Goal: Task Accomplishment & Management: Manage account settings

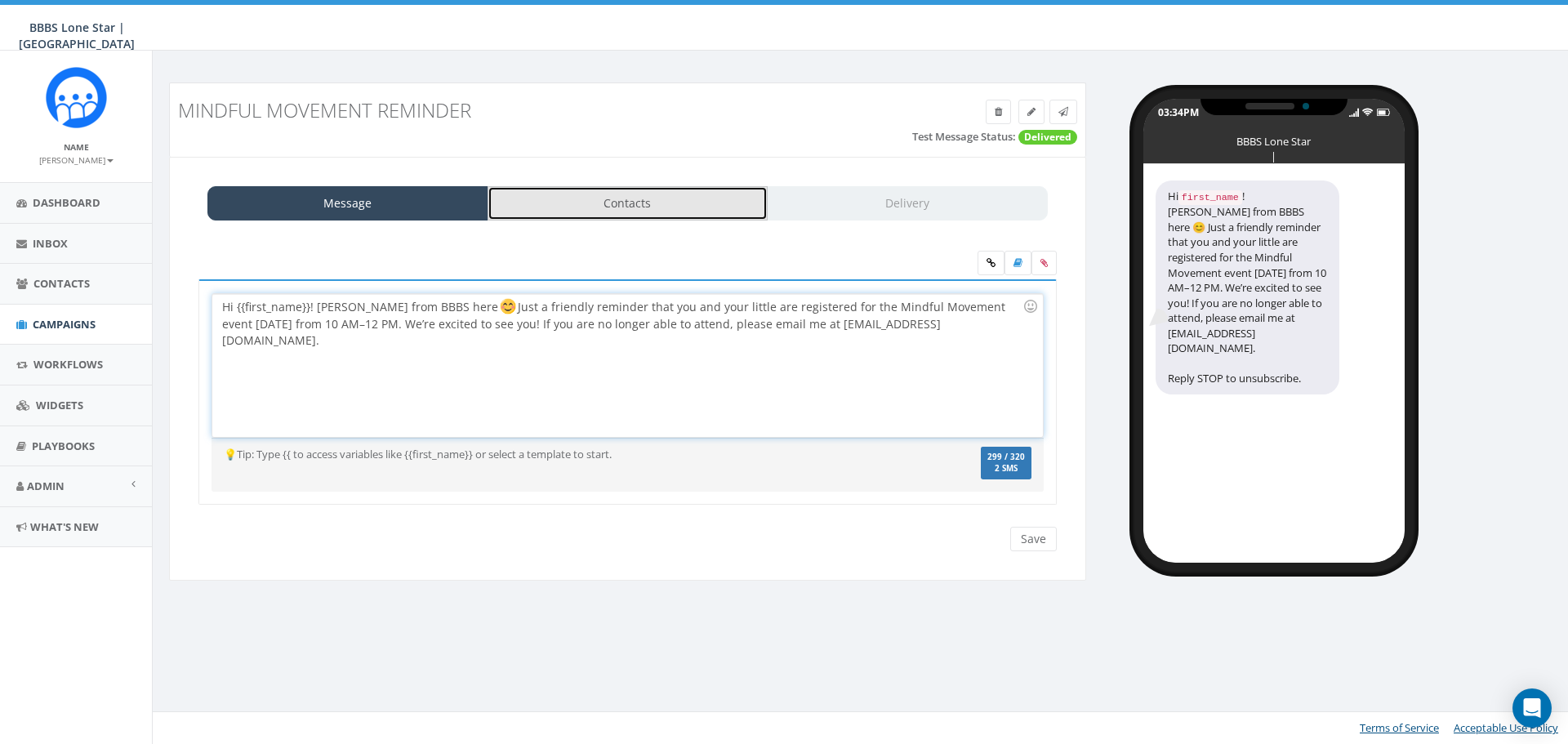
click at [672, 209] on link "Contacts" at bounding box center [628, 203] width 281 height 34
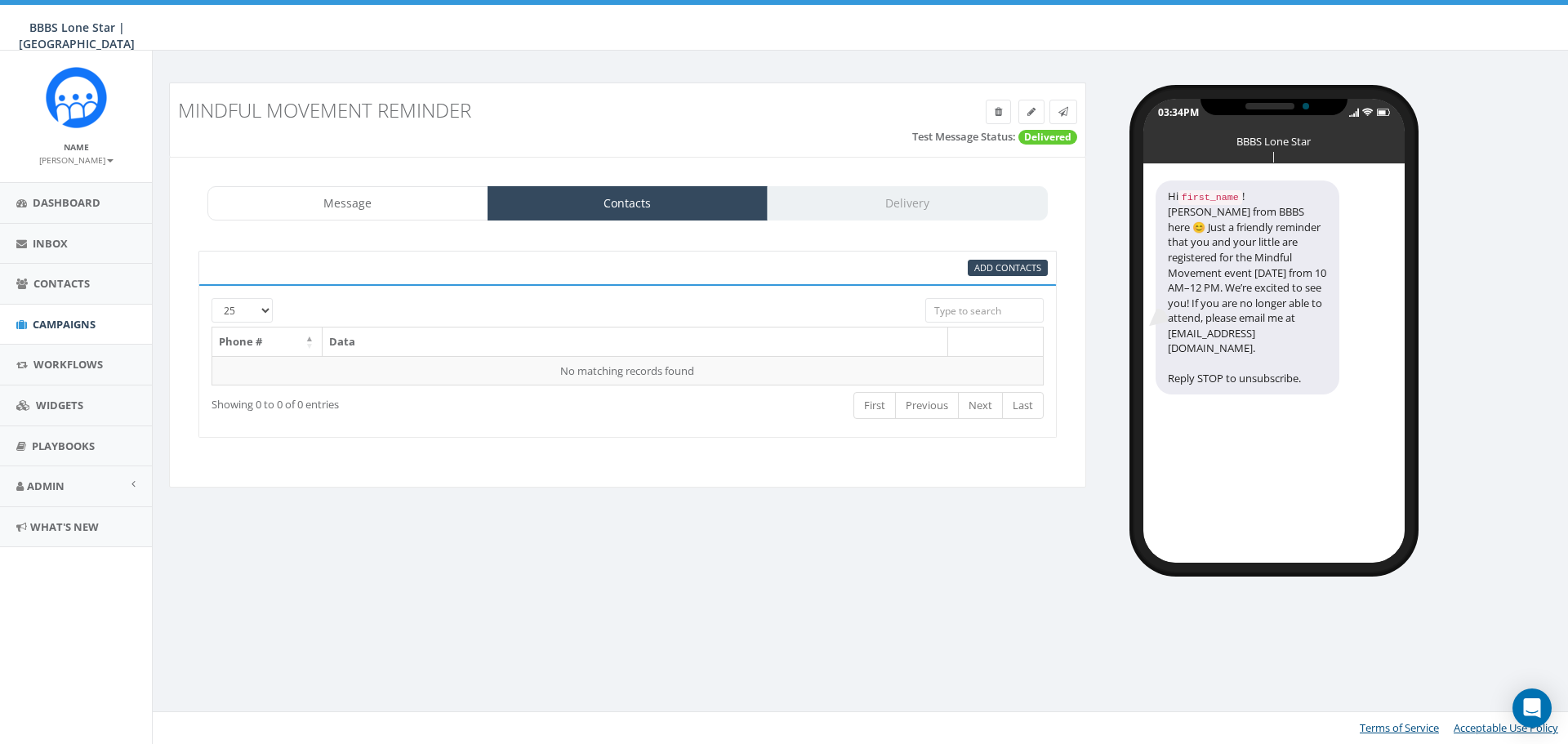
click at [972, 203] on div "Message Contacts Delivery" at bounding box center [627, 203] width 840 height 34
click at [1035, 277] on div "Add Contacts" at bounding box center [628, 268] width 859 height 34
click at [1035, 265] on span "Add Contacts" at bounding box center [1008, 268] width 67 height 12
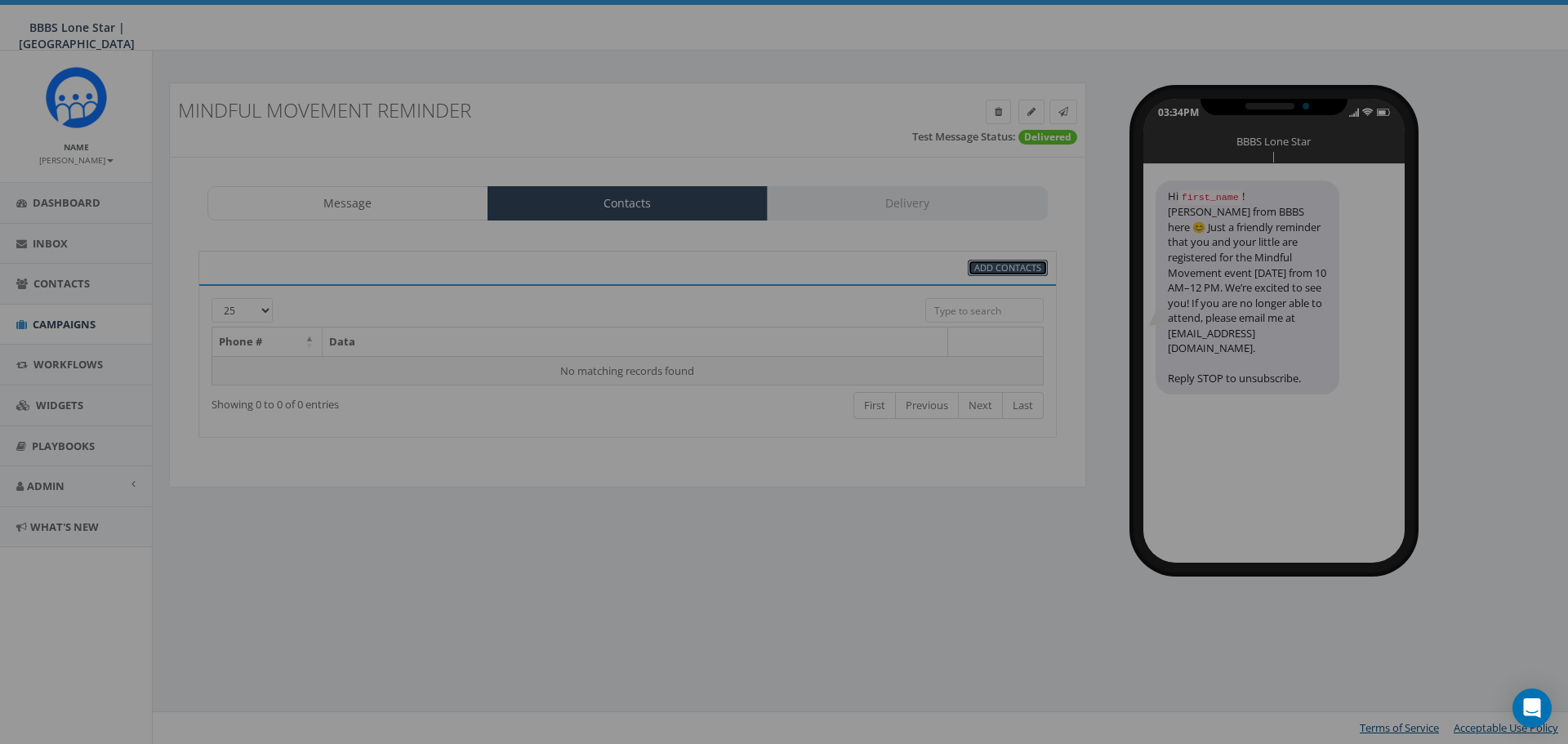
select select
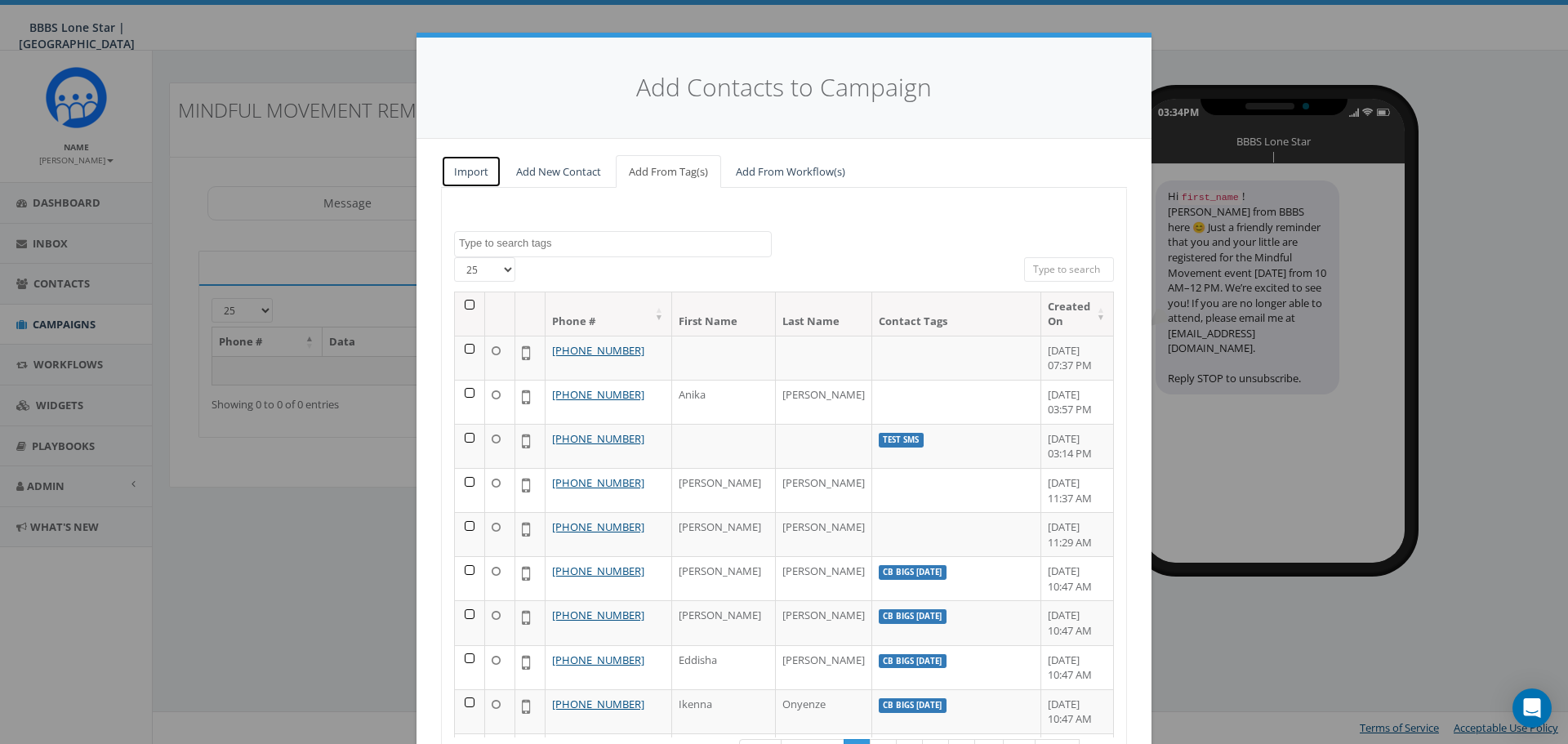
click at [469, 177] on link "Import" at bounding box center [471, 172] width 60 height 34
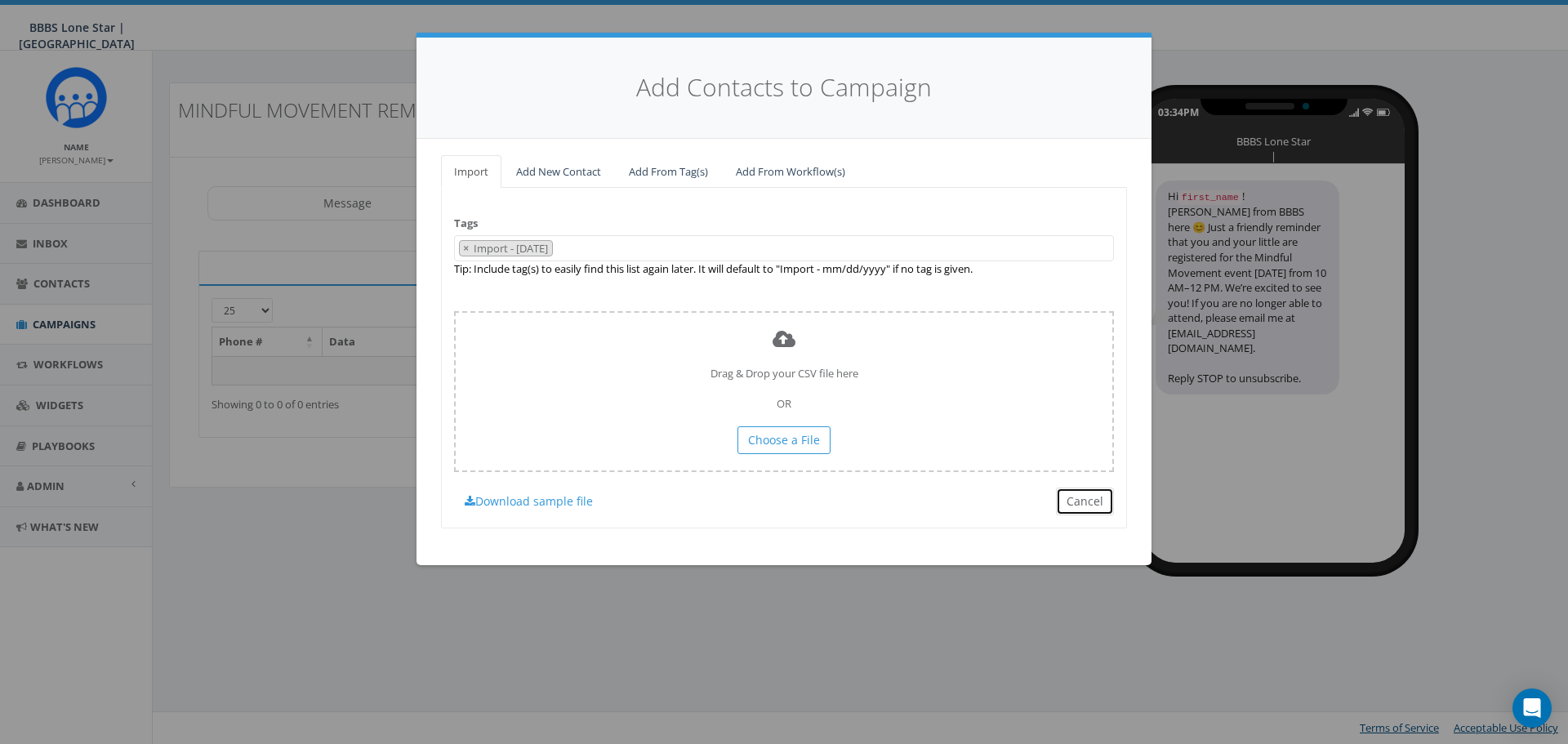
click at [1081, 497] on button "Cancel" at bounding box center [1085, 501] width 58 height 27
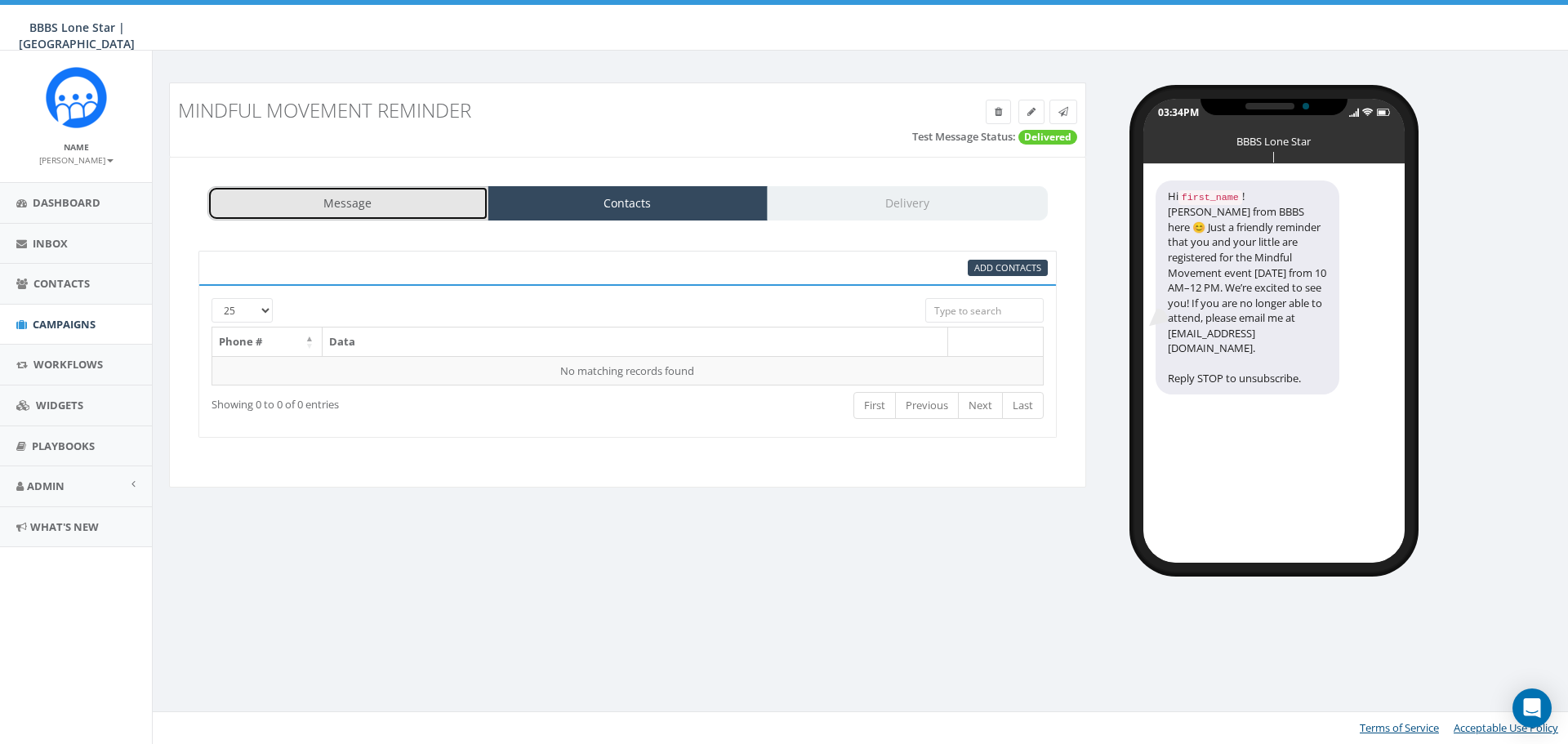
click at [448, 199] on link "Message" at bounding box center [348, 203] width 281 height 34
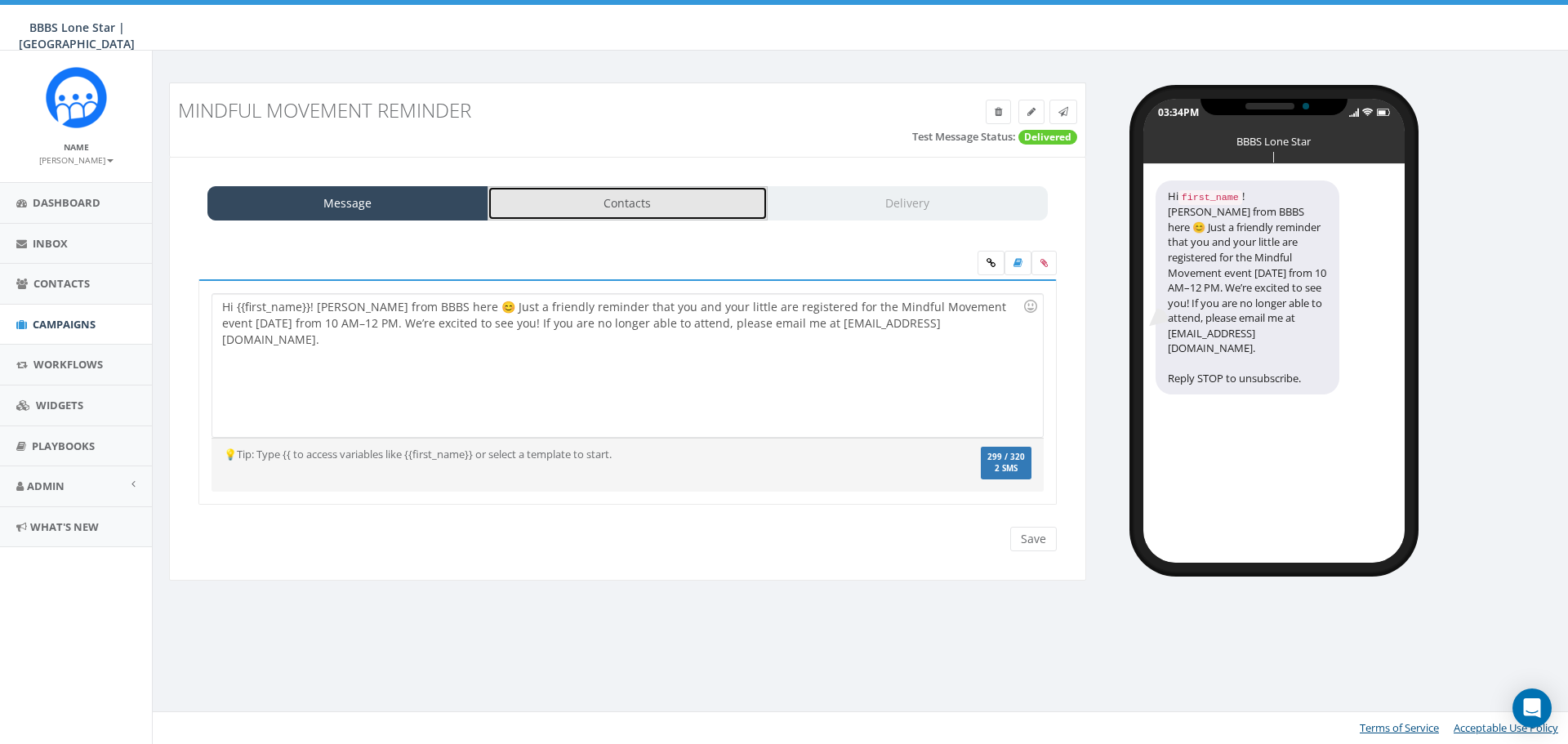
click at [558, 200] on link "Contacts" at bounding box center [628, 203] width 281 height 34
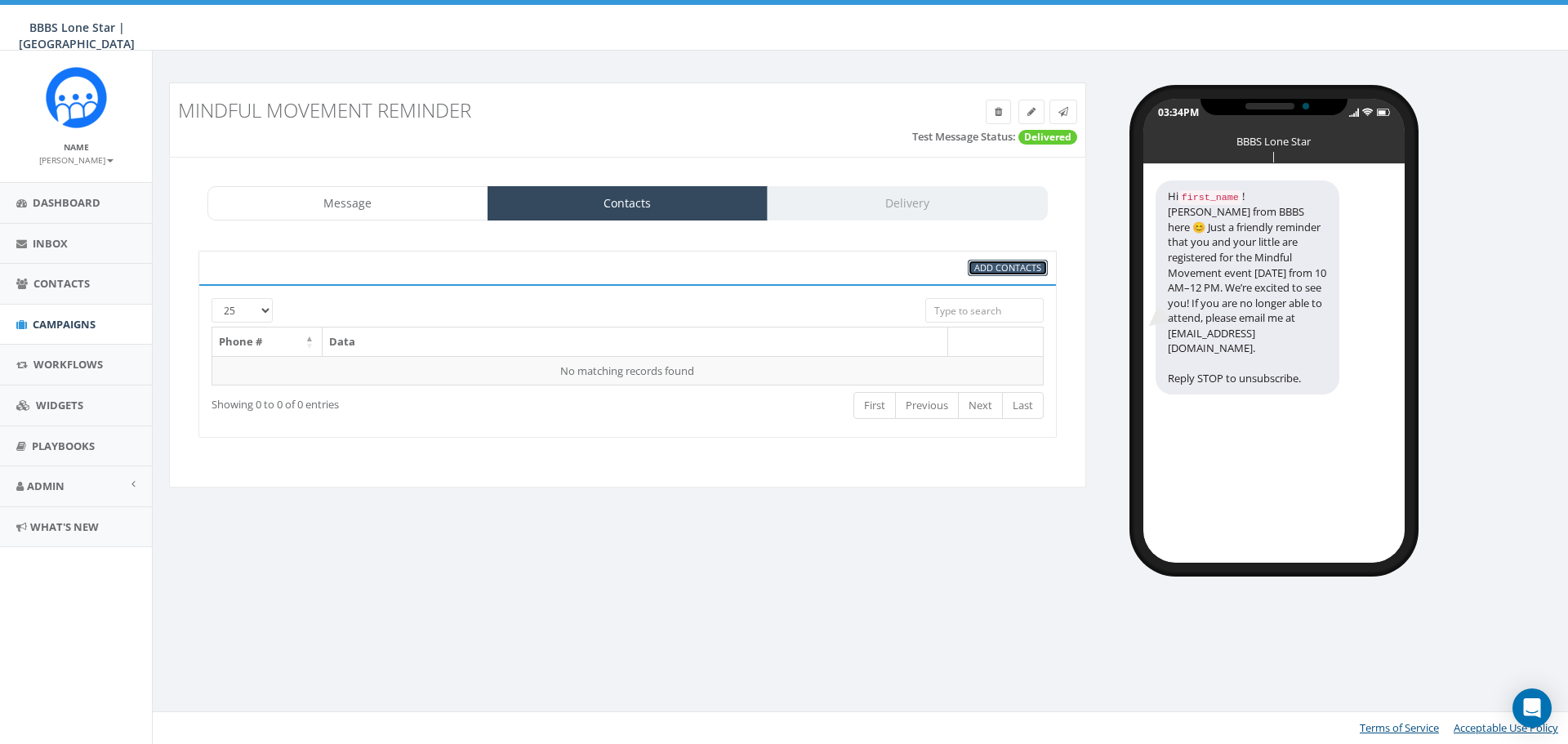
click at [1011, 270] on span "Add Contacts" at bounding box center [1008, 268] width 67 height 12
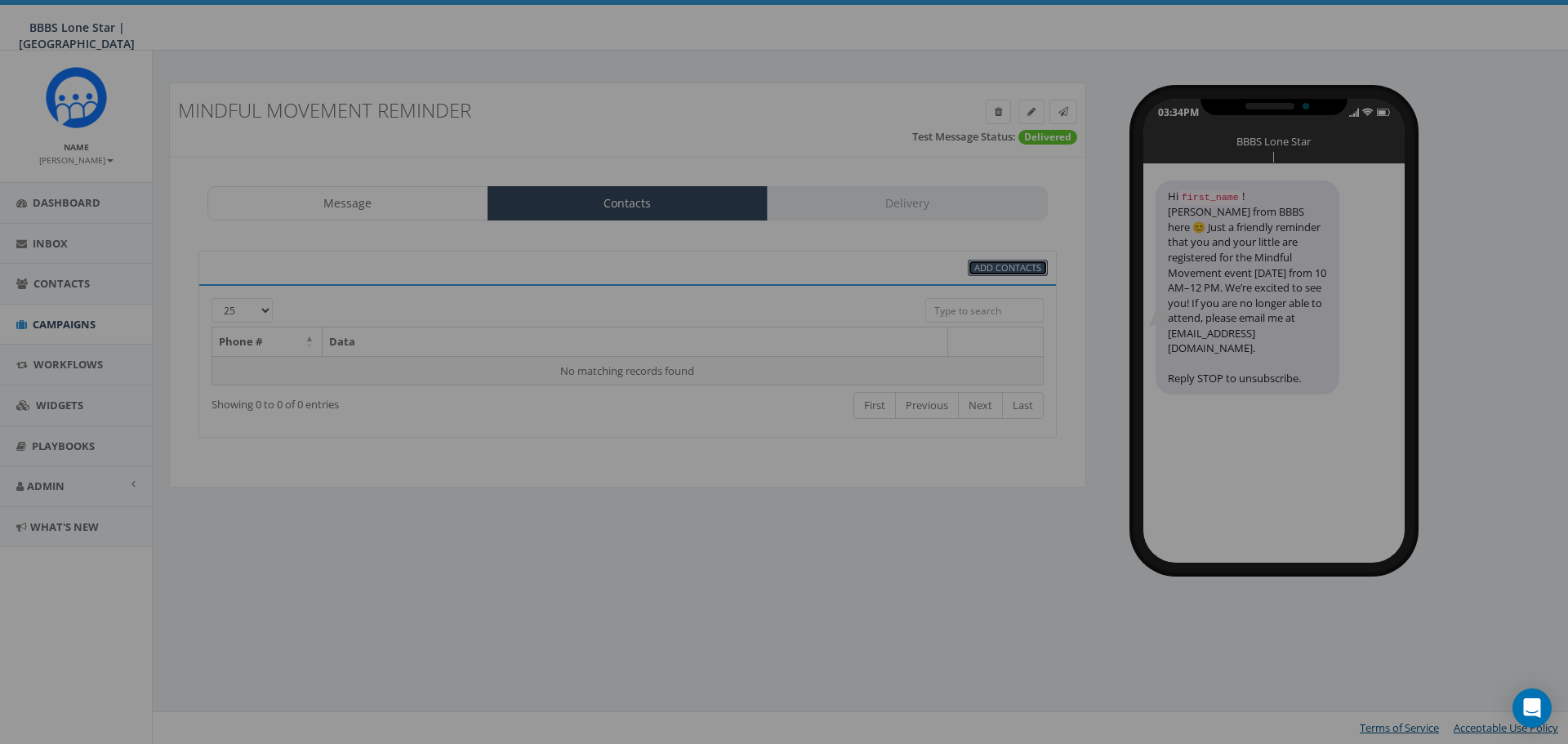
select select
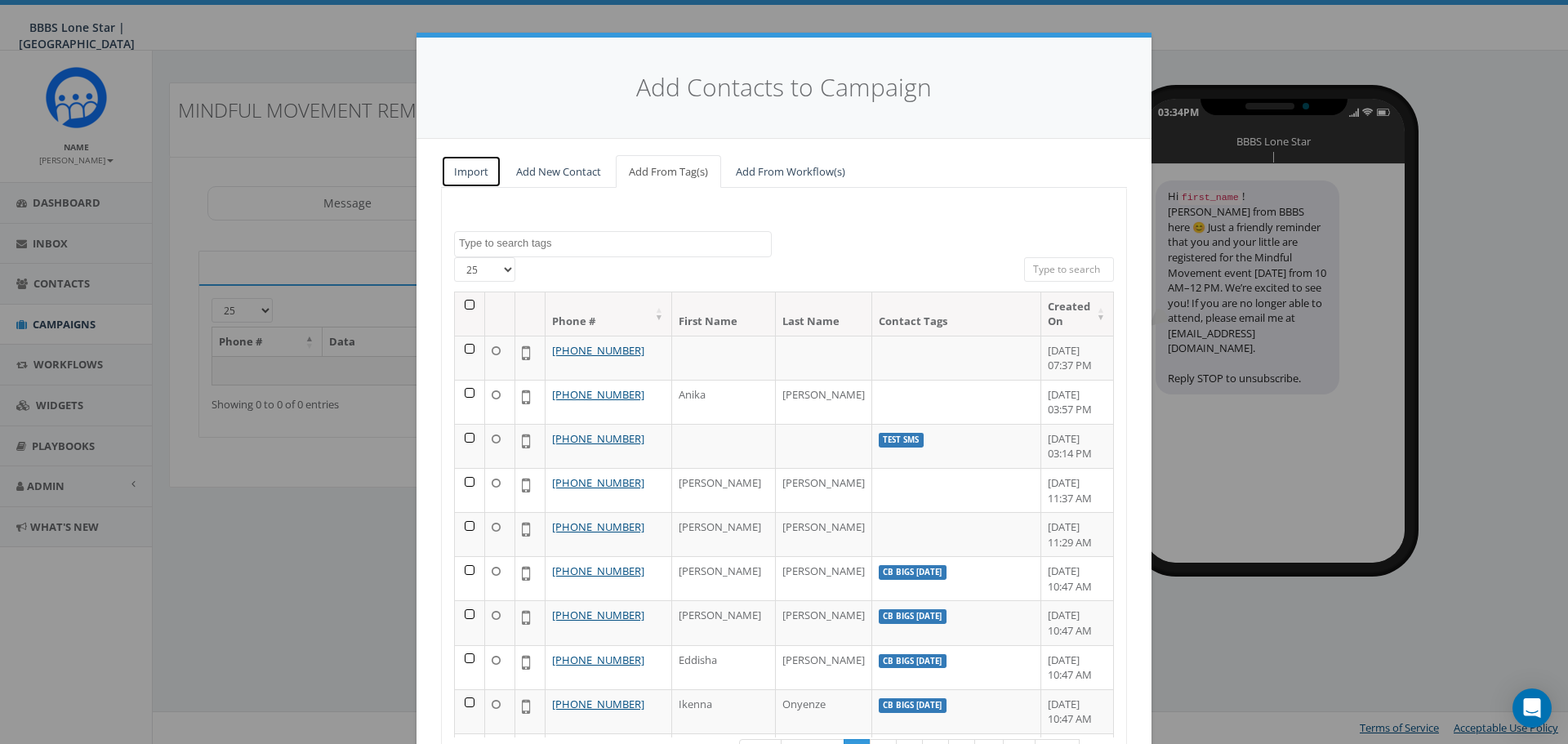
click at [462, 168] on link "Import" at bounding box center [471, 172] width 60 height 34
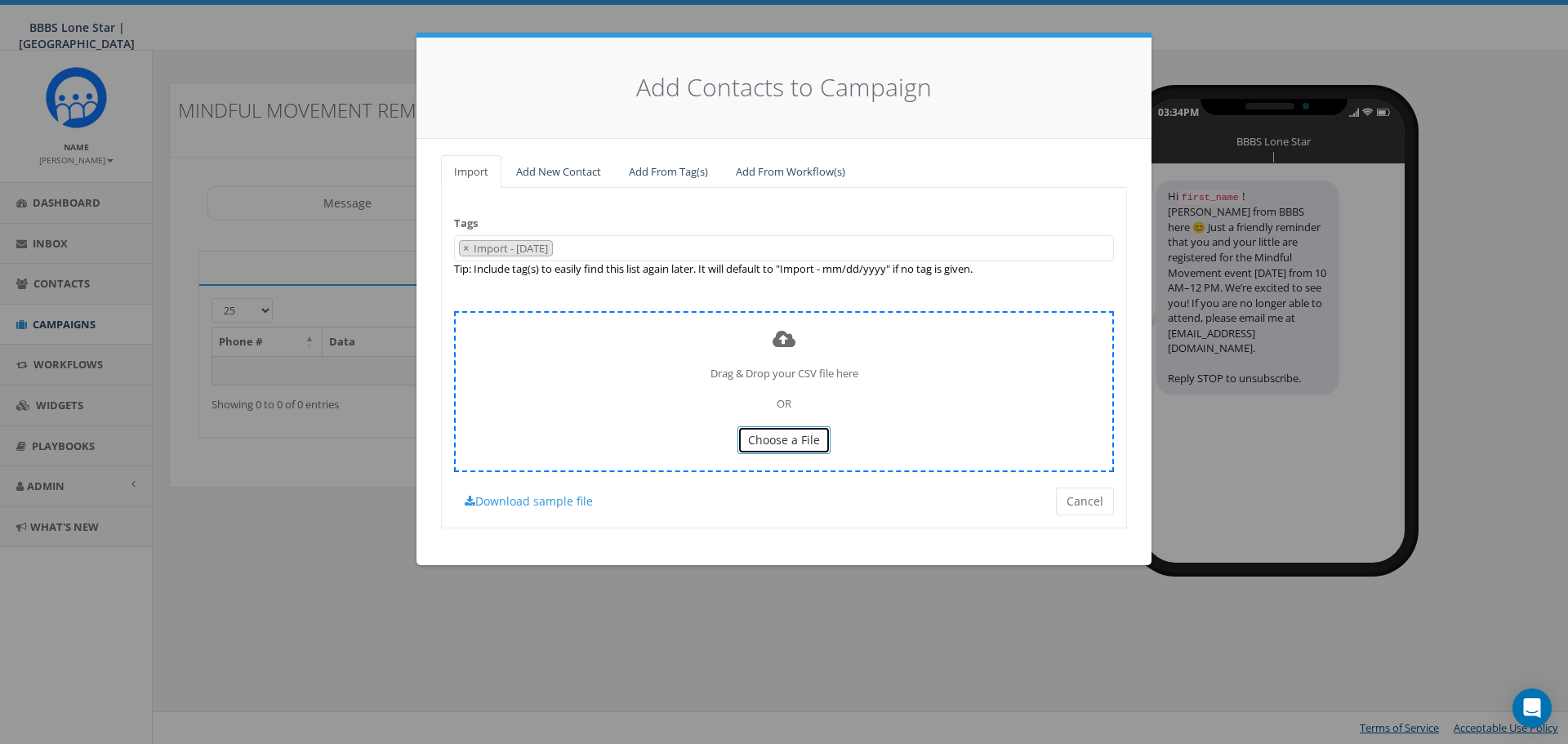
click at [761, 441] on span "Choose a File" at bounding box center [784, 440] width 72 height 16
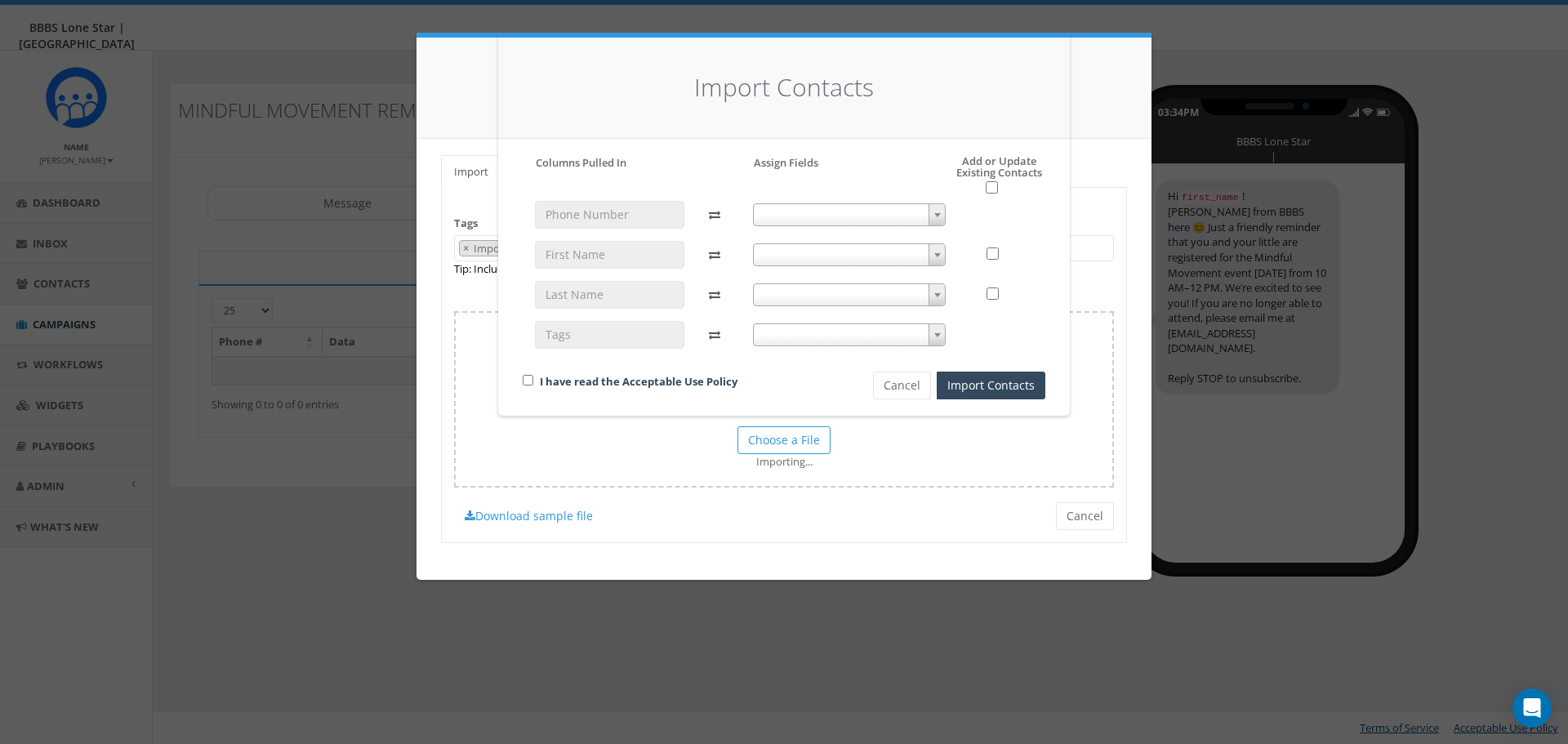
click at [927, 210] on span at bounding box center [849, 215] width 193 height 23
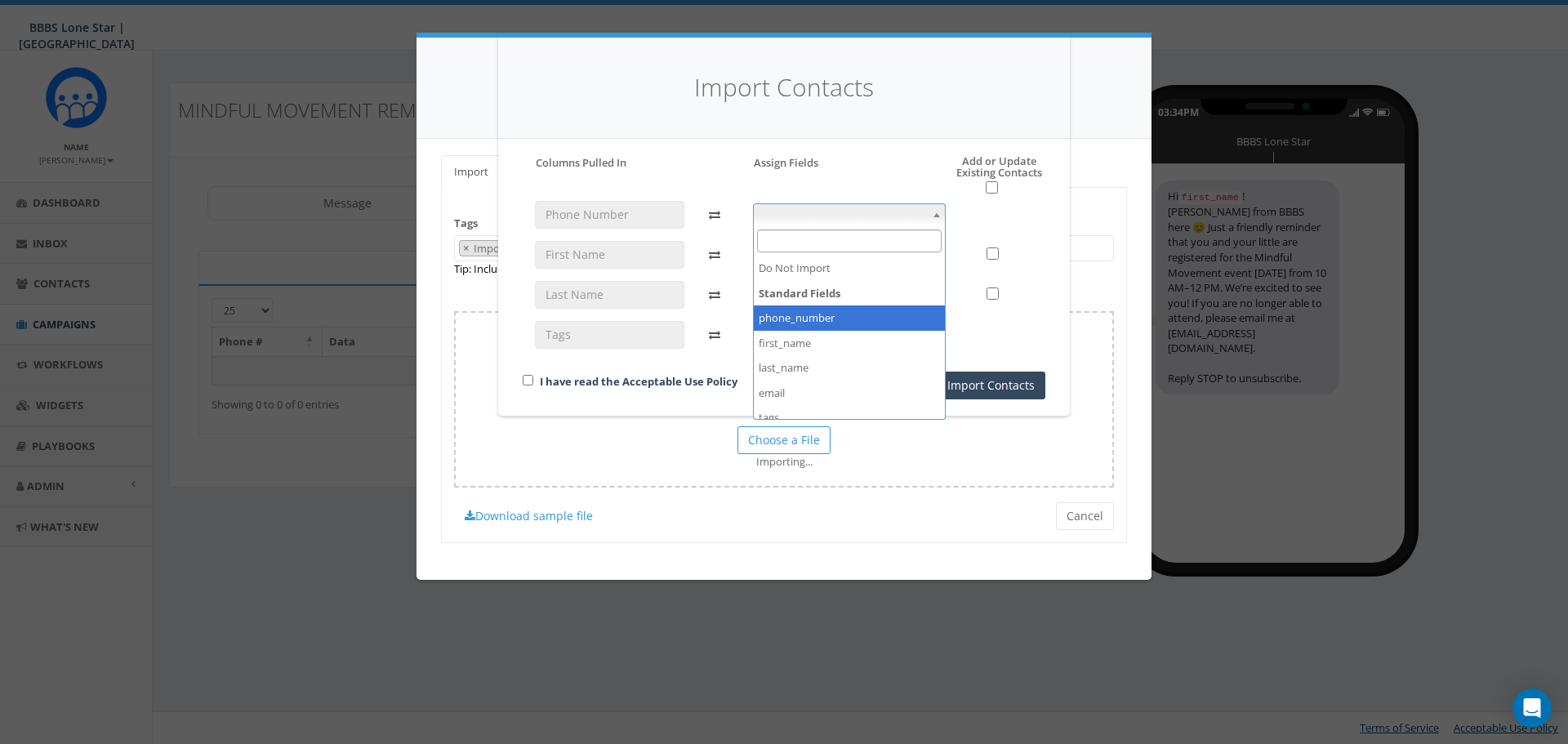
select select "phone_number"
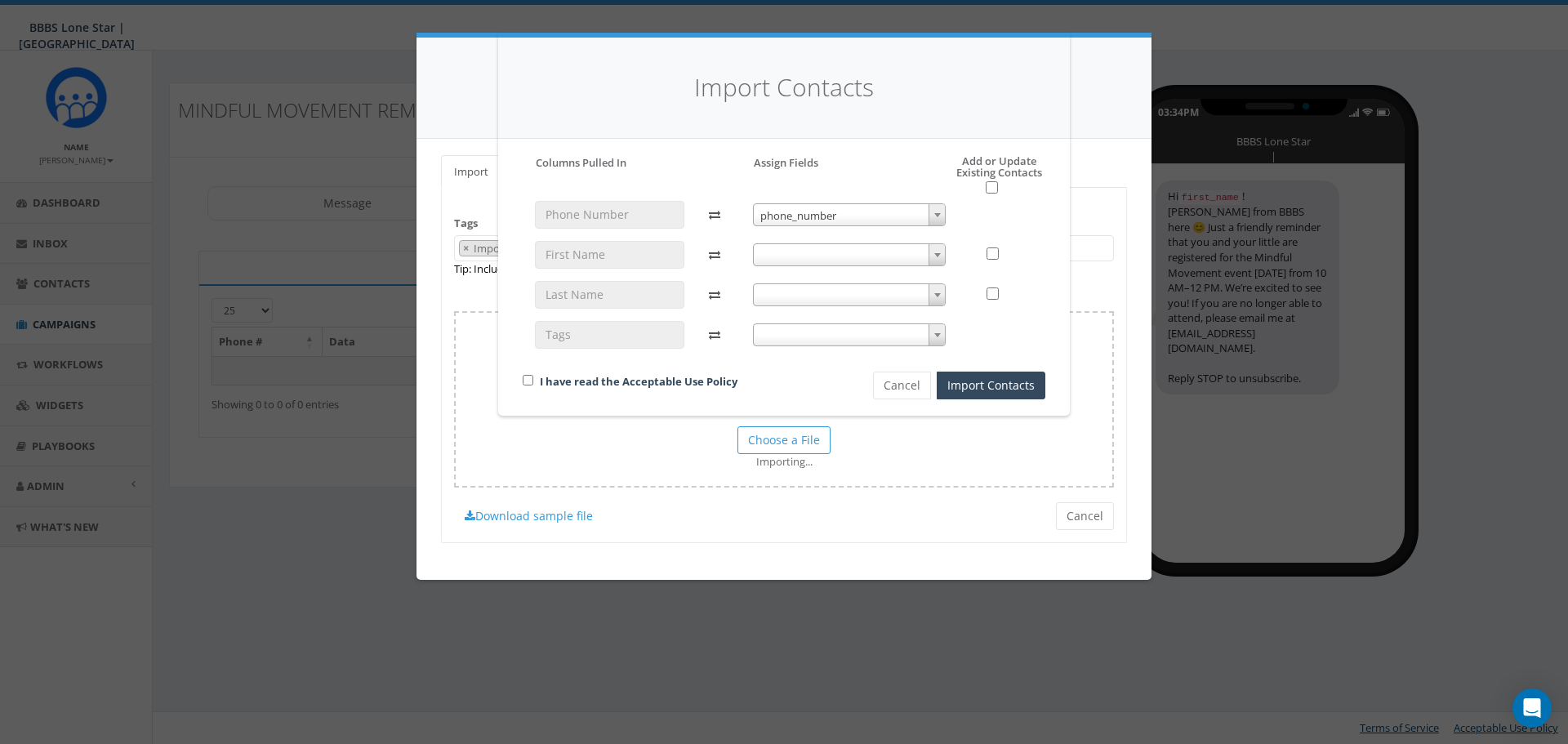
click at [777, 247] on span at bounding box center [849, 254] width 193 height 23
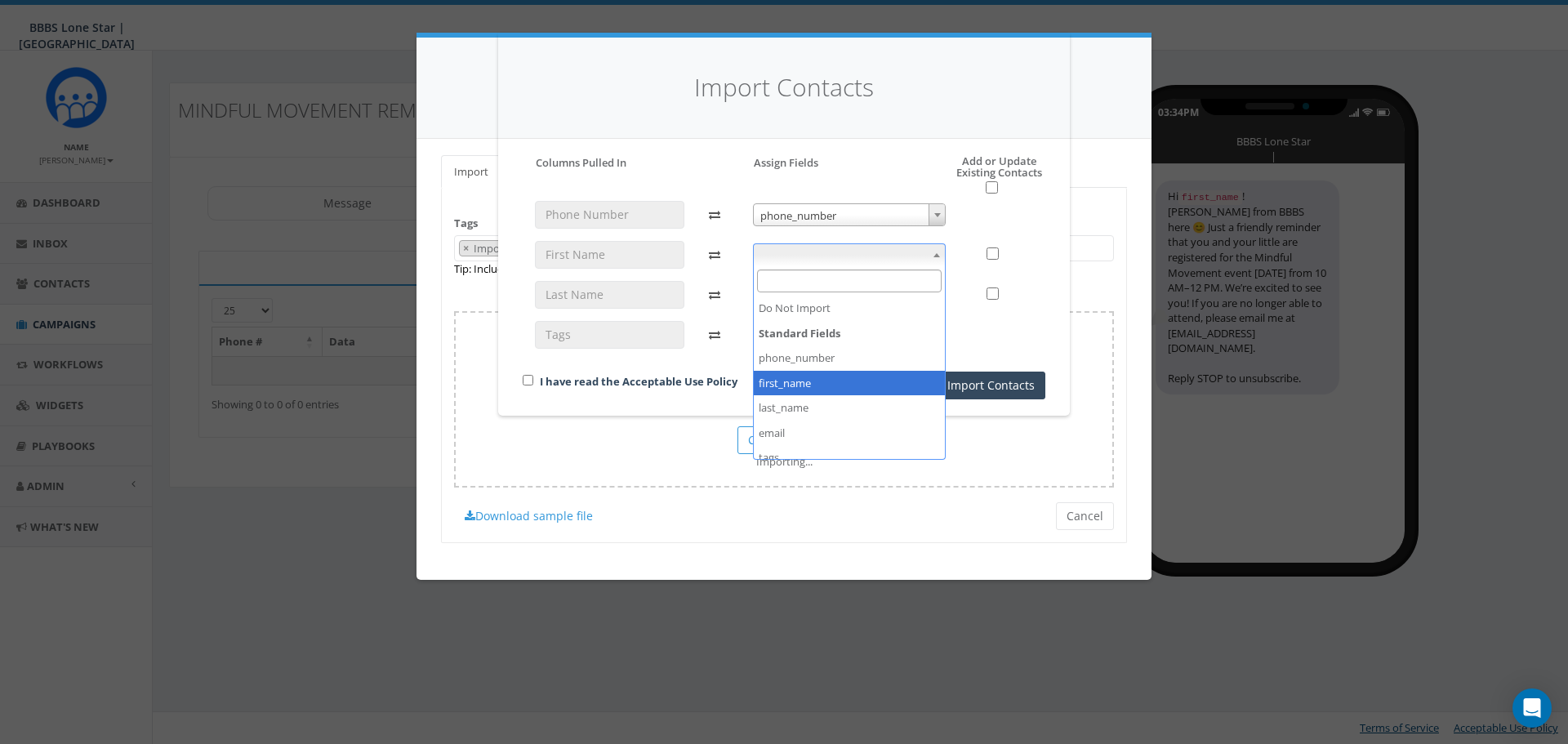
select select "first_name"
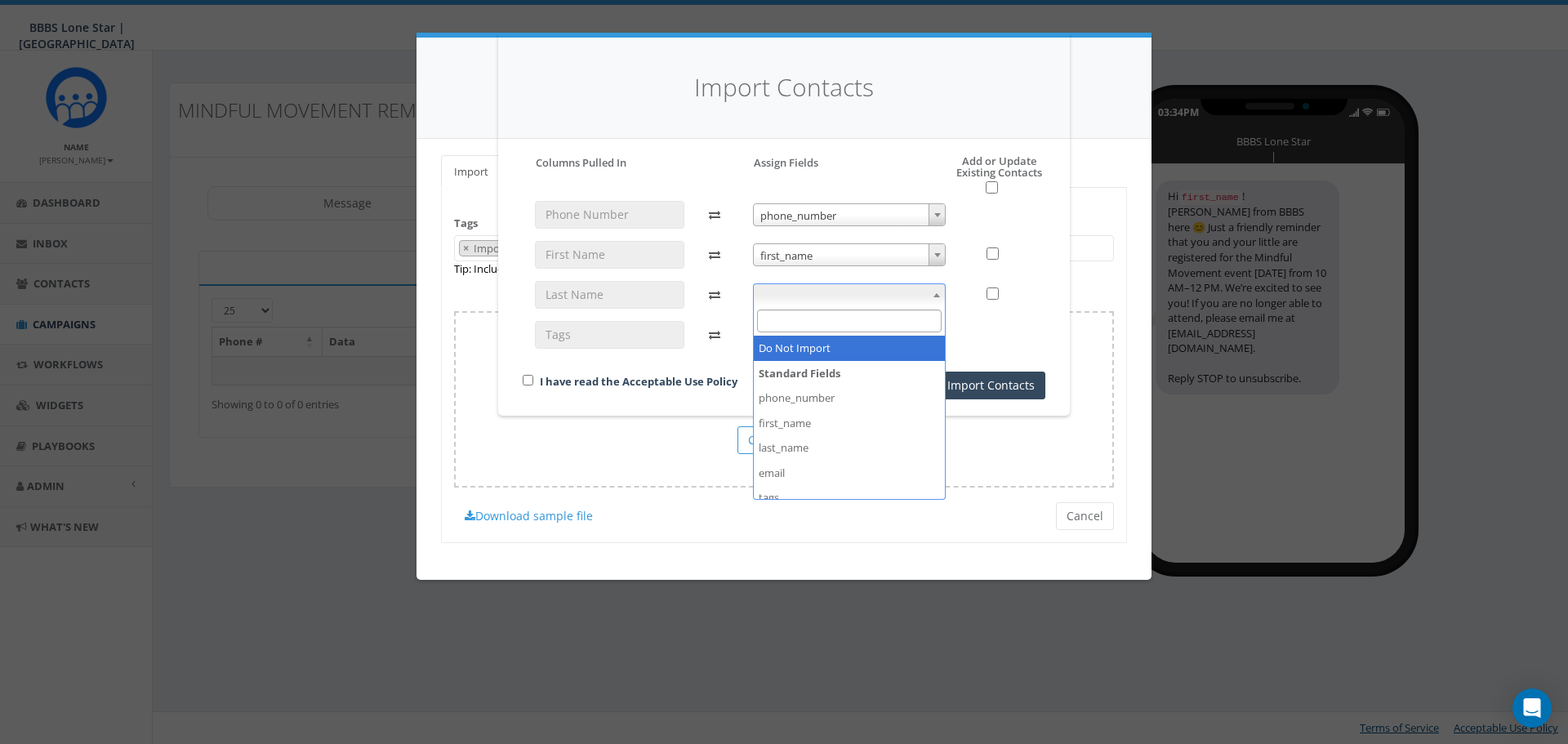
click at [788, 298] on span at bounding box center [849, 295] width 193 height 23
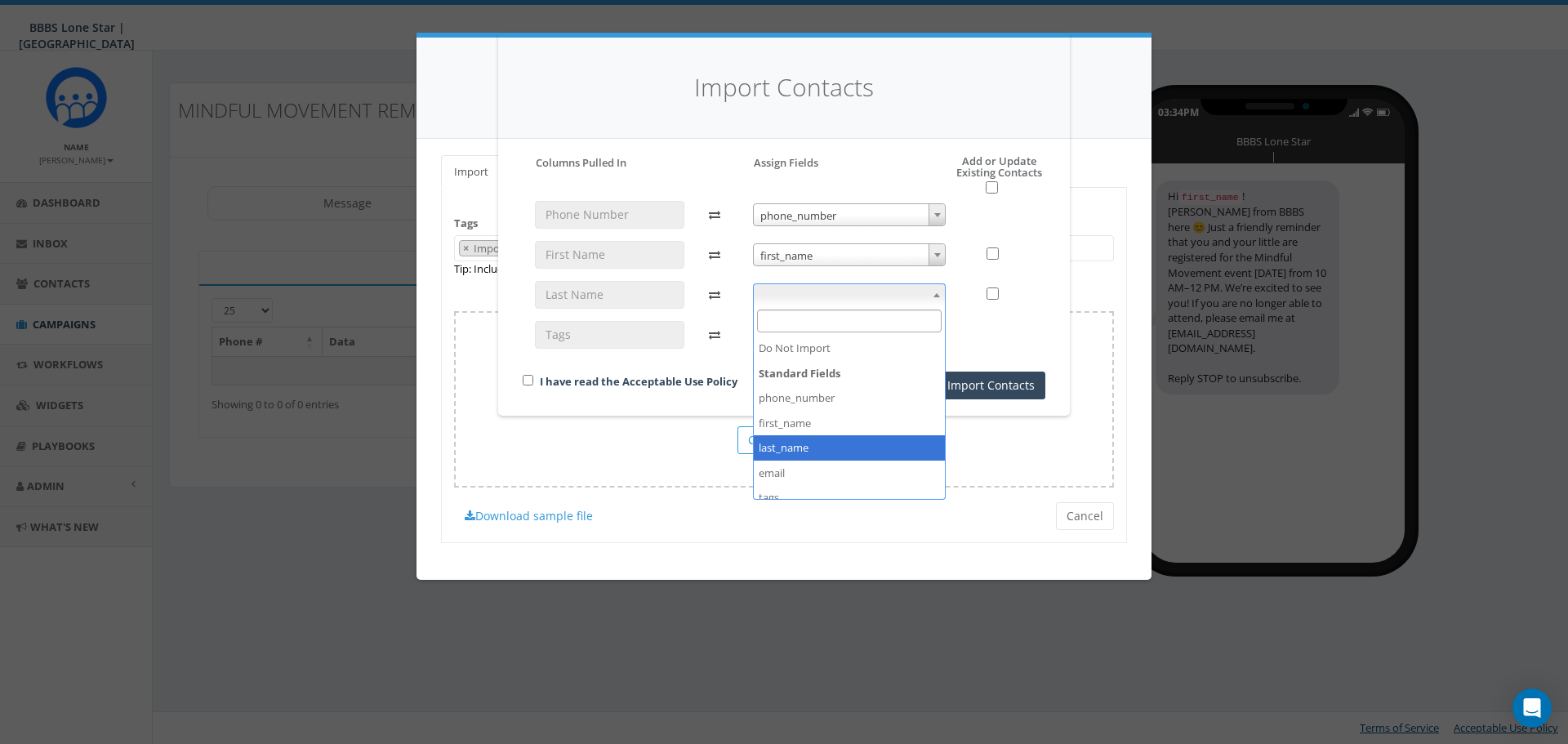
select select "last_name"
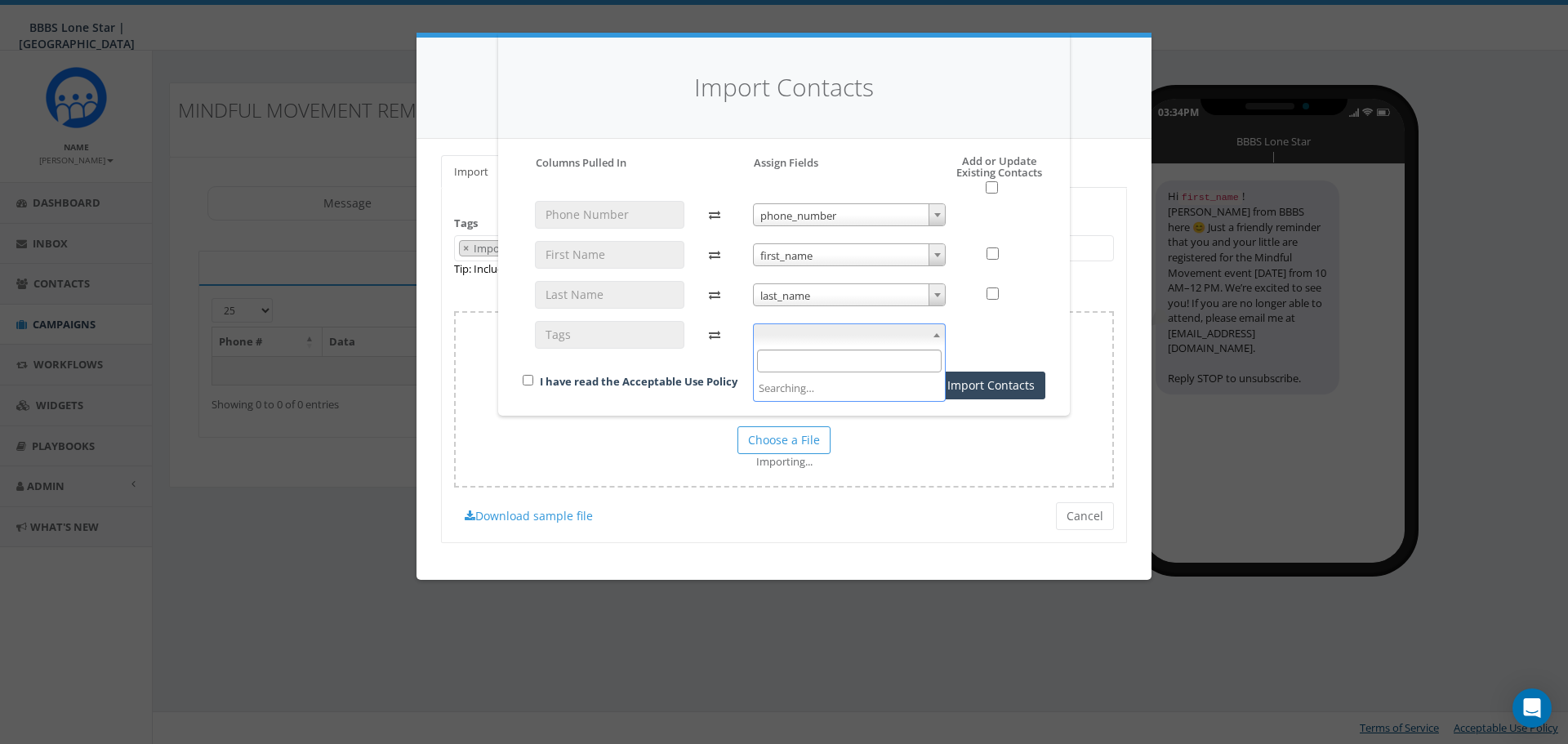
click at [869, 336] on span at bounding box center [849, 335] width 193 height 23
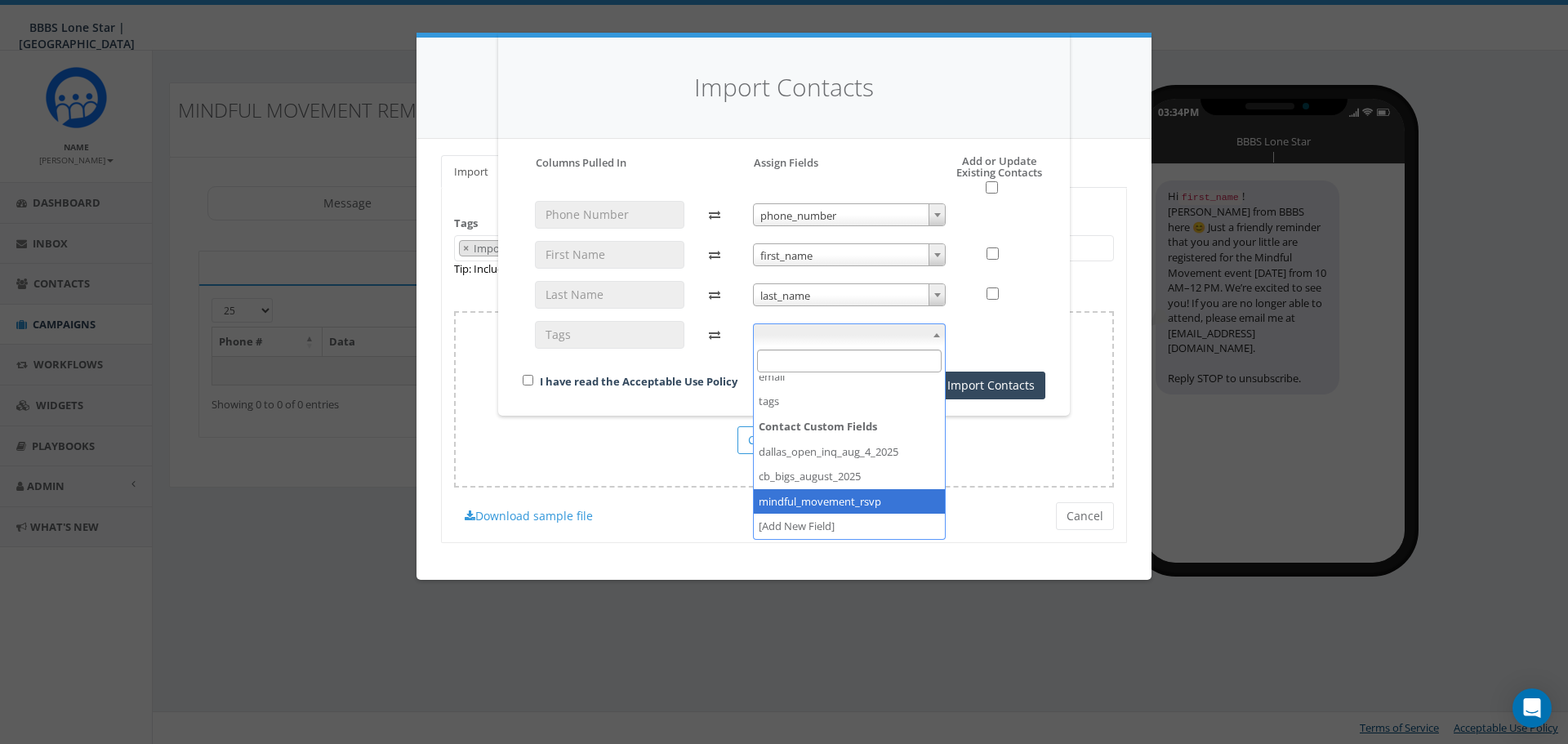
select select "mindful_movement_rsvp"
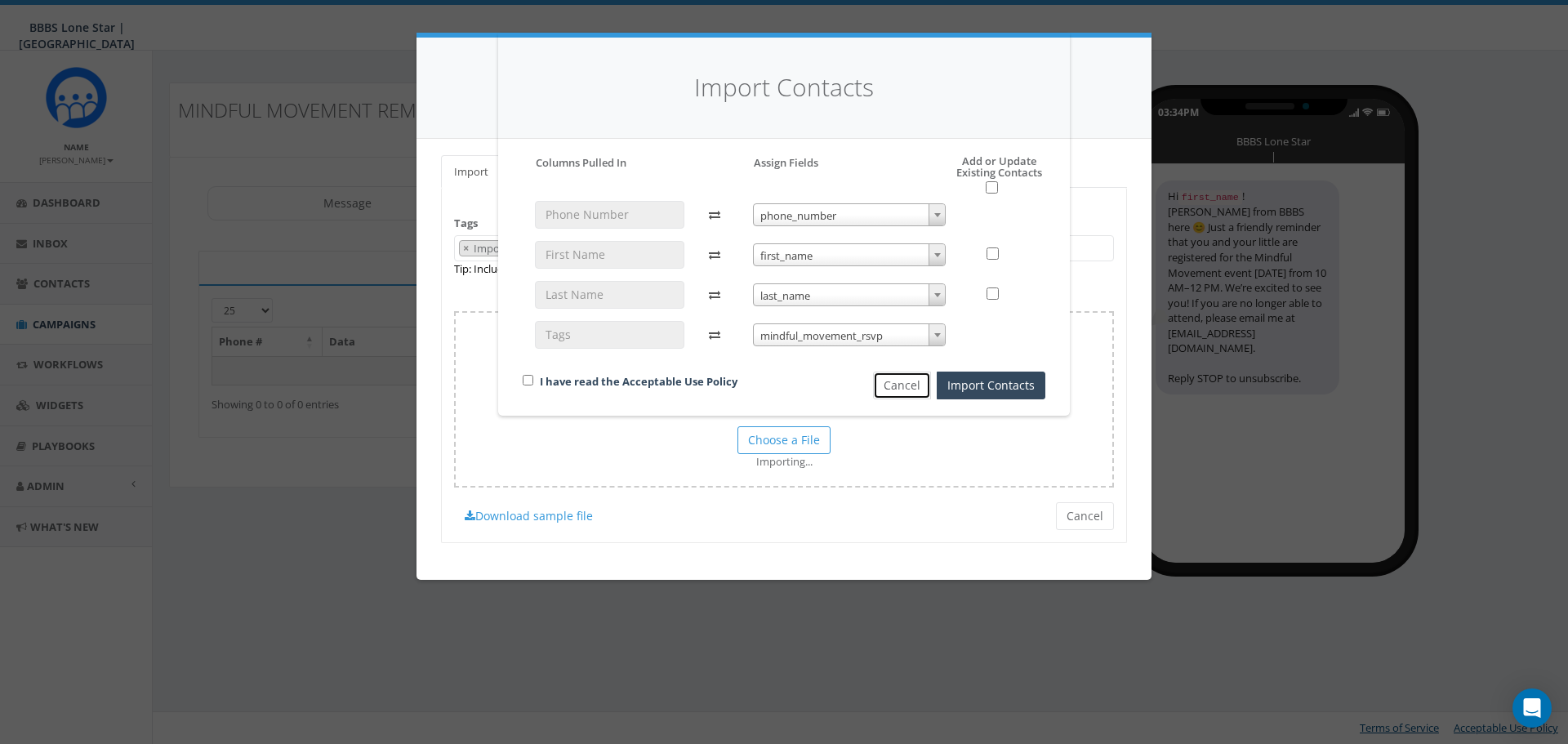
click at [907, 388] on button "Cancel" at bounding box center [902, 385] width 58 height 27
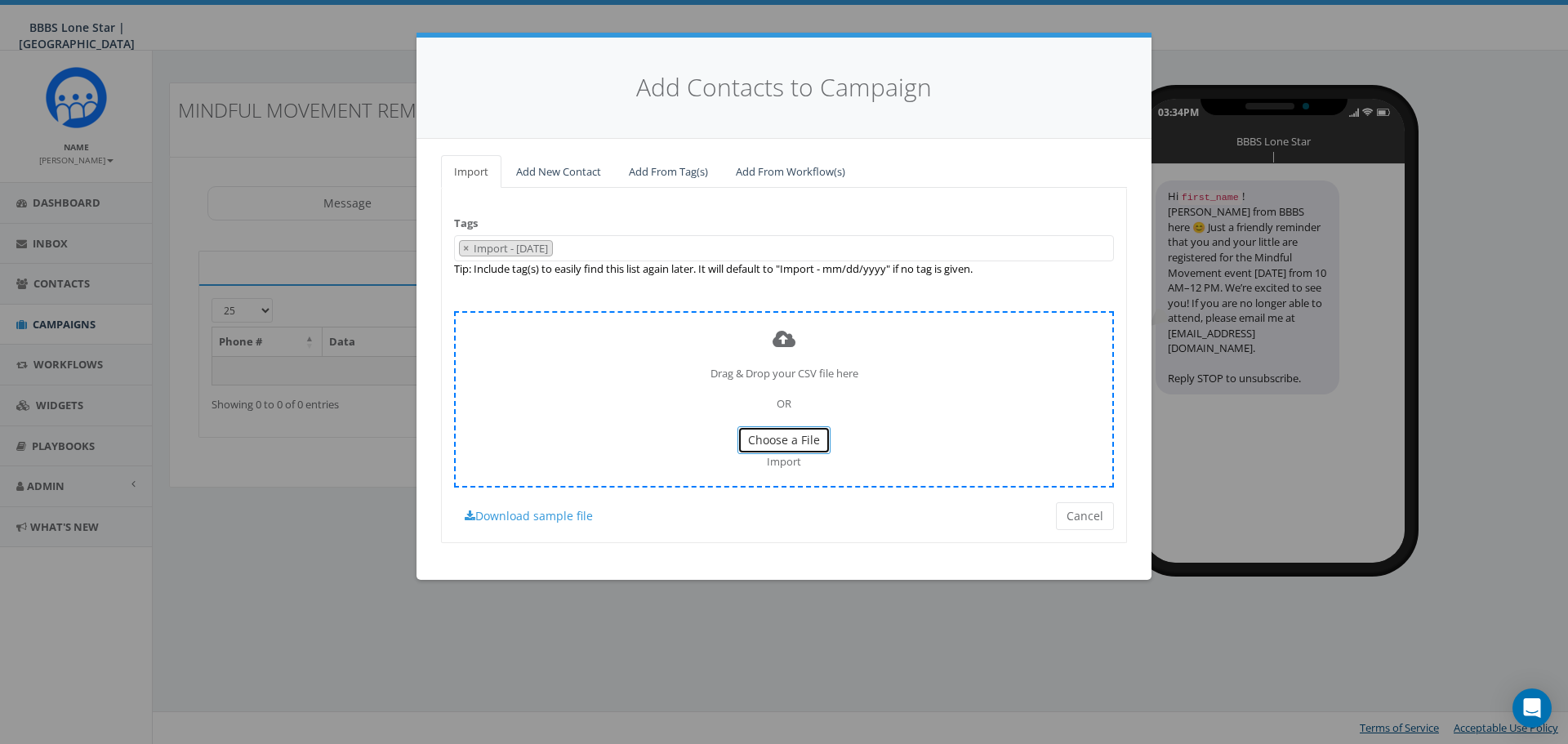
click at [784, 437] on span "Choose a File" at bounding box center [784, 440] width 72 height 16
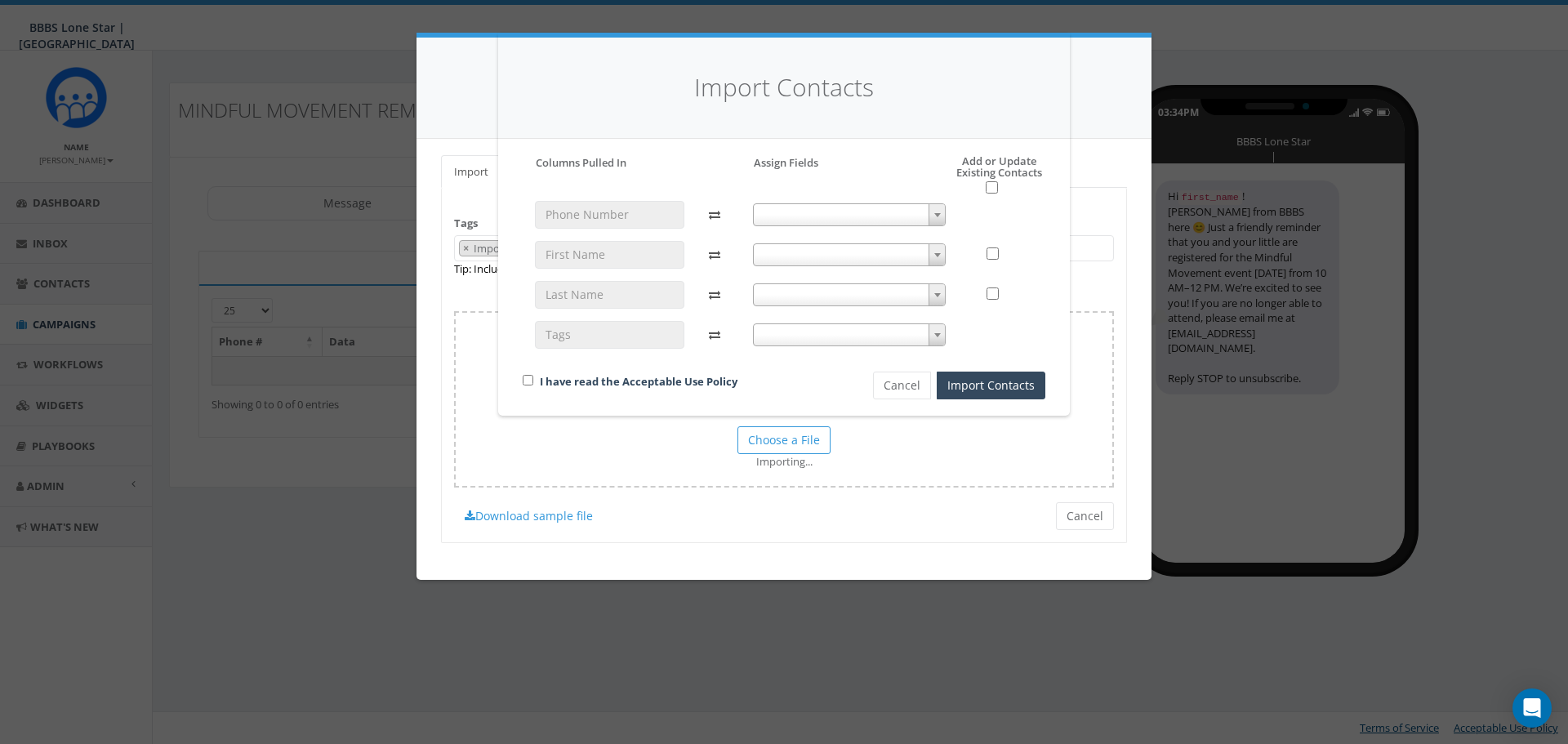
click at [912, 214] on span at bounding box center [849, 215] width 193 height 23
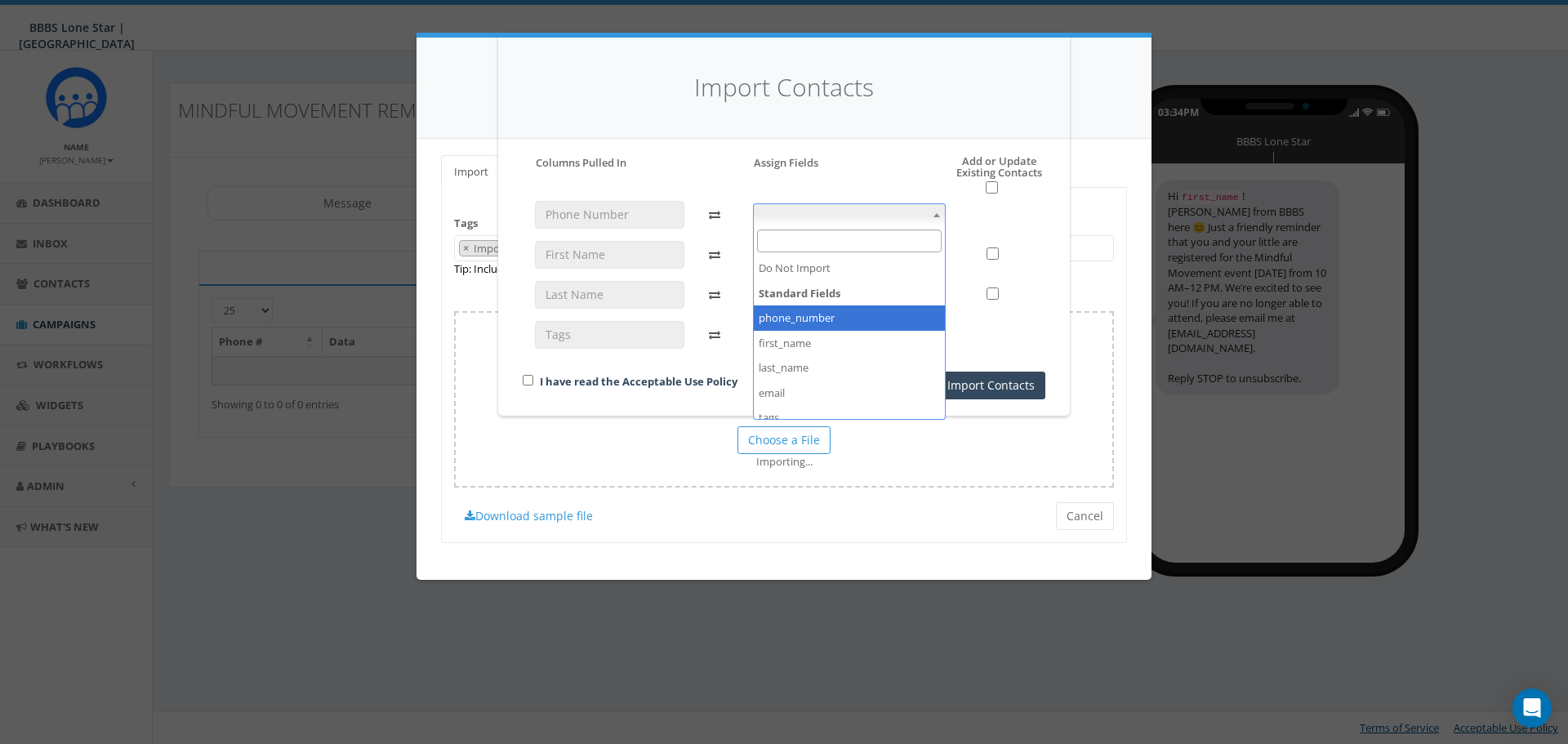
select select "phone_number"
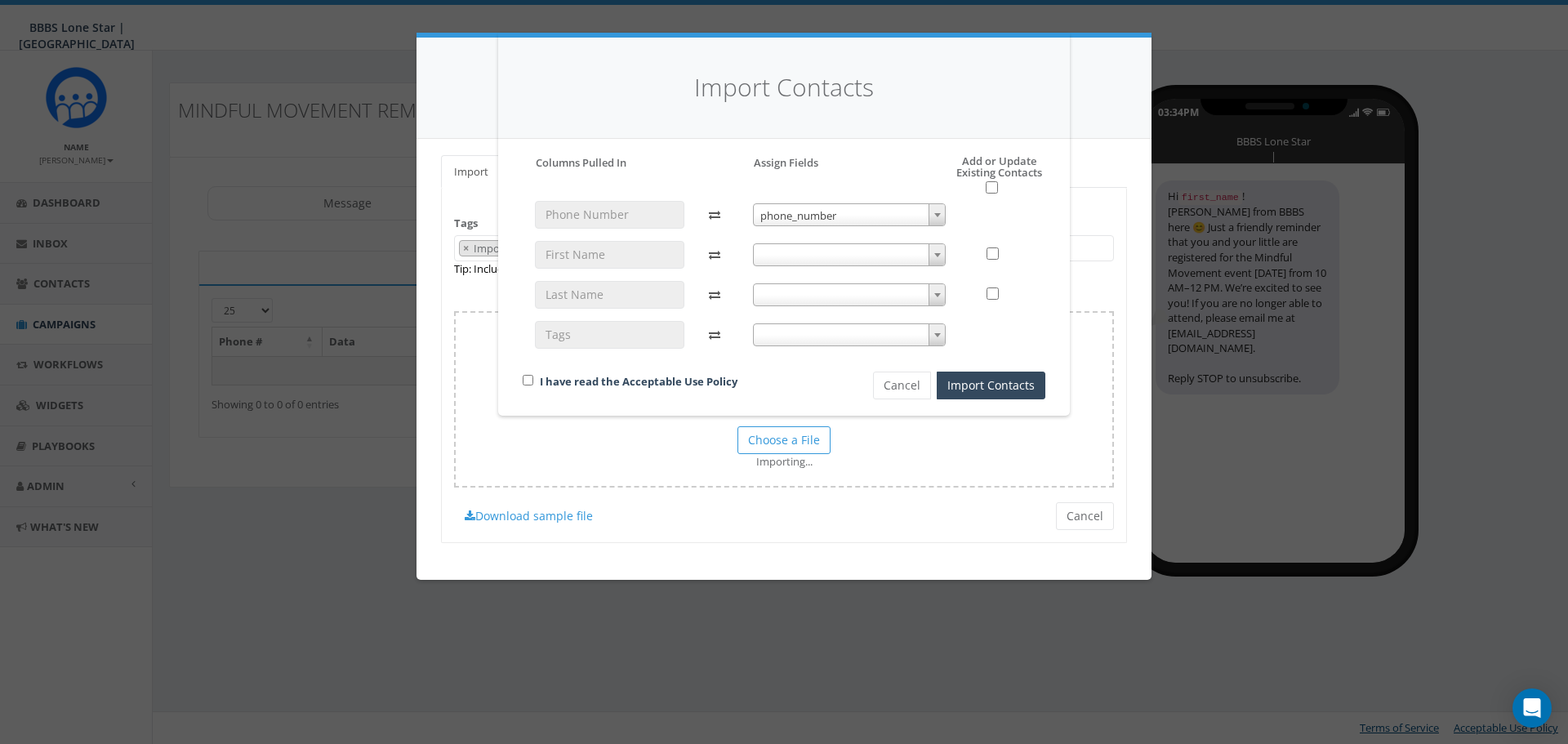
click at [910, 264] on span at bounding box center [849, 254] width 193 height 23
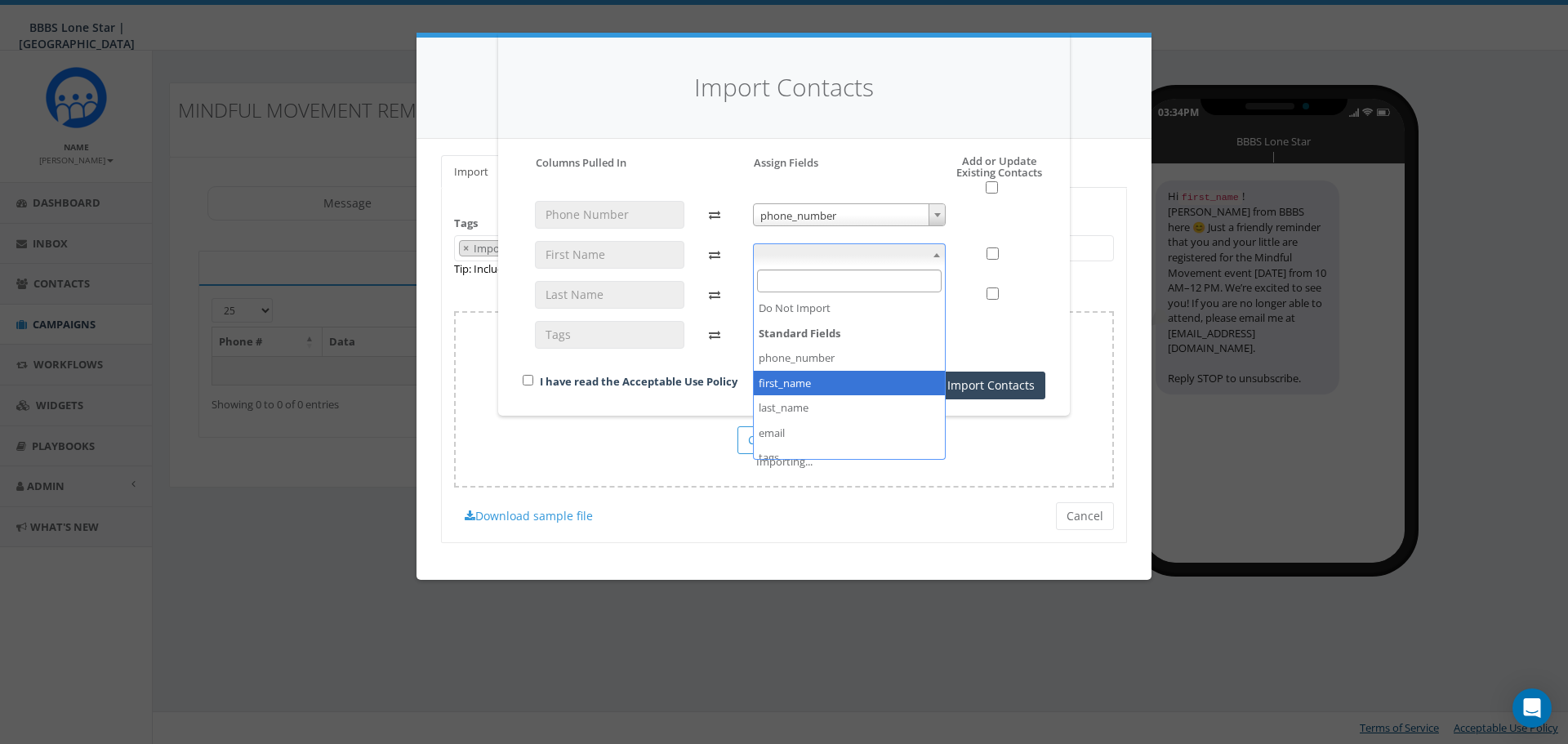
select select "first_name"
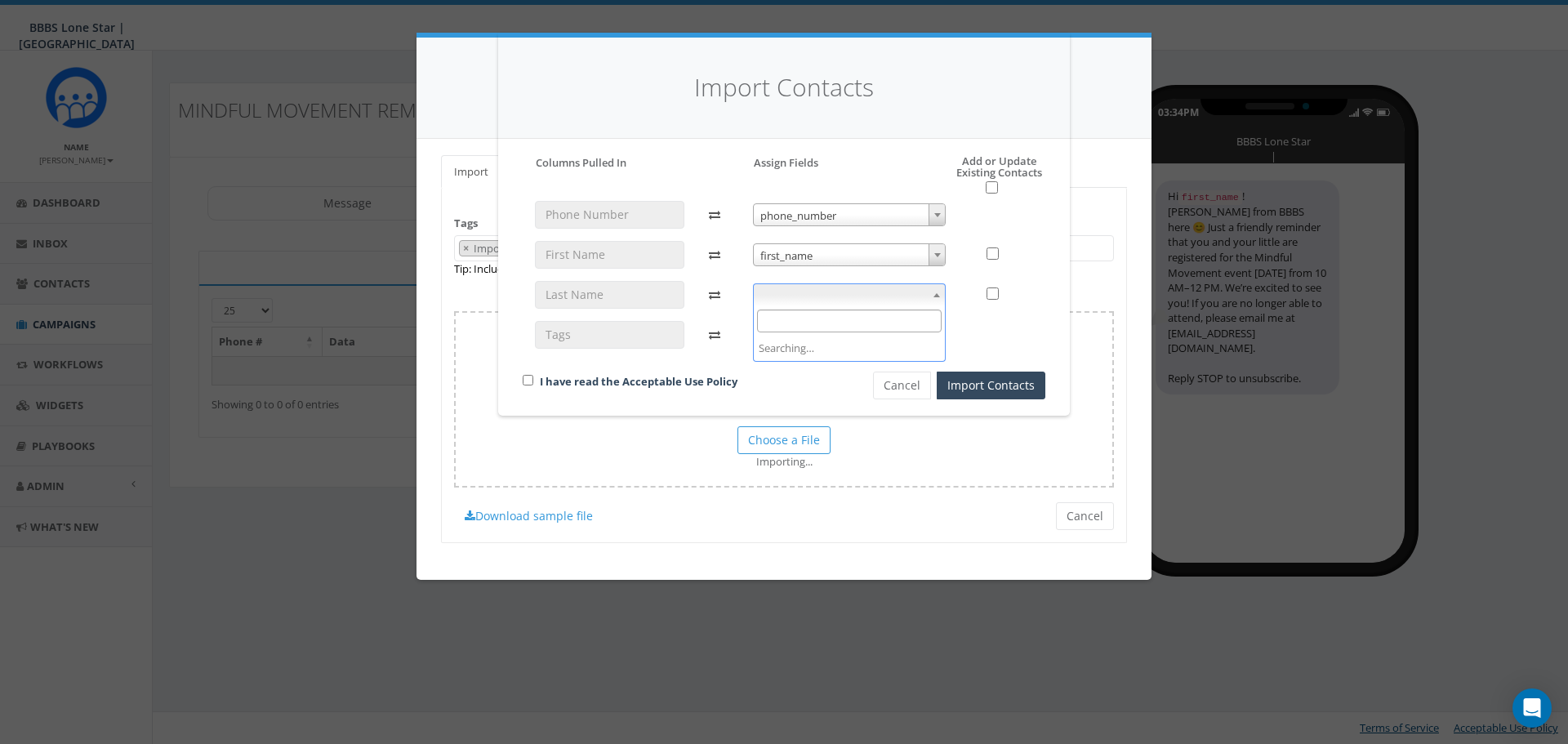
click at [895, 304] on span at bounding box center [849, 295] width 193 height 23
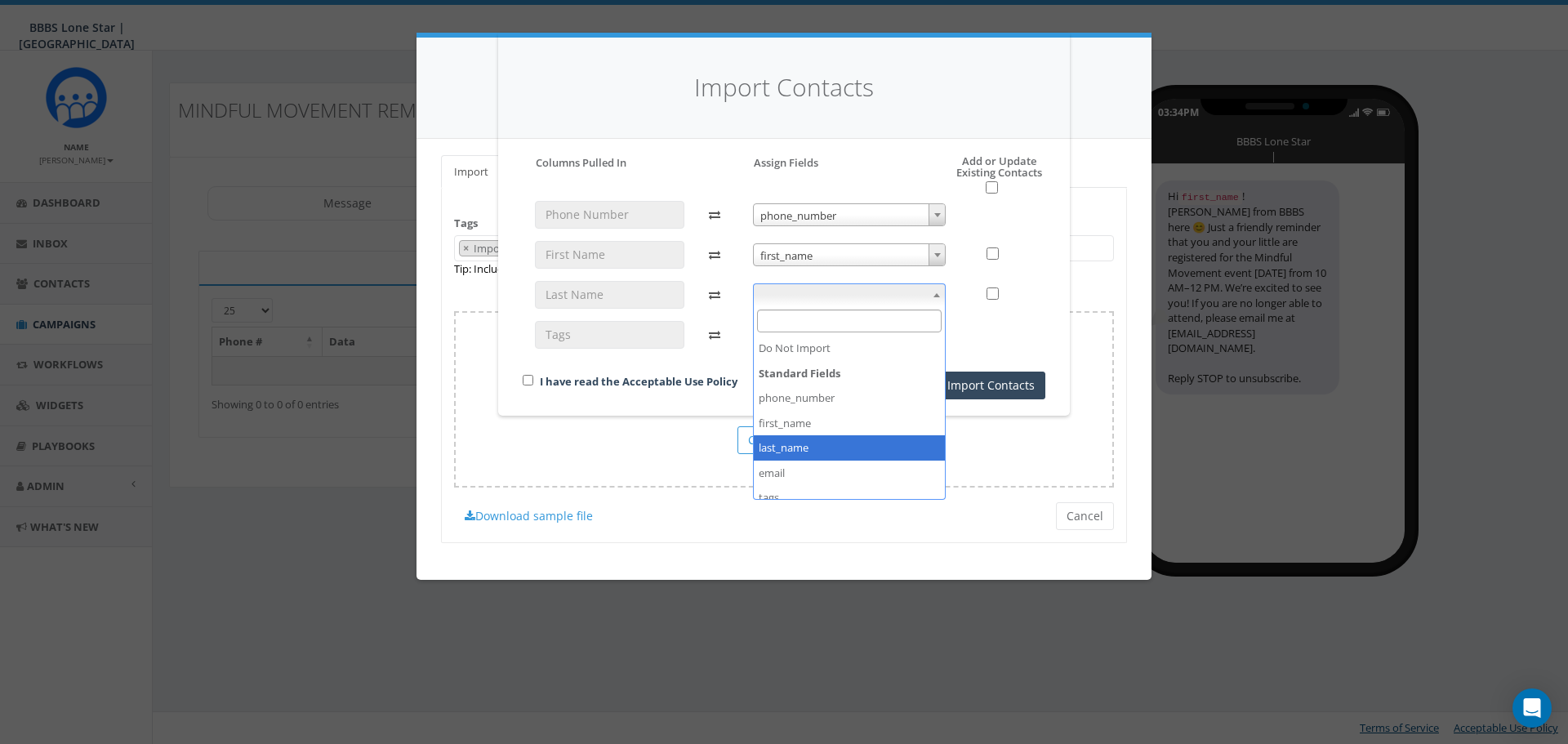
select select "last_name"
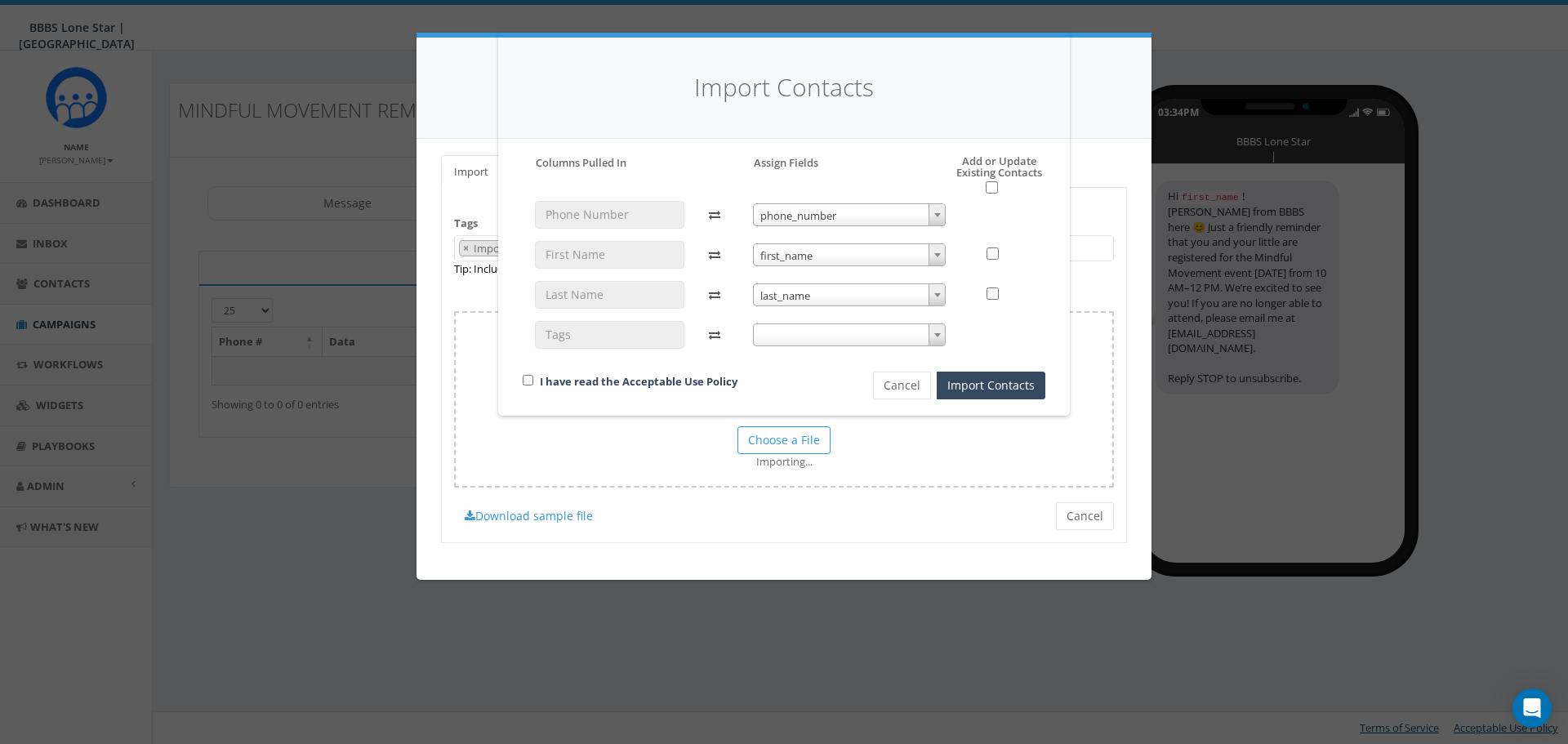
click at [866, 348] on div "phone_number phone_number first_name first_name last_name last_name" at bounding box center [849, 282] width 218 height 163
click at [869, 338] on span at bounding box center [849, 335] width 193 height 23
click at [930, 339] on span at bounding box center [936, 335] width 16 height 21
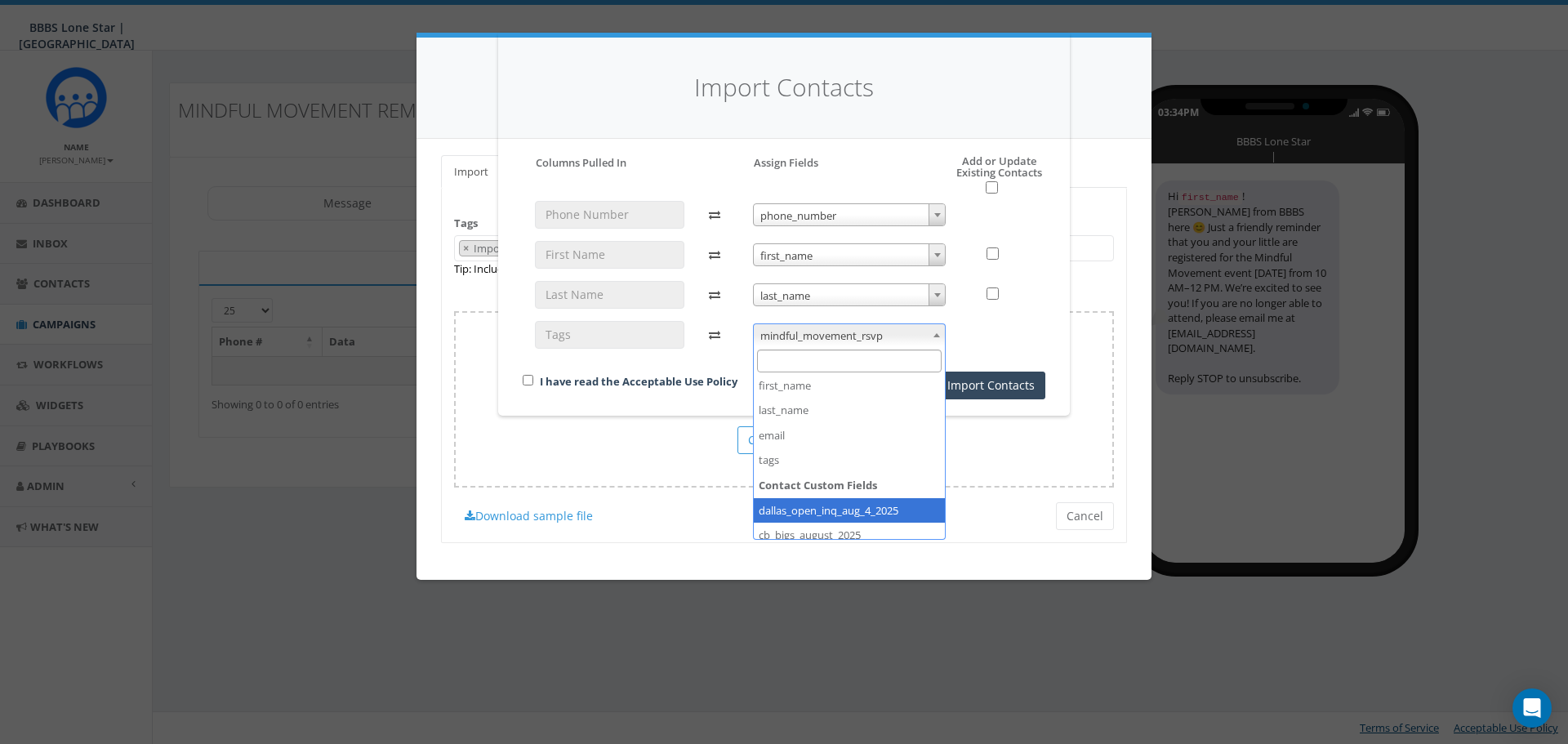
scroll to position [55, 0]
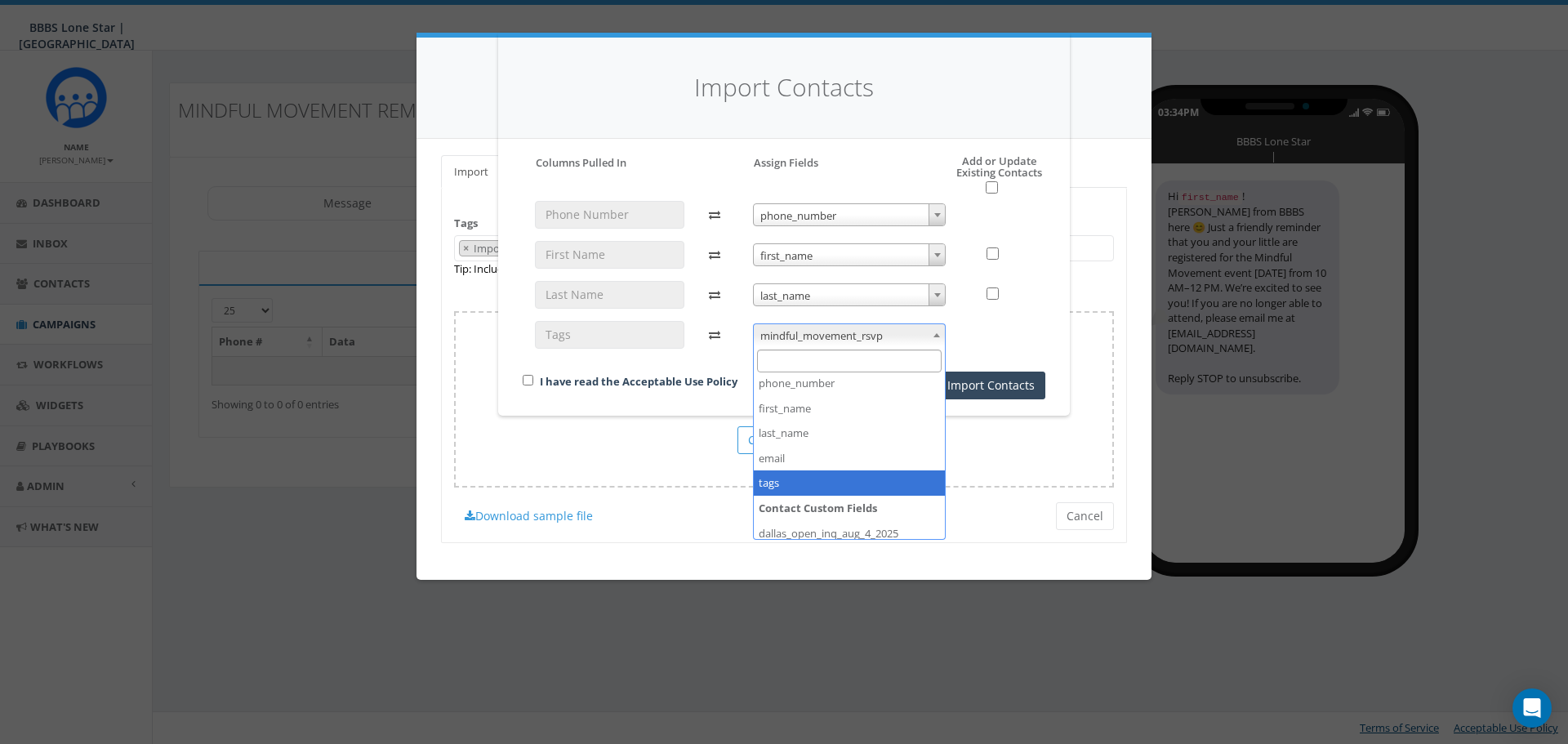
select select "tags"
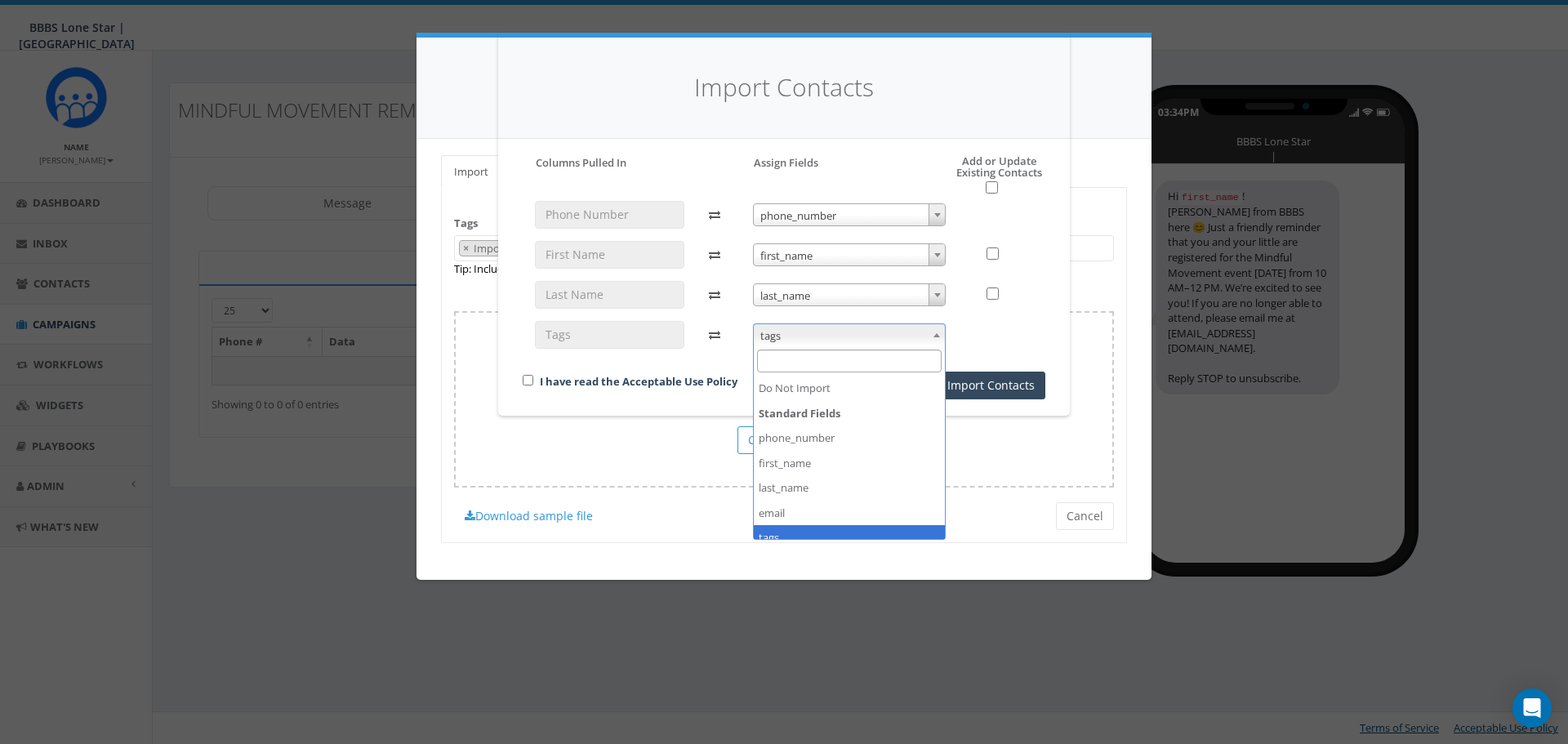
click at [929, 337] on span at bounding box center [936, 335] width 16 height 21
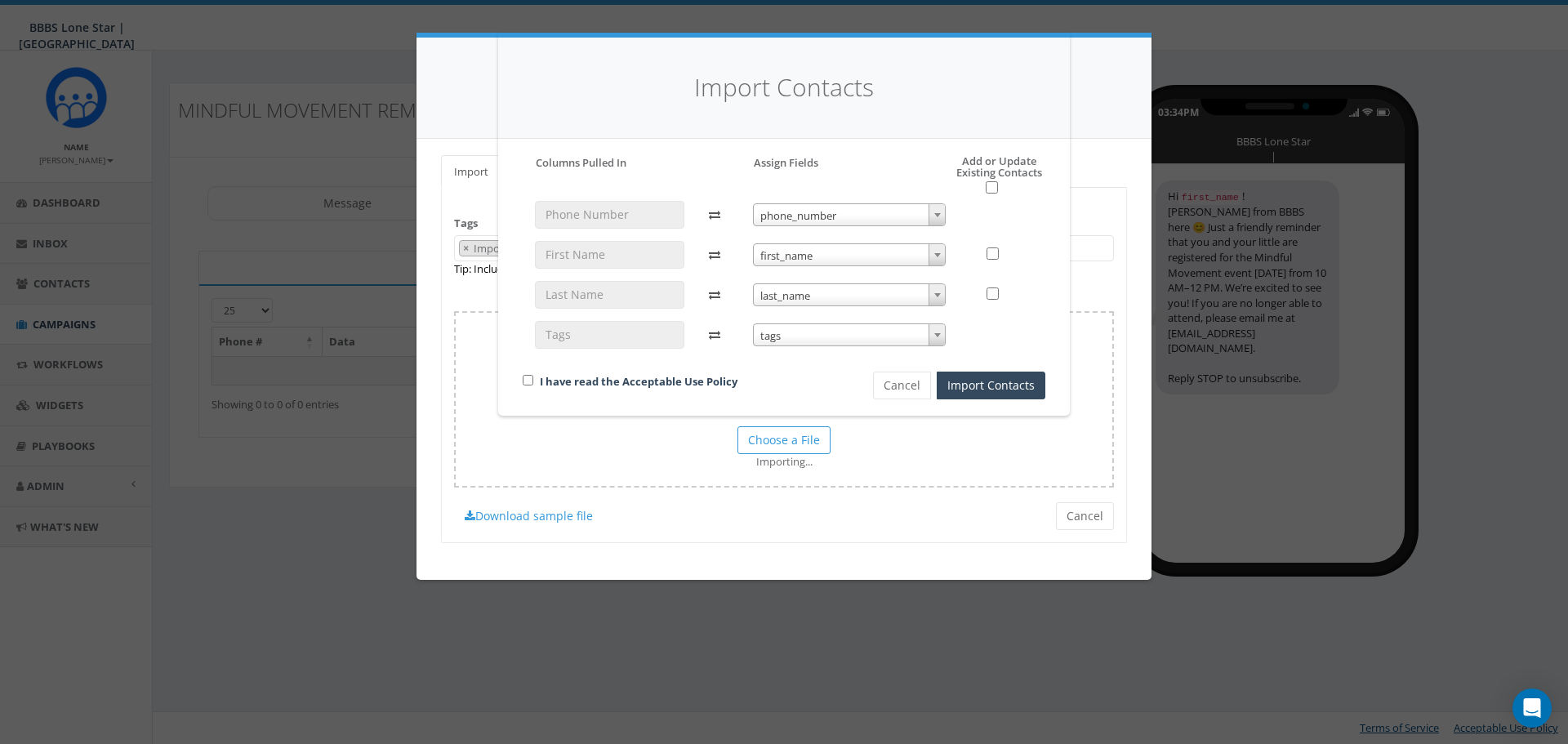
click at [988, 345] on div at bounding box center [1001, 334] width 63 height 27
click at [839, 342] on span "tags" at bounding box center [849, 336] width 192 height 23
click at [525, 378] on input "checkbox" at bounding box center [528, 380] width 11 height 11
checkbox input "true"
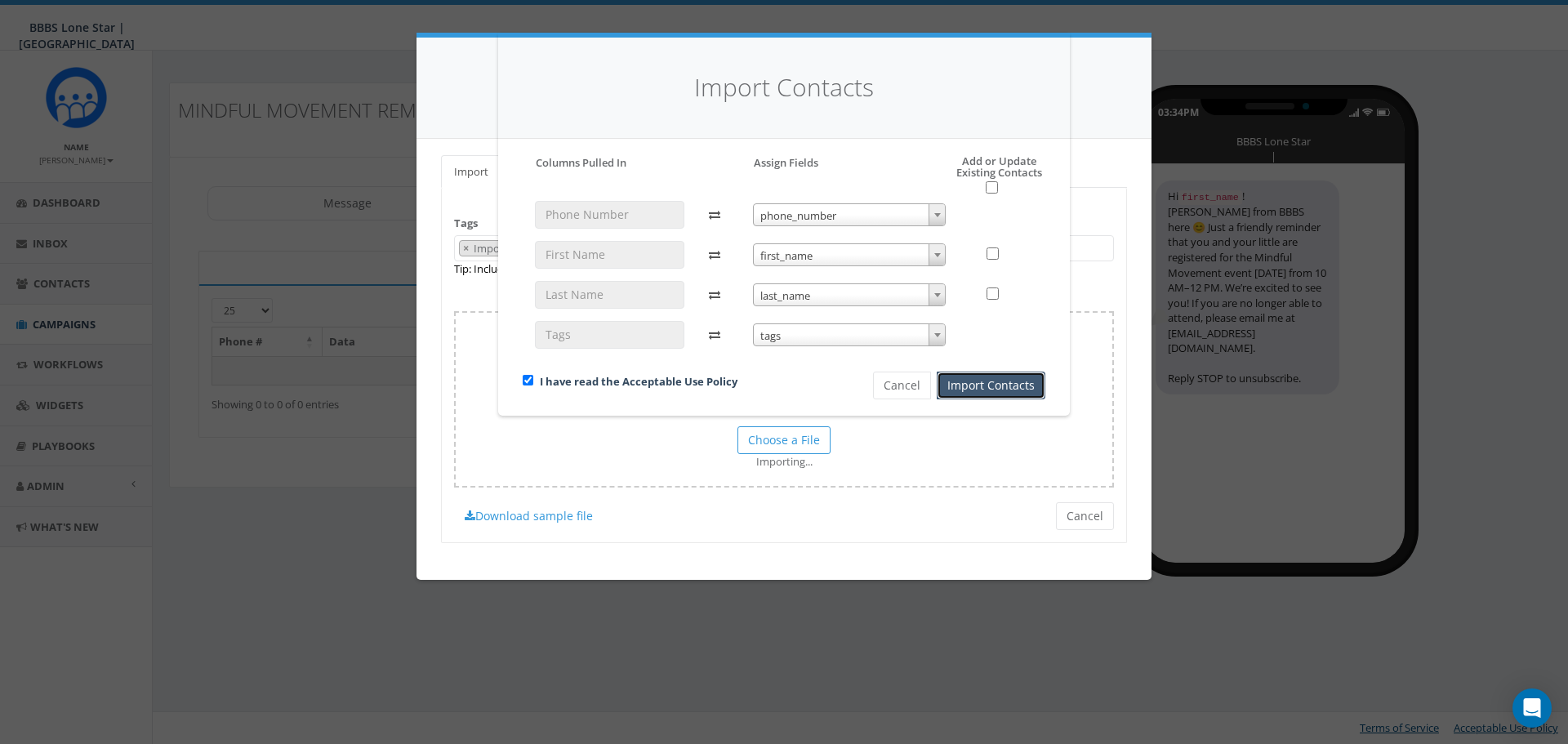
click at [991, 383] on button "Import Contacts" at bounding box center [990, 385] width 109 height 27
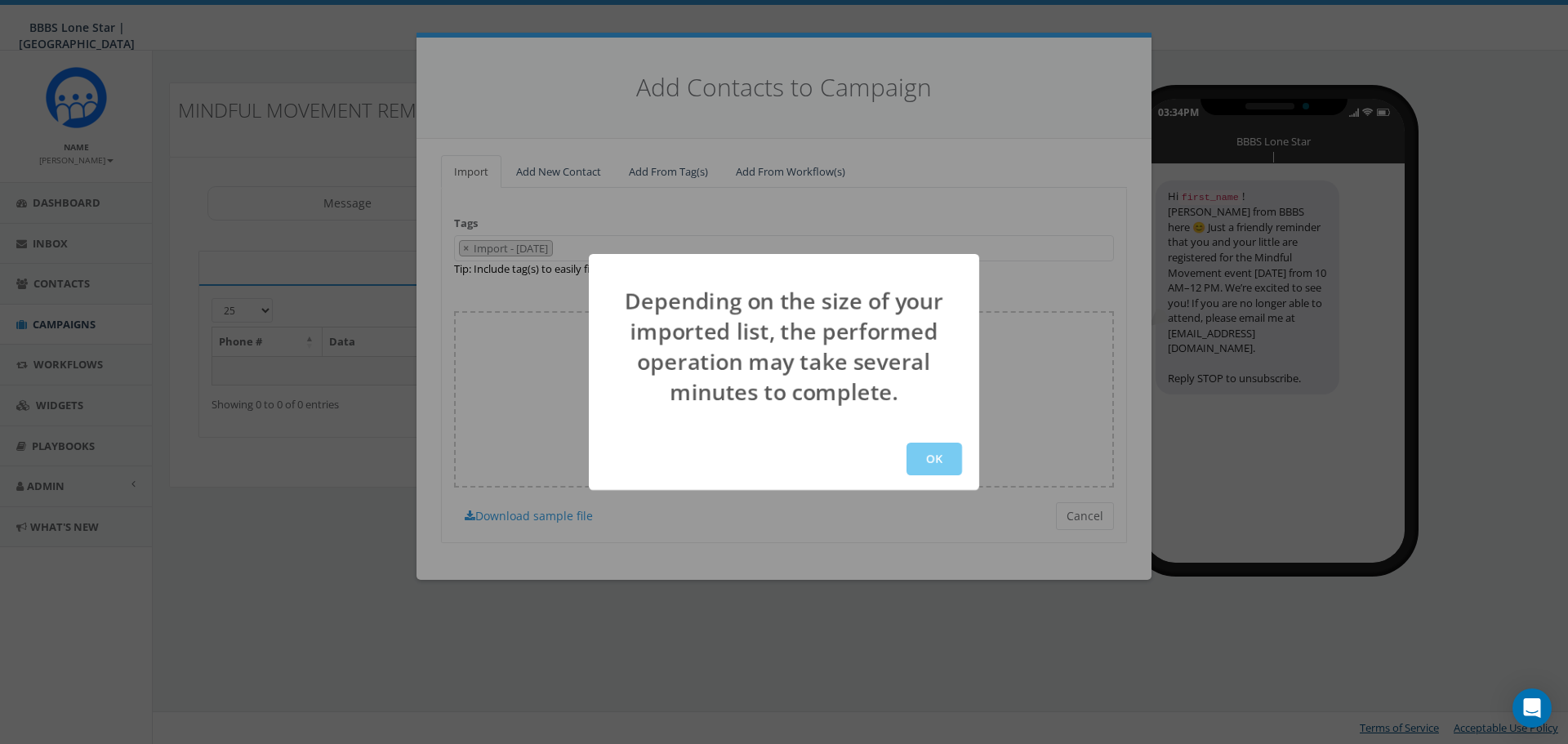
click at [939, 462] on button "OK" at bounding box center [934, 459] width 56 height 33
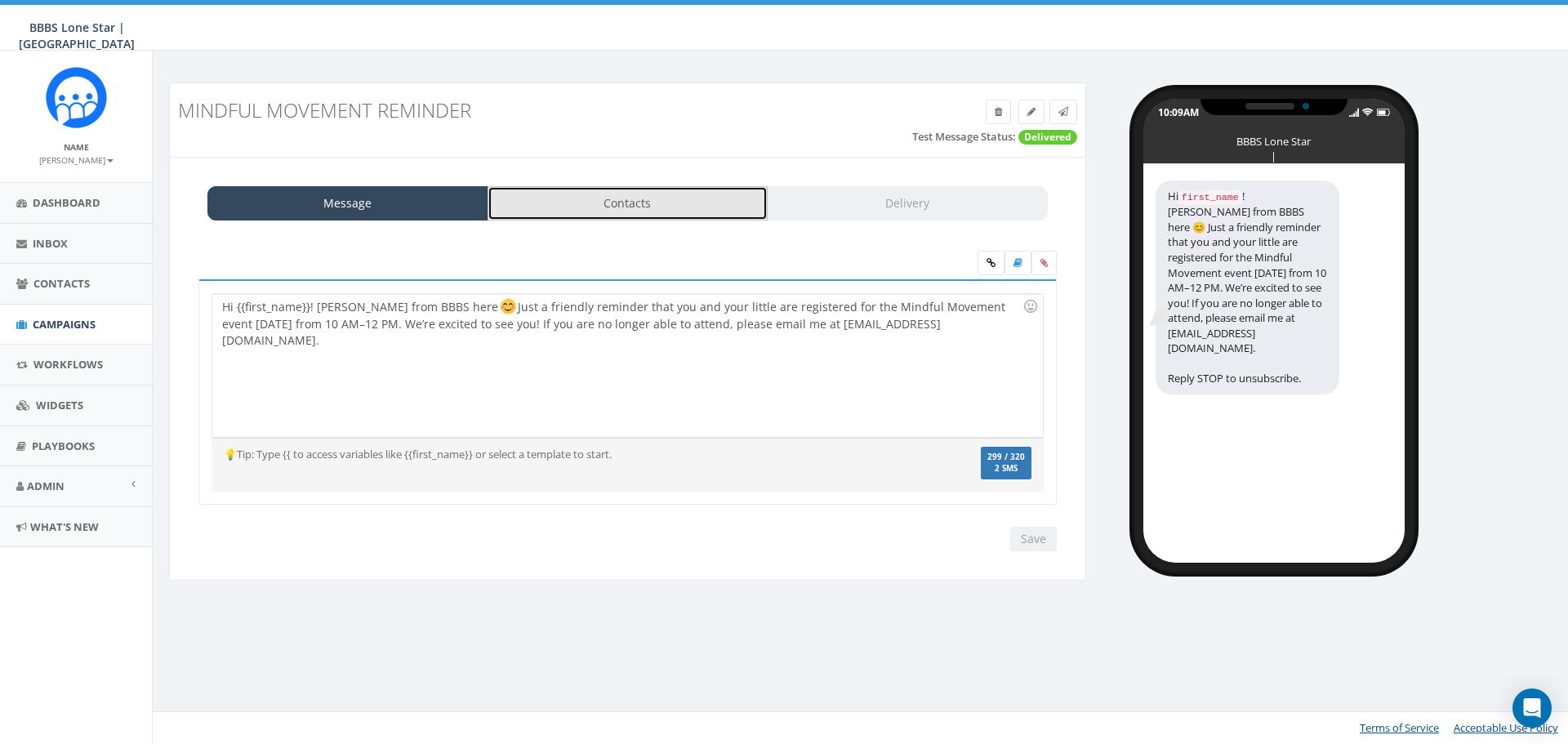
click at [650, 186] on link "Contacts" at bounding box center [628, 203] width 281 height 34
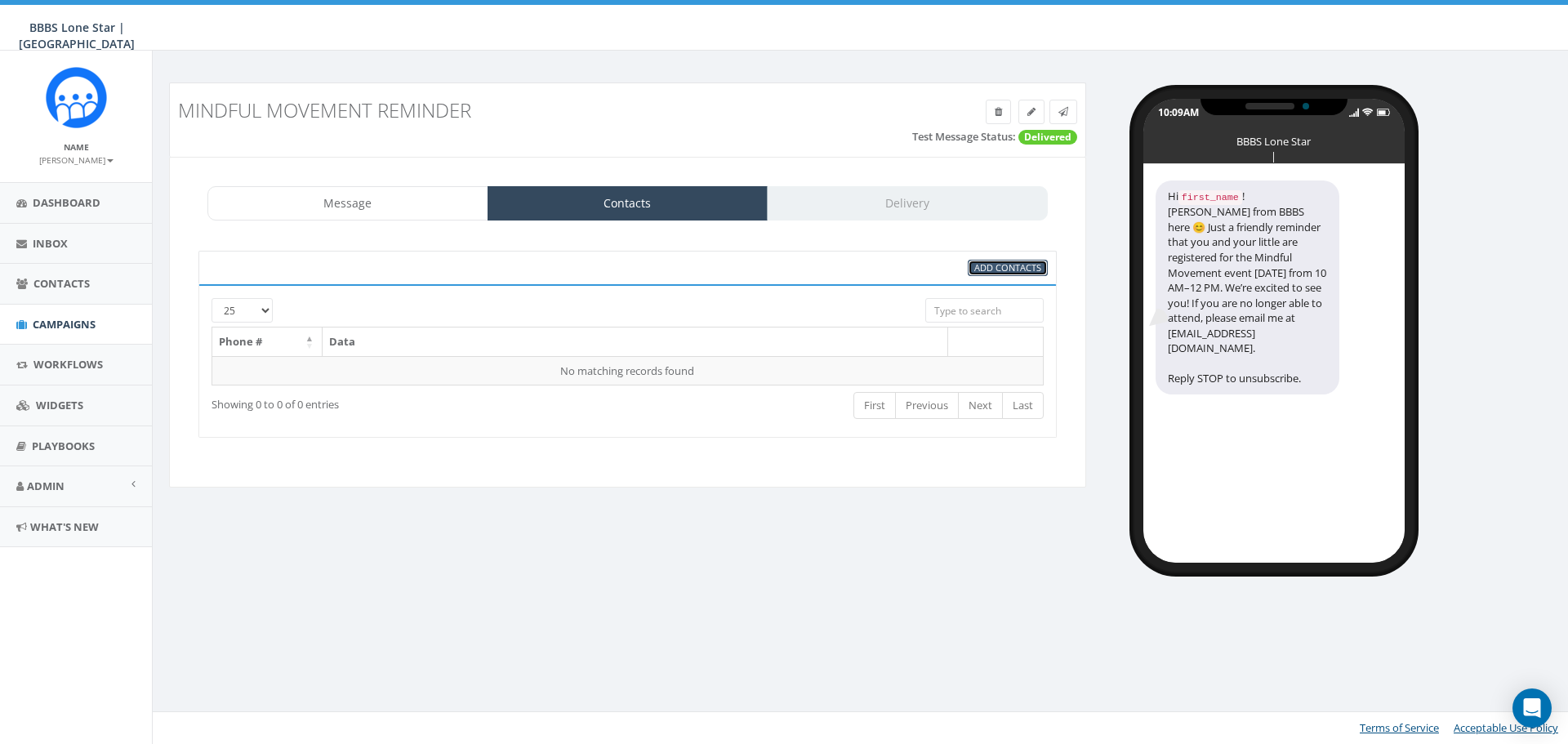
click at [1011, 273] on span "Add Contacts" at bounding box center [1008, 268] width 67 height 12
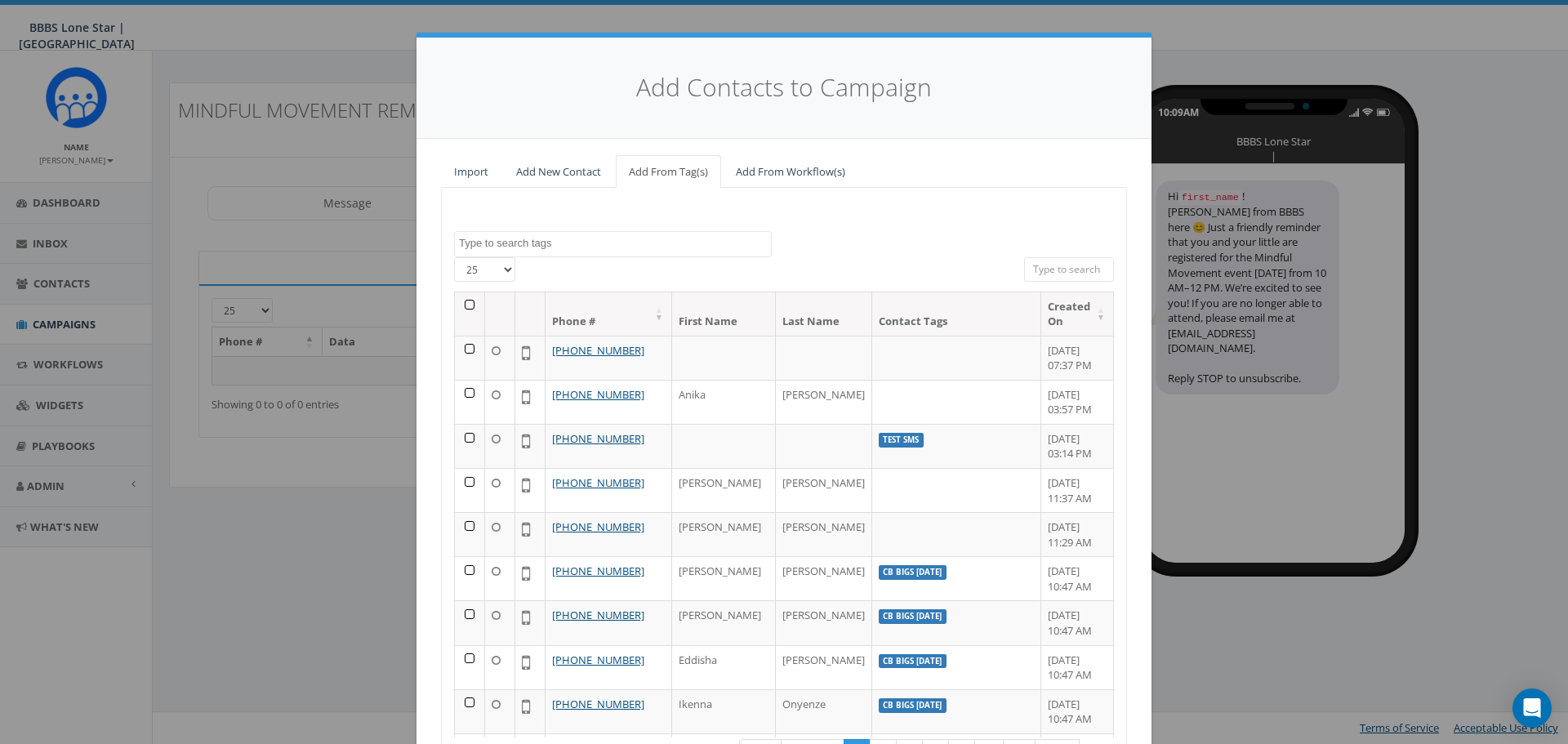
click at [579, 250] on textarea "Search" at bounding box center [615, 243] width 312 height 15
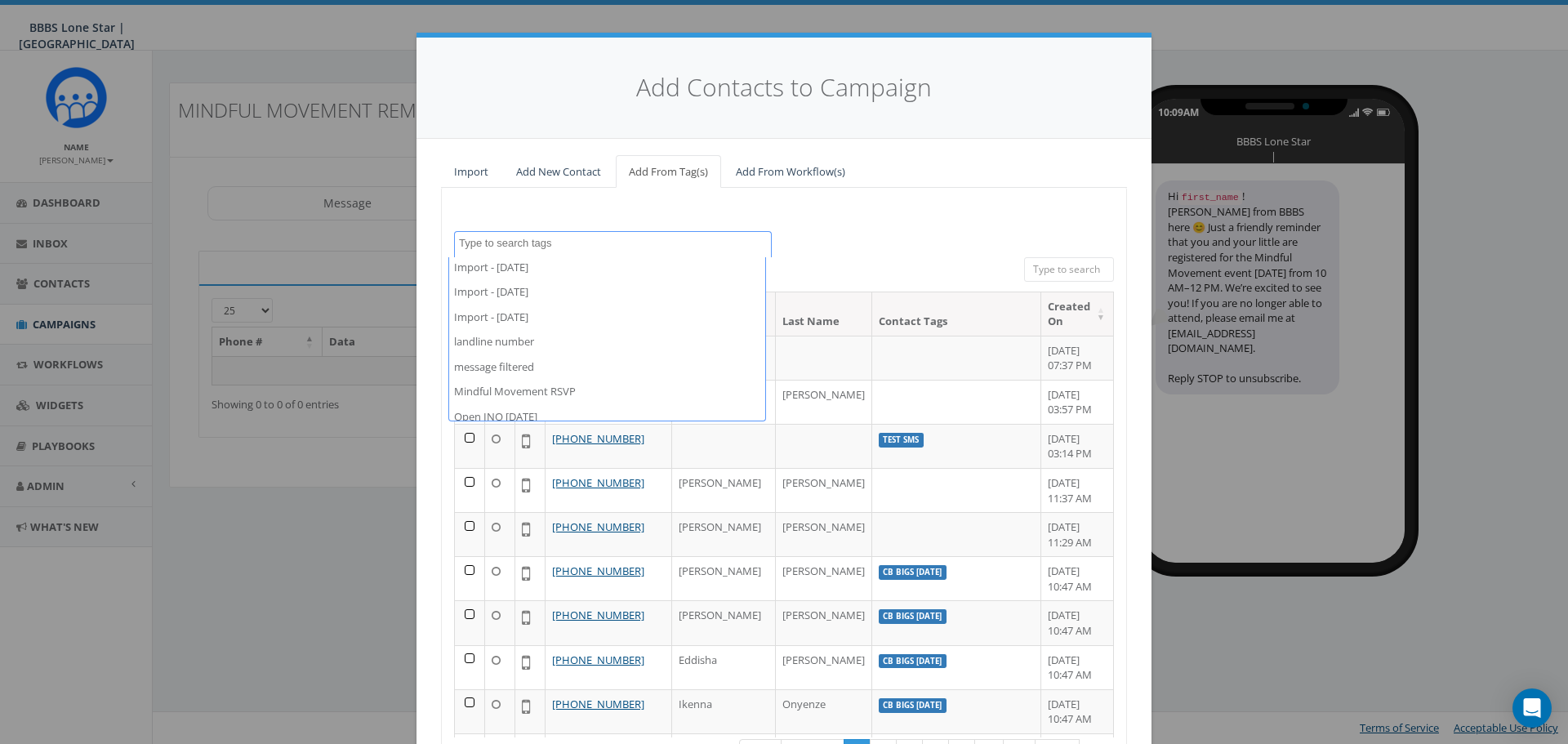
scroll to position [111, 0]
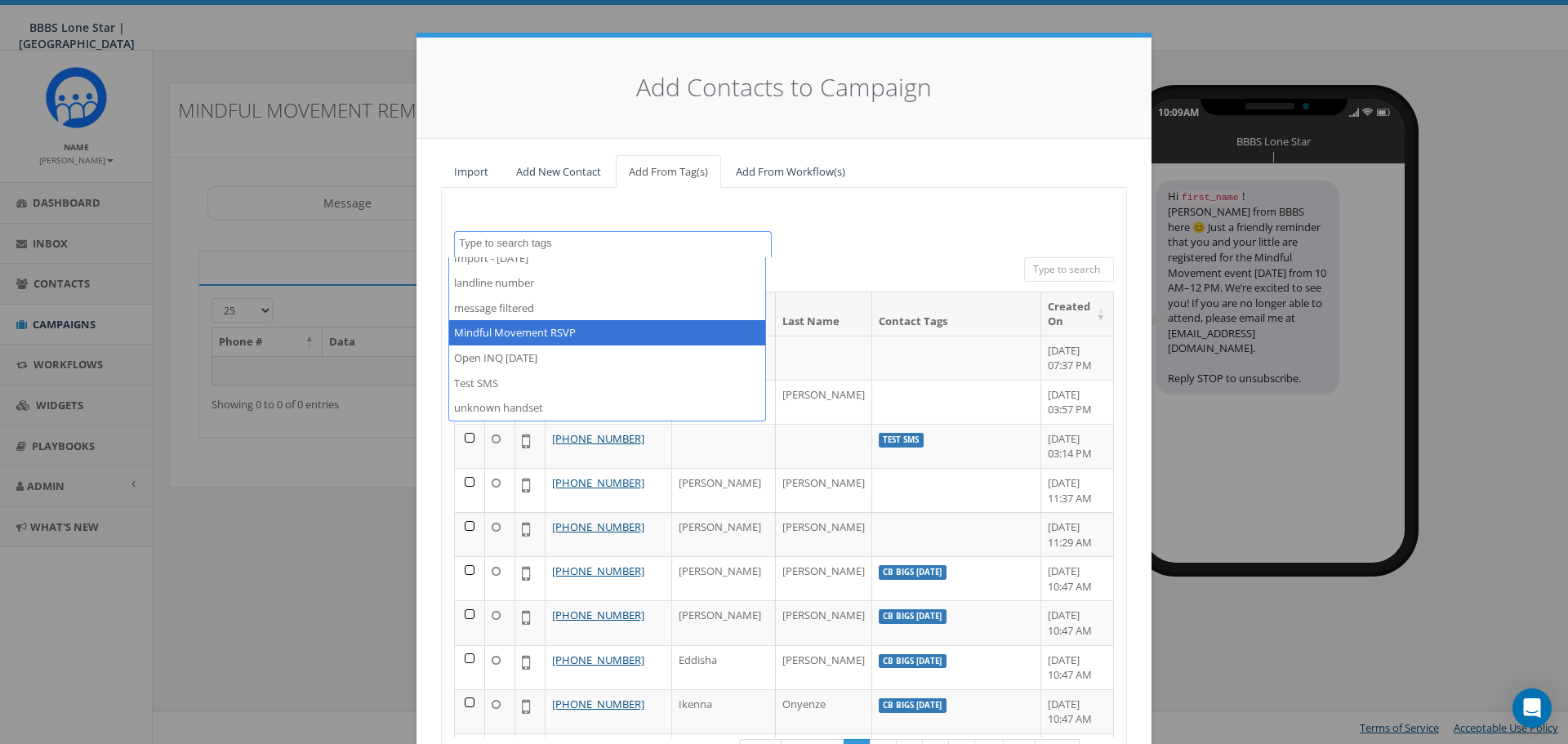
select select "Mindful Movement RSVP"
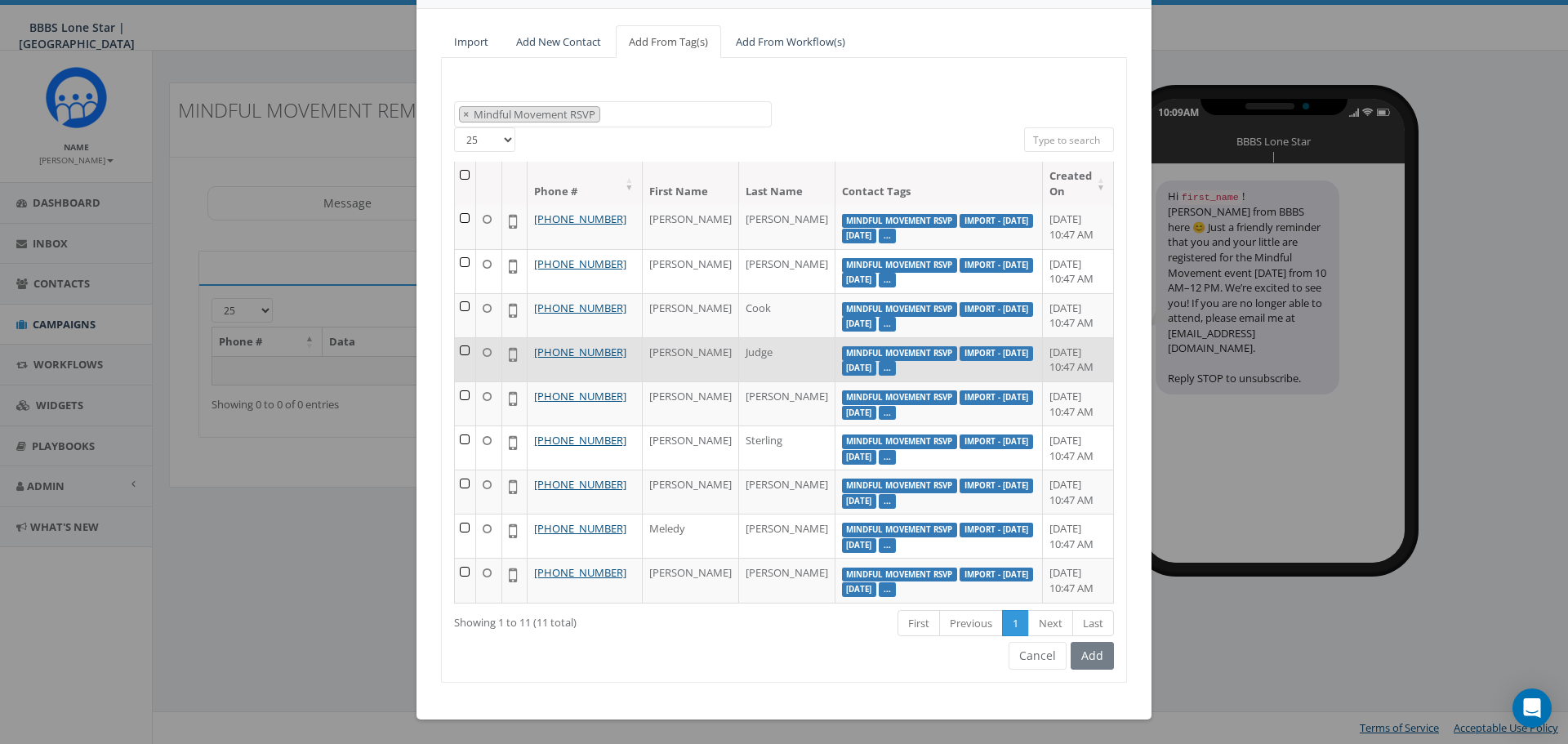
scroll to position [163, 0]
click at [457, 353] on td at bounding box center [466, 360] width 21 height 44
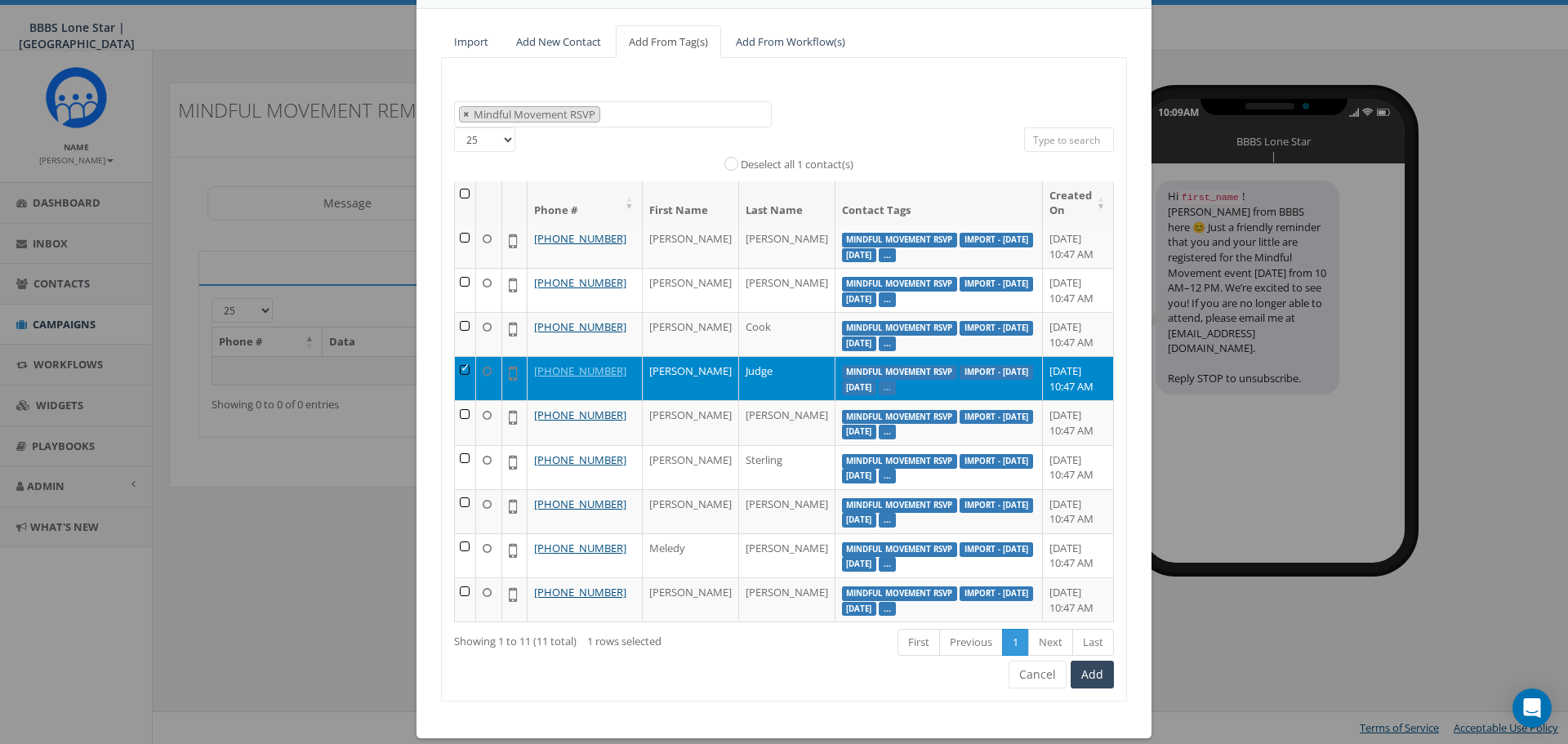
click at [463, 115] on span "×" at bounding box center [466, 114] width 5 height 15
select select
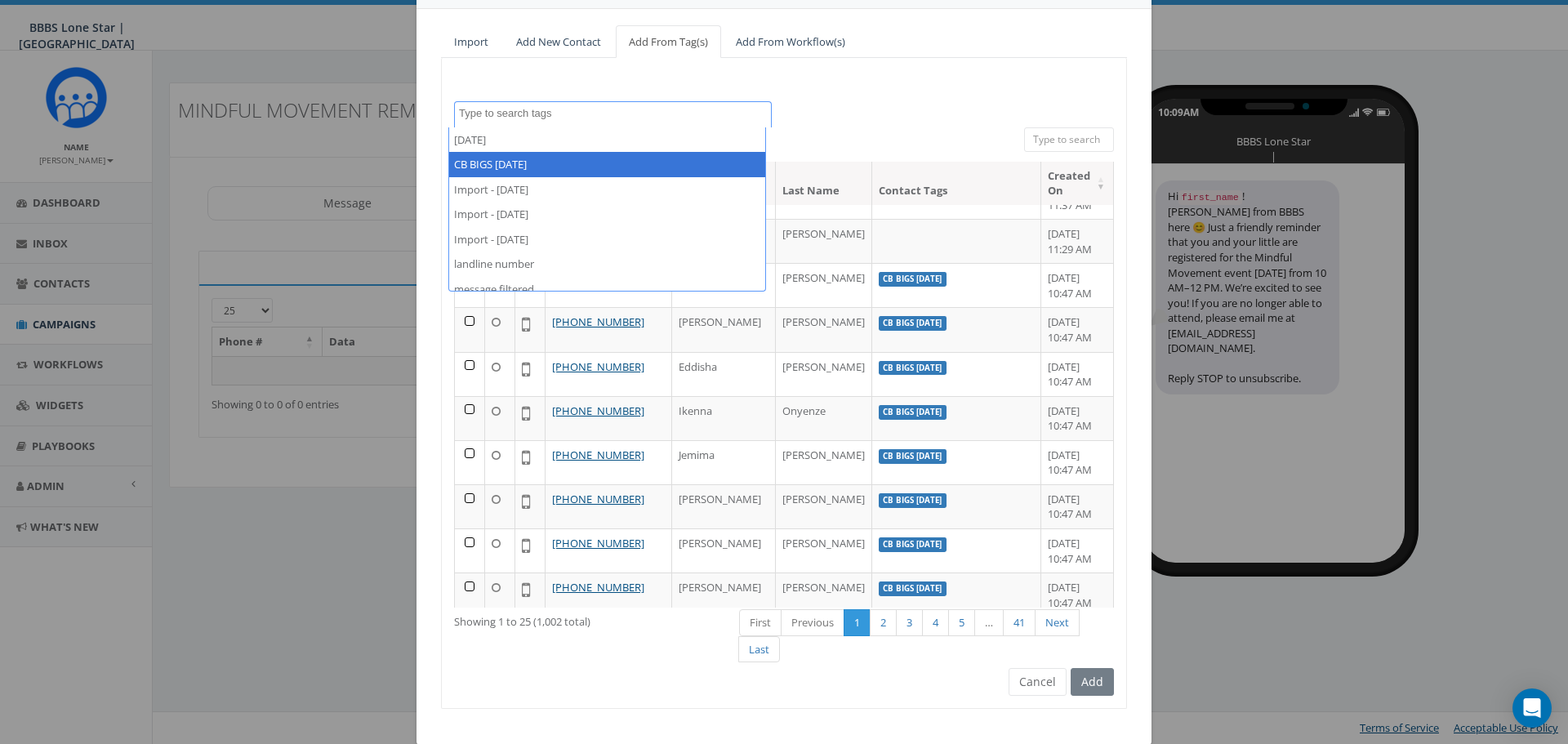
click at [868, 133] on div "All 0 contact(s) on current page All 11 contact(s) filtered Deselect all 1 cont…" at bounding box center [784, 144] width 457 height 34
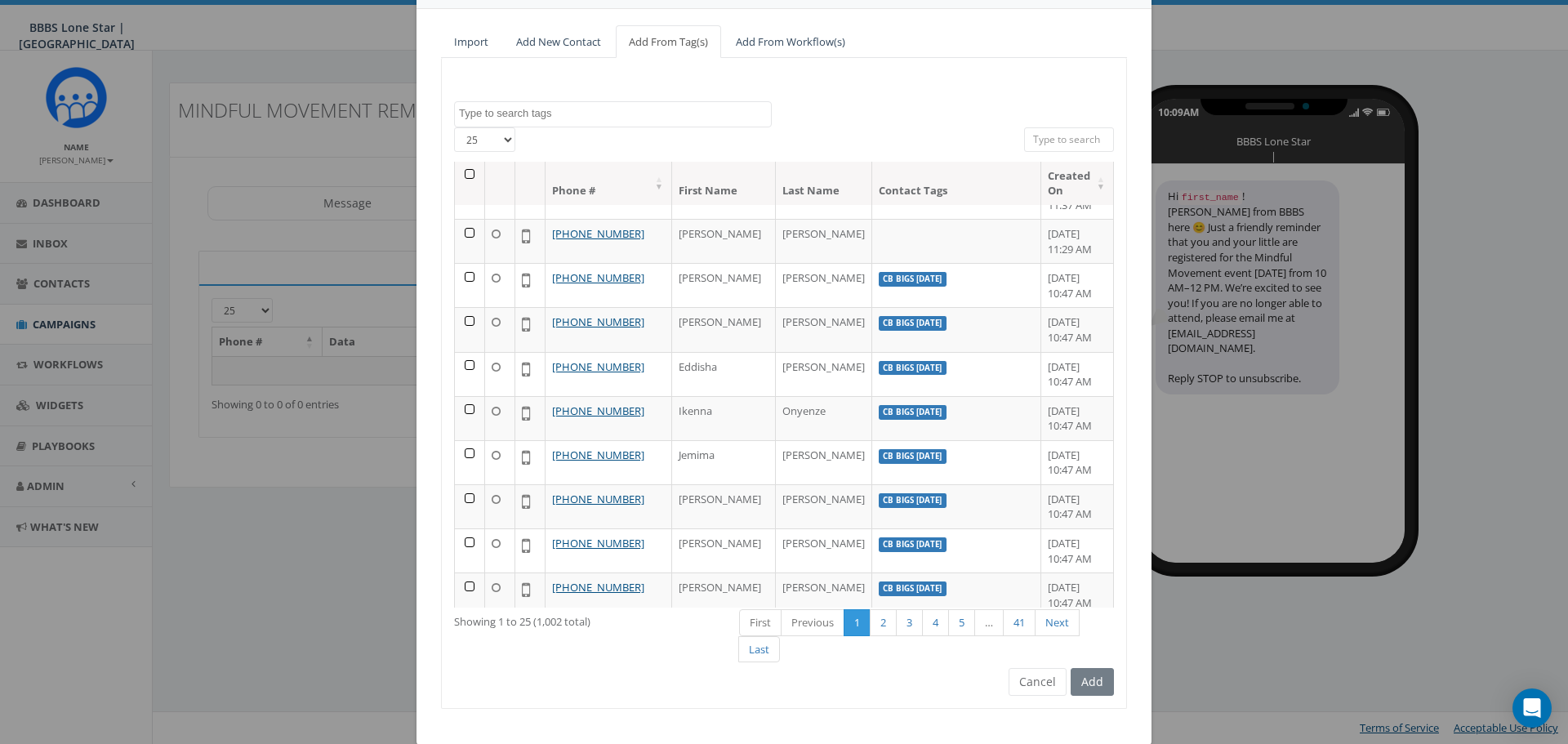
scroll to position [49, 0]
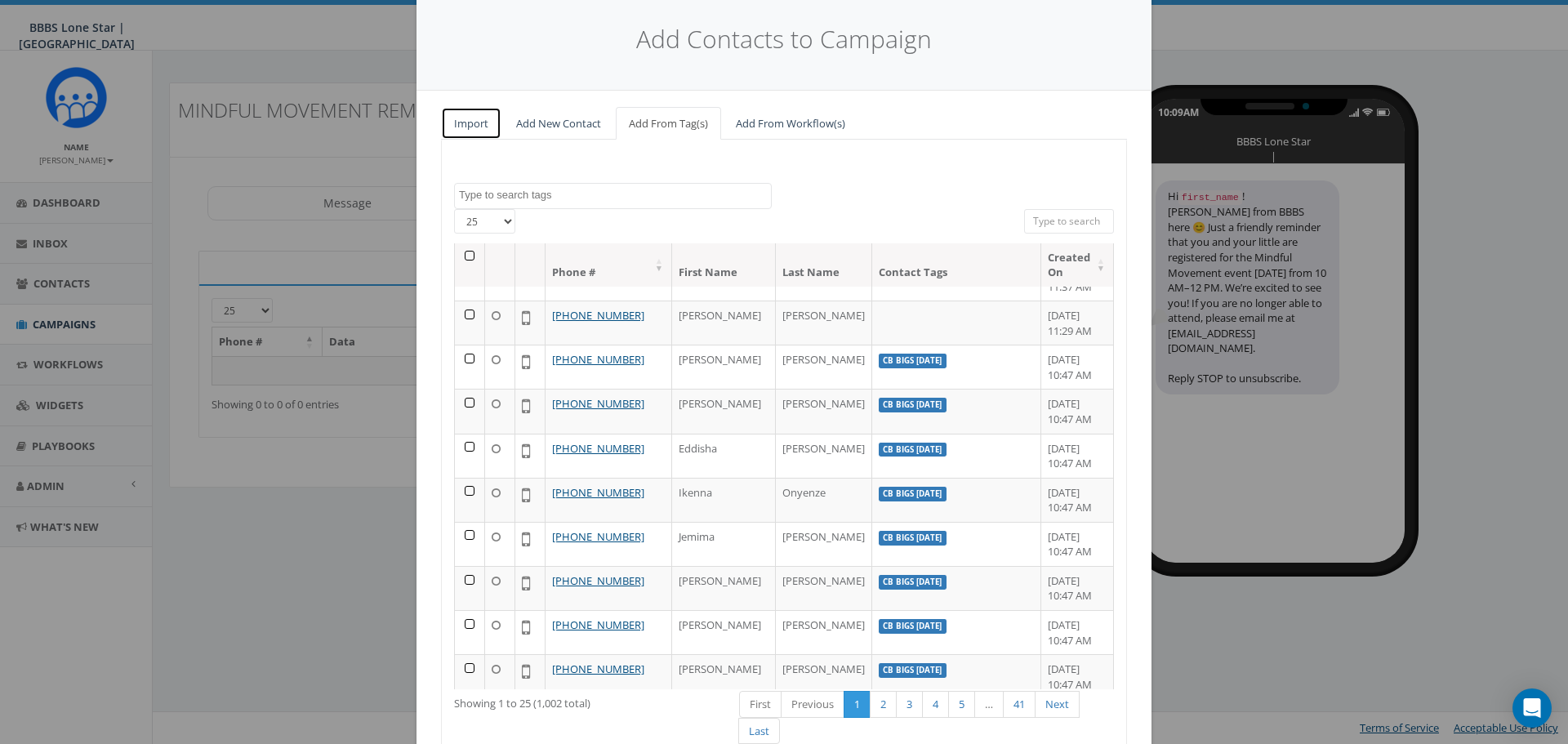
click at [471, 125] on link "Import" at bounding box center [471, 124] width 60 height 34
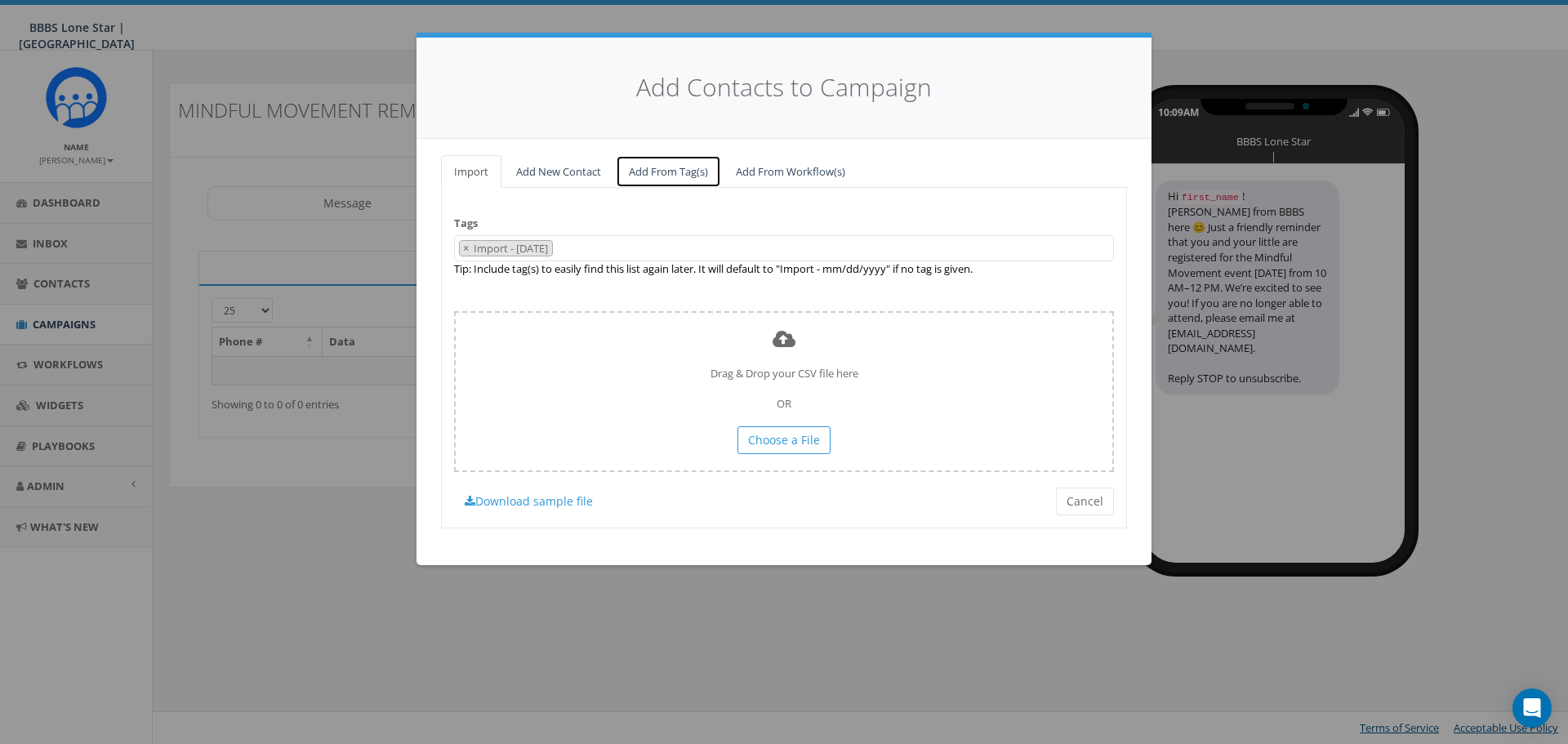
click at [664, 178] on link "Add From Tag(s)" at bounding box center [668, 172] width 105 height 34
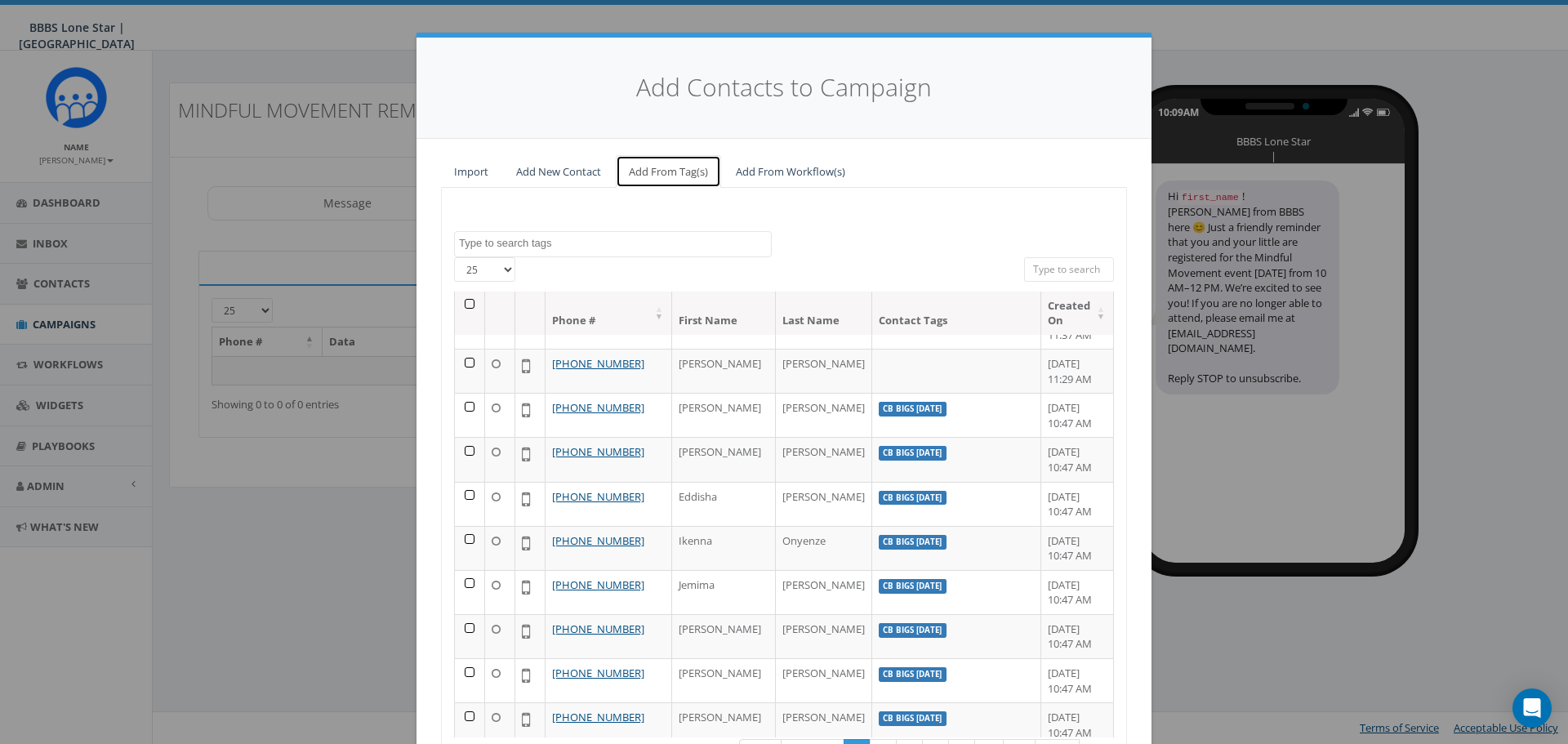
scroll to position [81, 0]
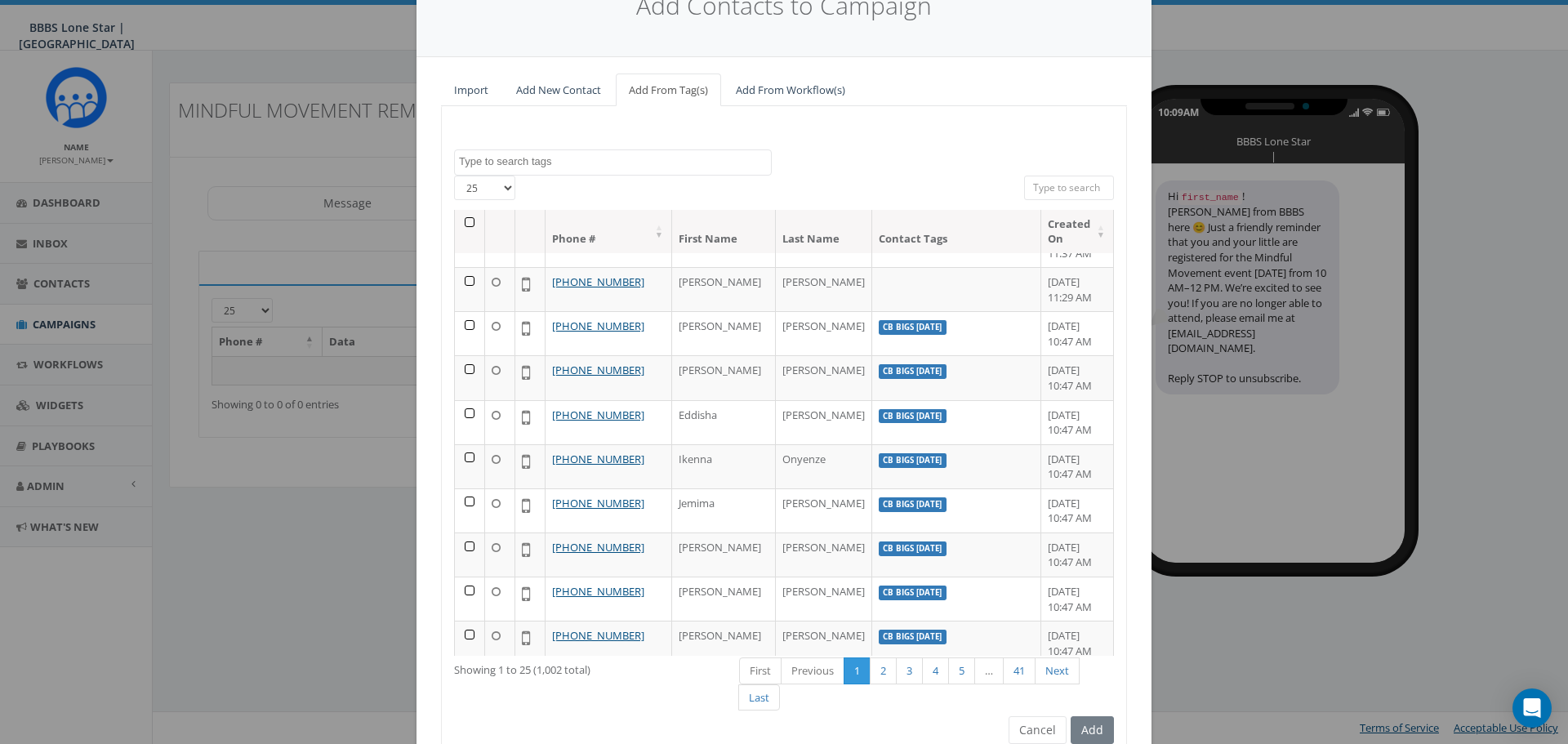
click at [595, 156] on textarea "Search" at bounding box center [615, 162] width 312 height 15
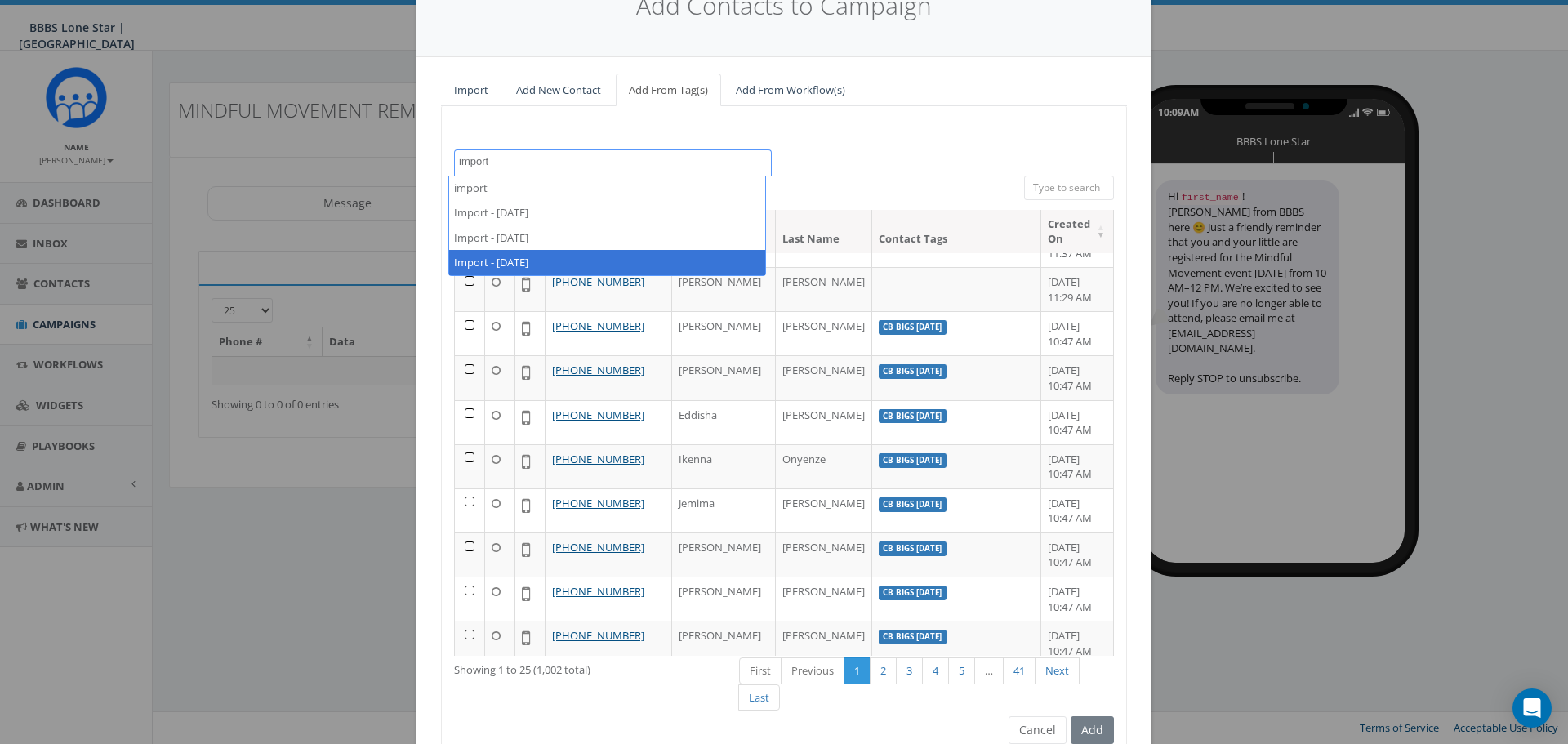
type textarea "import"
select select "Import - 08/15/2025"
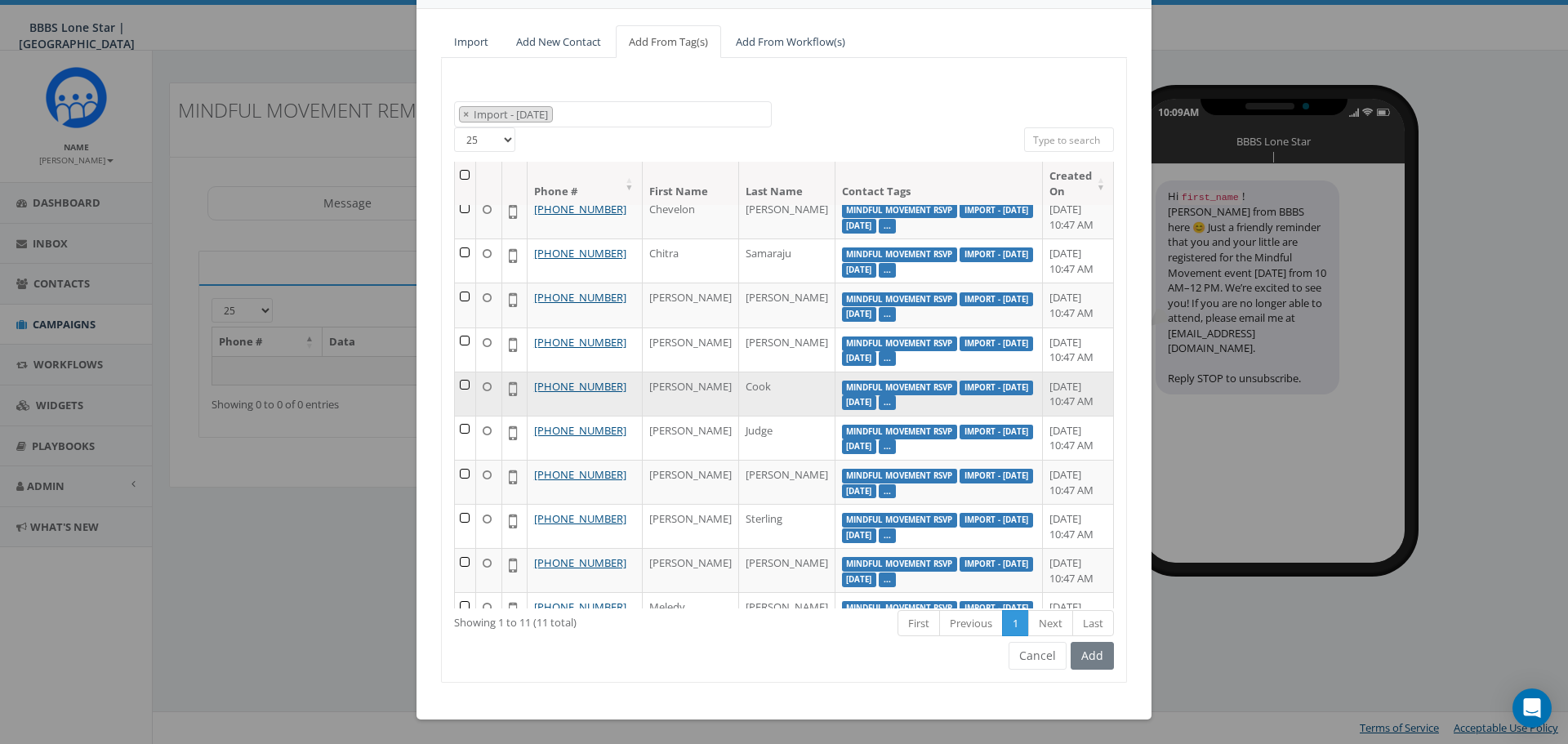
scroll to position [0, 0]
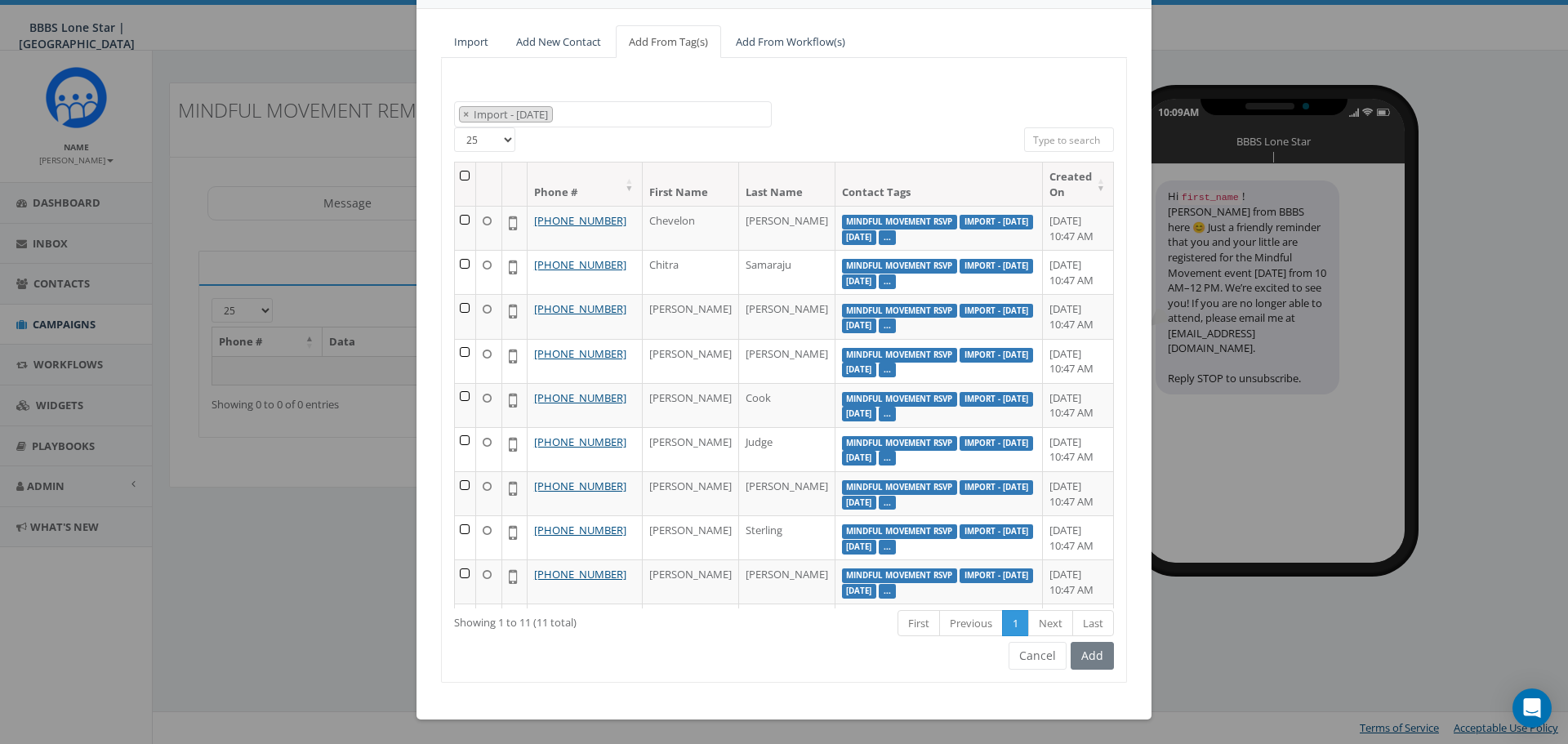
click at [458, 174] on th at bounding box center [466, 184] width 21 height 43
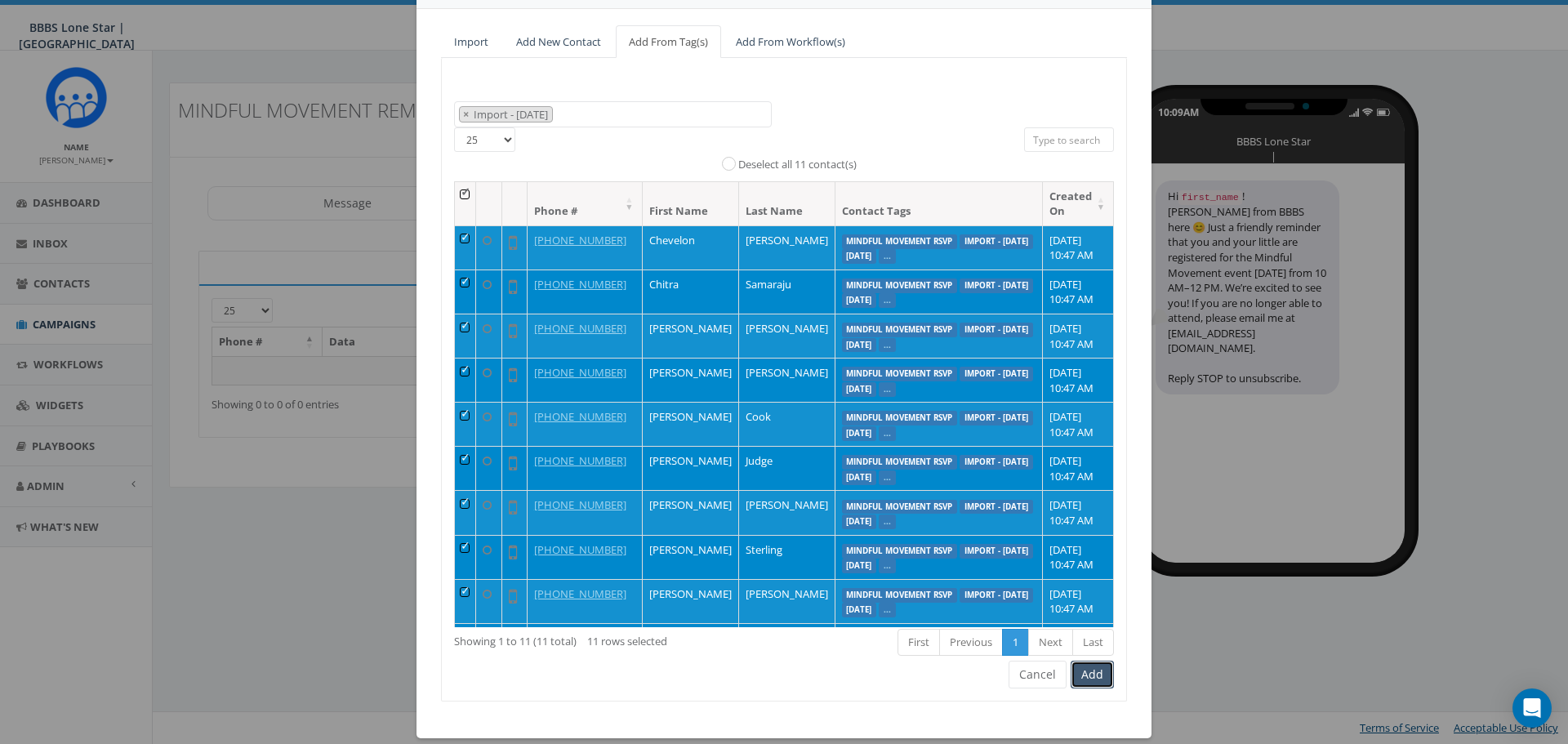
click at [1085, 673] on button "Add" at bounding box center [1092, 674] width 43 height 27
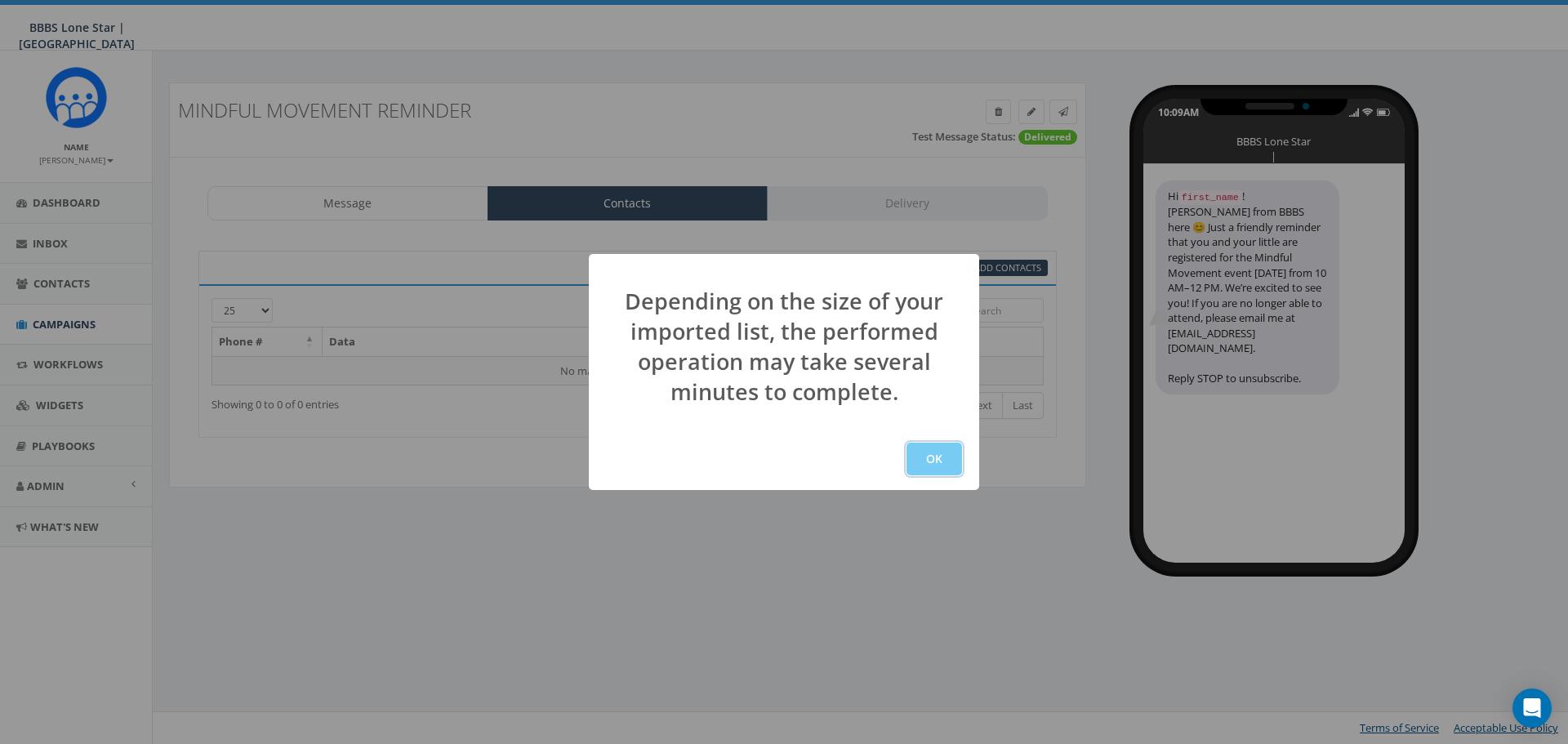
click at [931, 448] on button "OK" at bounding box center [934, 459] width 56 height 33
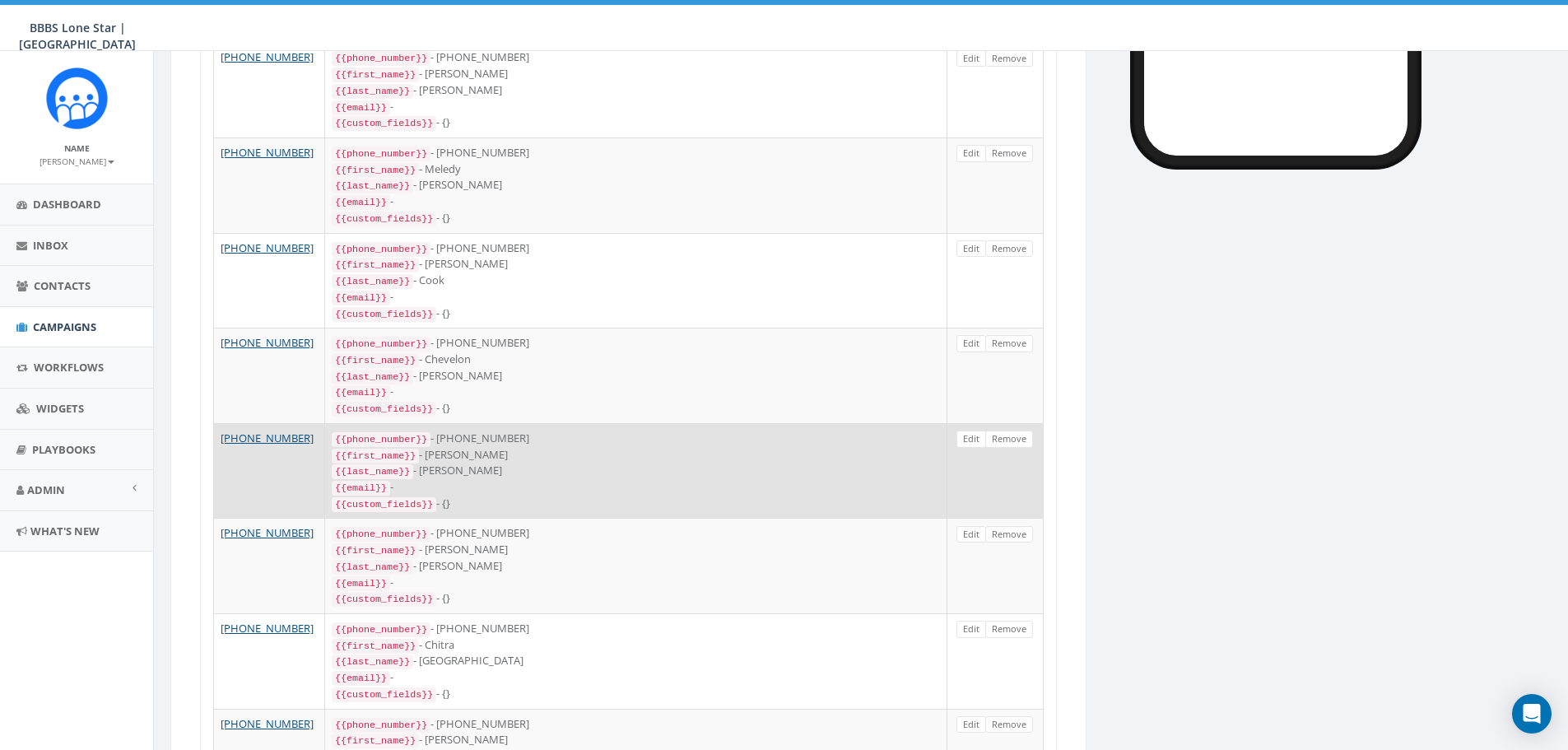
scroll to position [494, 0]
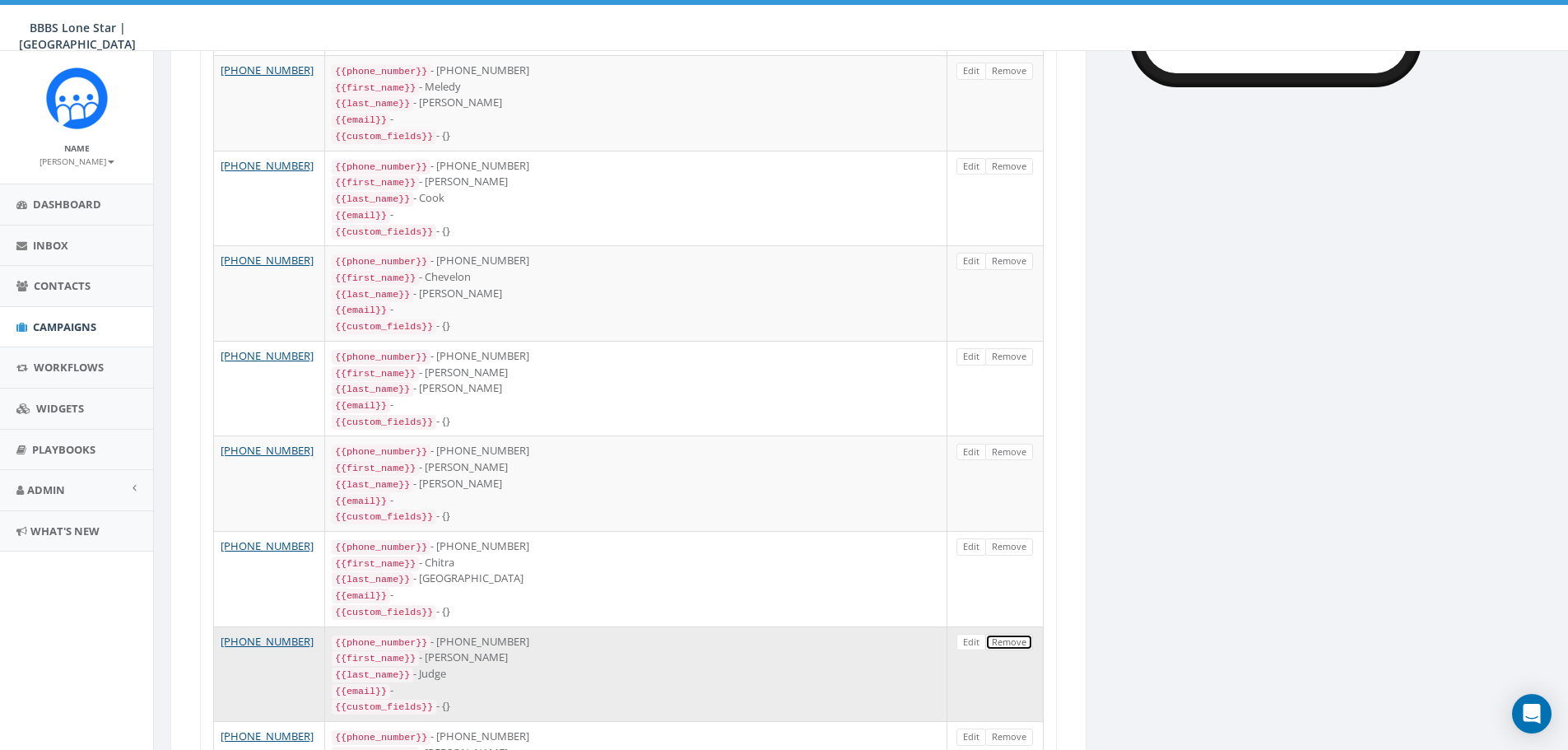
click at [998, 634] on link "Remove" at bounding box center [1009, 642] width 48 height 17
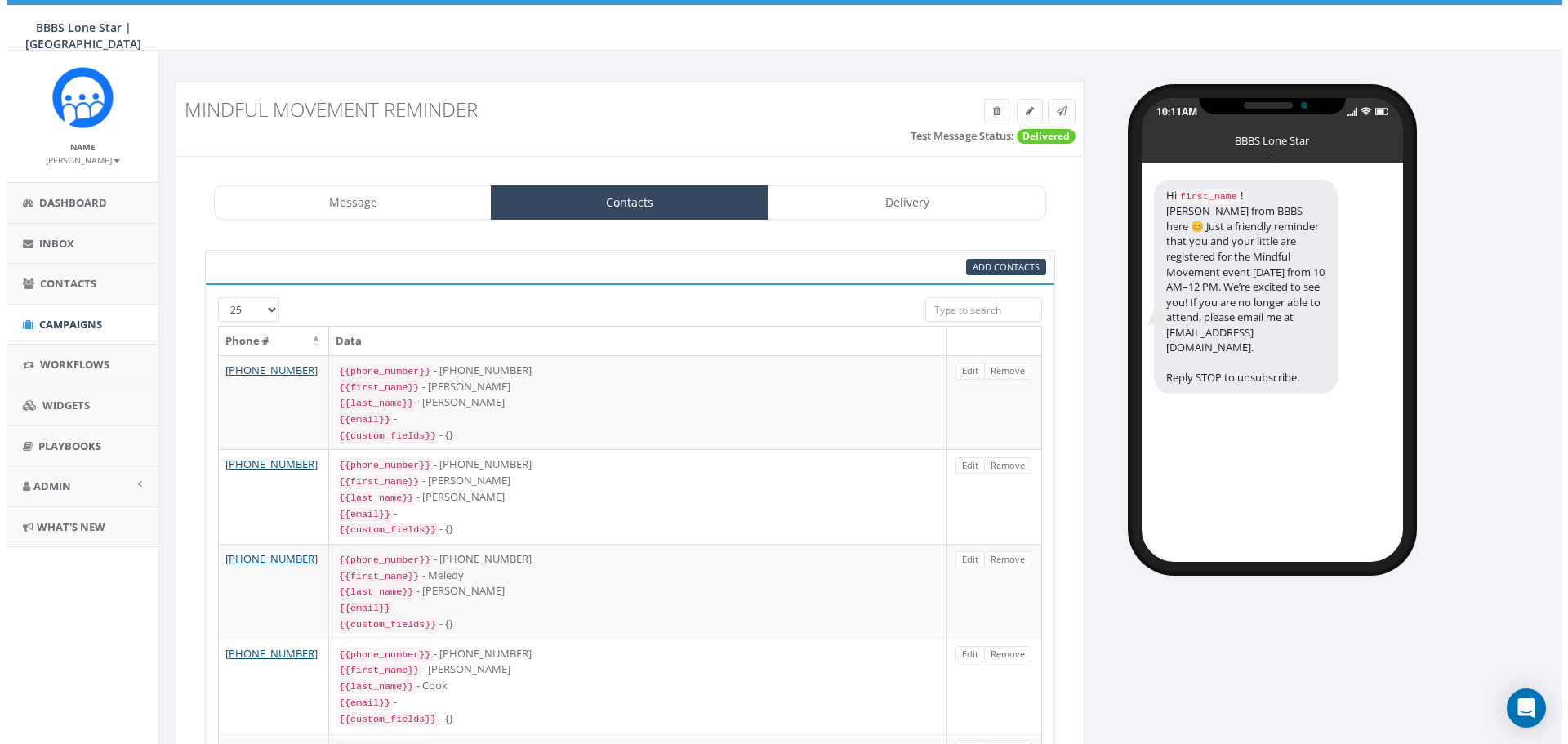
scroll to position [0, 0]
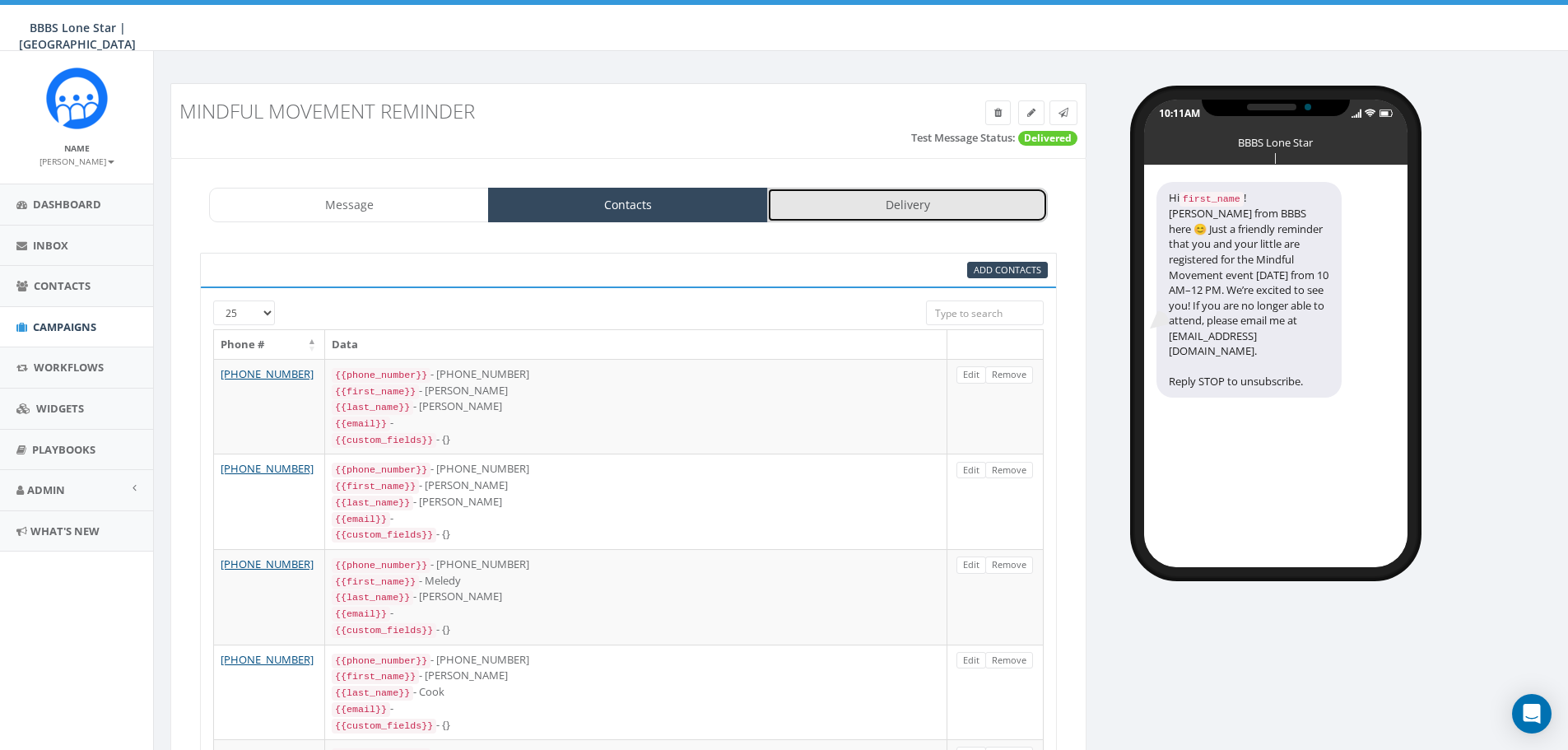
click at [844, 200] on link "Delivery" at bounding box center [907, 205] width 280 height 35
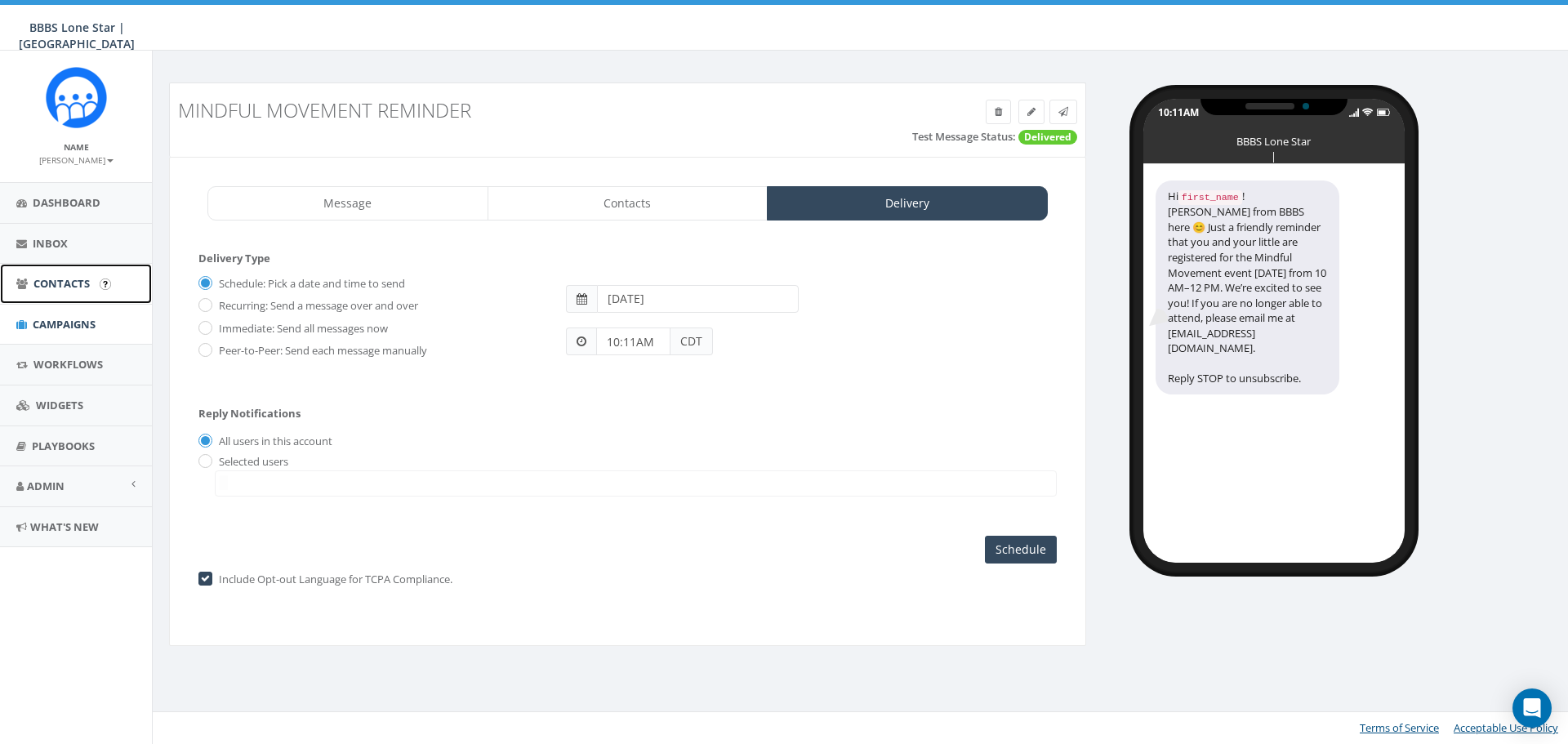
click at [45, 273] on link "Contacts" at bounding box center [76, 284] width 152 height 40
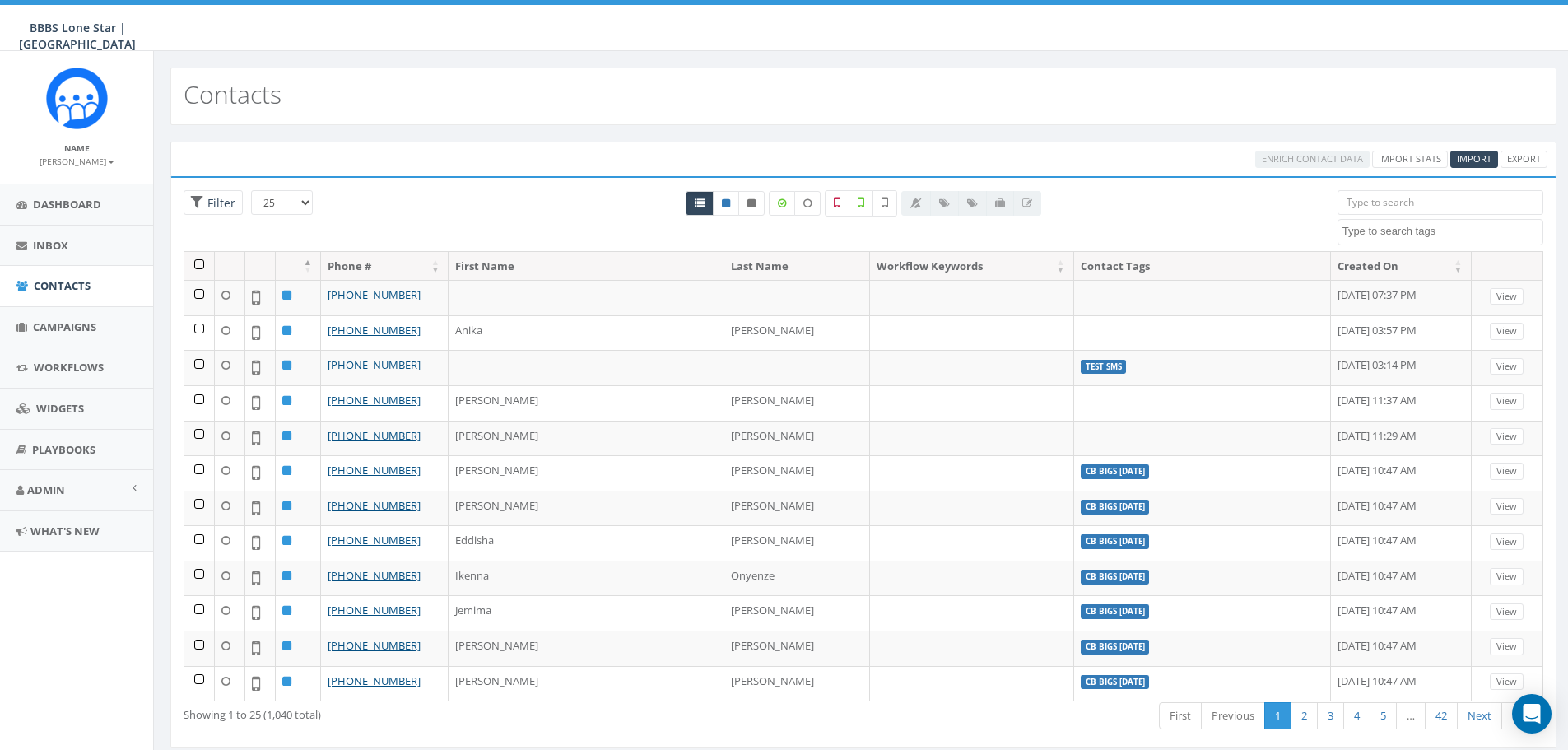
click at [1369, 229] on textarea "Search" at bounding box center [1442, 231] width 200 height 15
select select "CB BIGS August 2025"
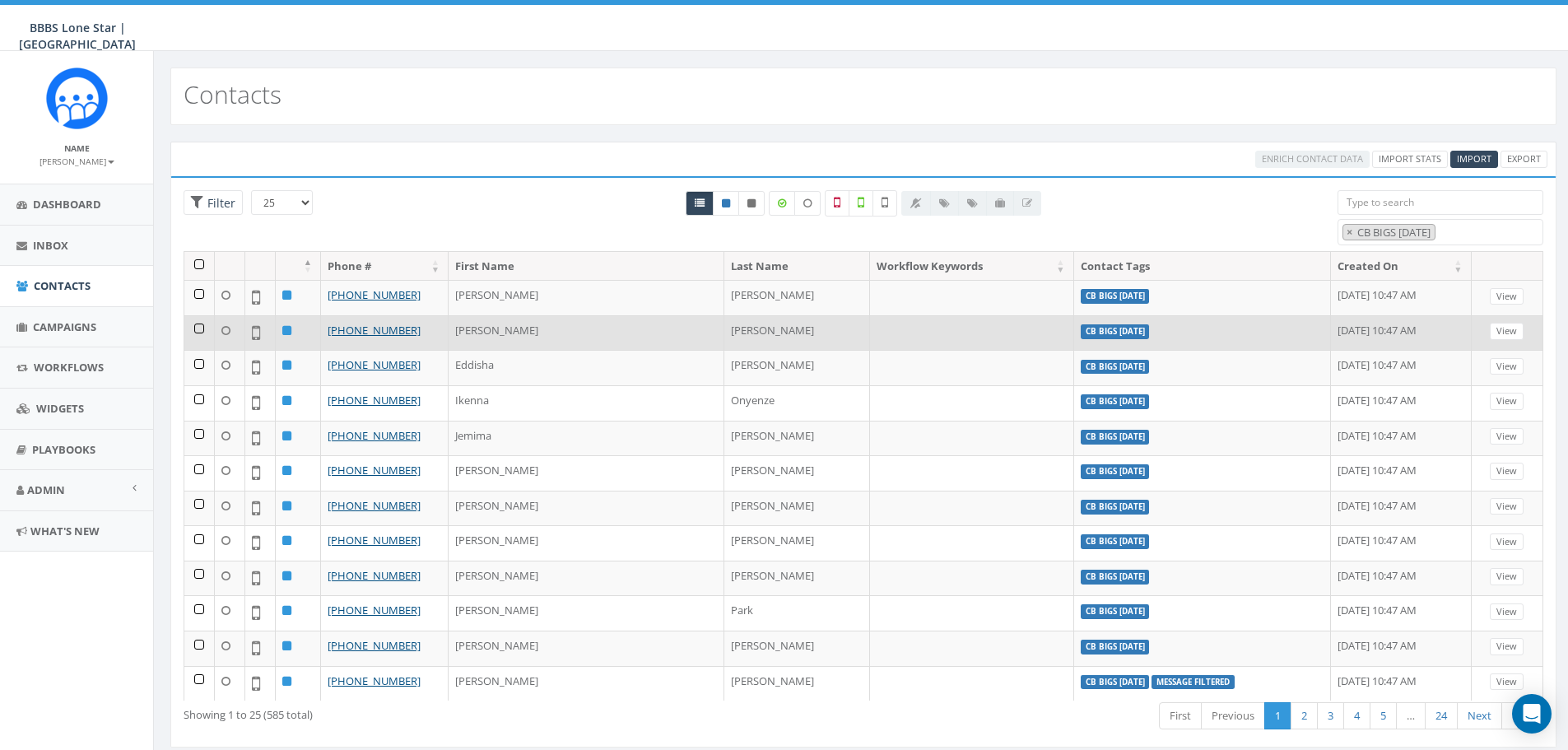
click at [196, 330] on td at bounding box center [199, 333] width 30 height 36
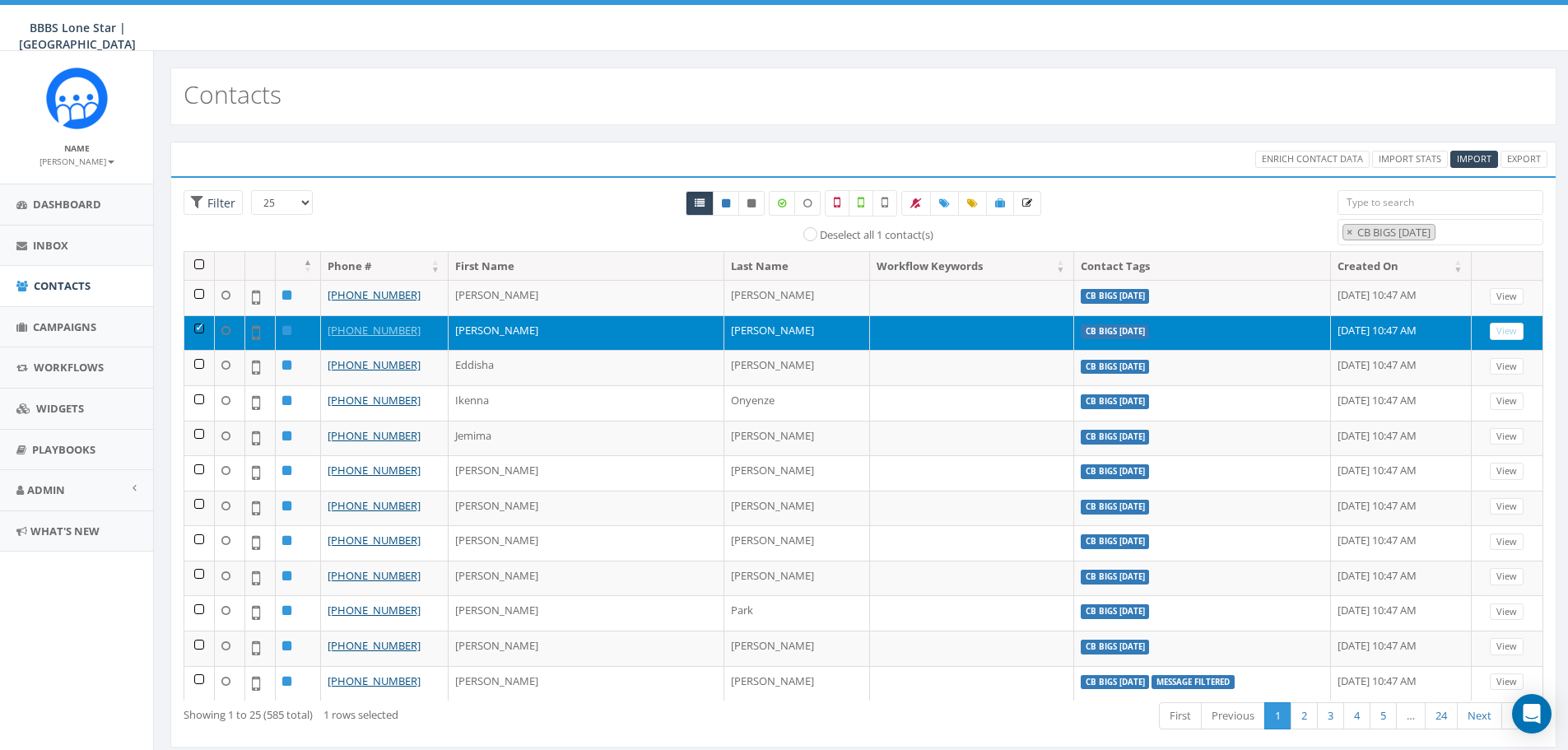
click at [197, 332] on td at bounding box center [199, 333] width 30 height 36
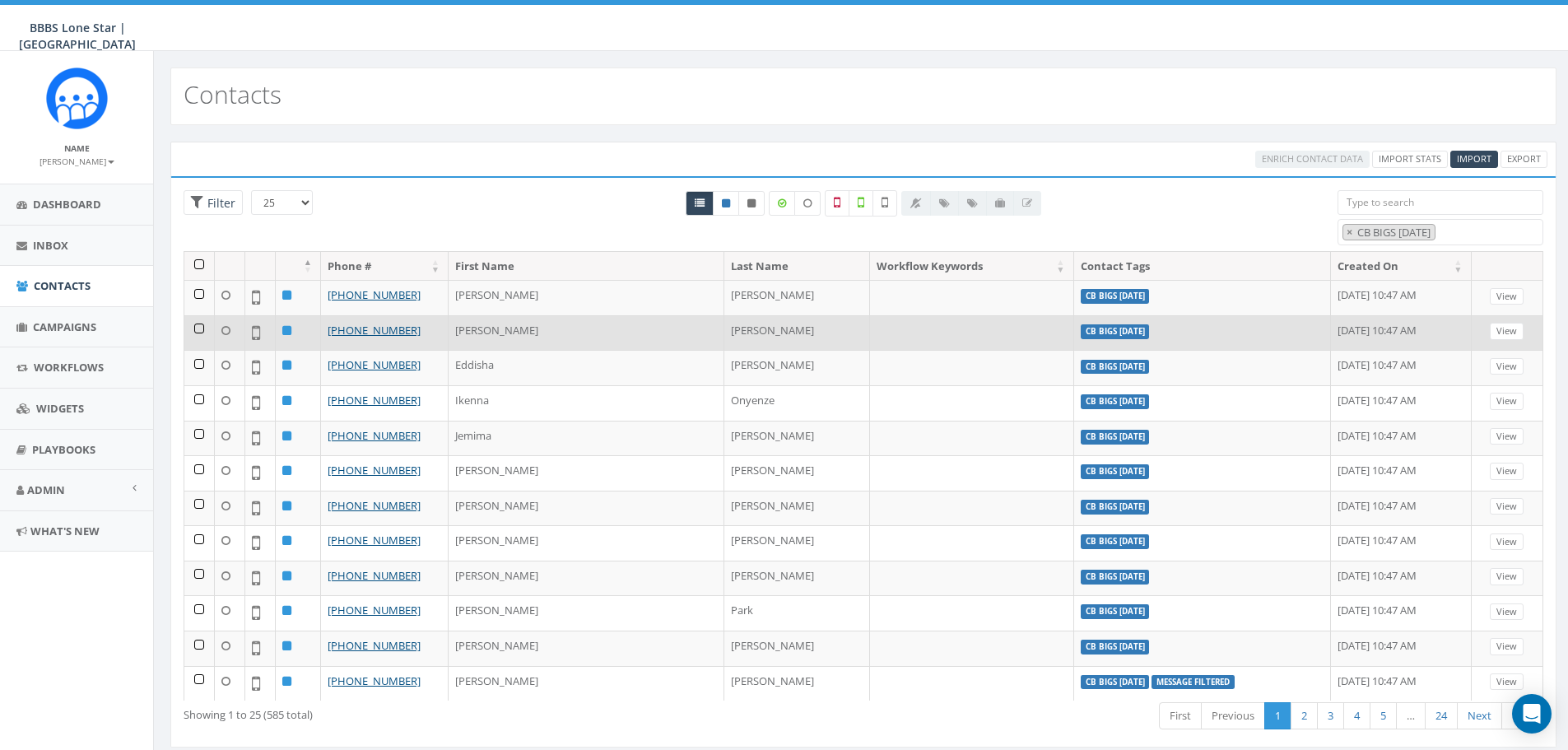
click at [194, 325] on td at bounding box center [199, 333] width 30 height 36
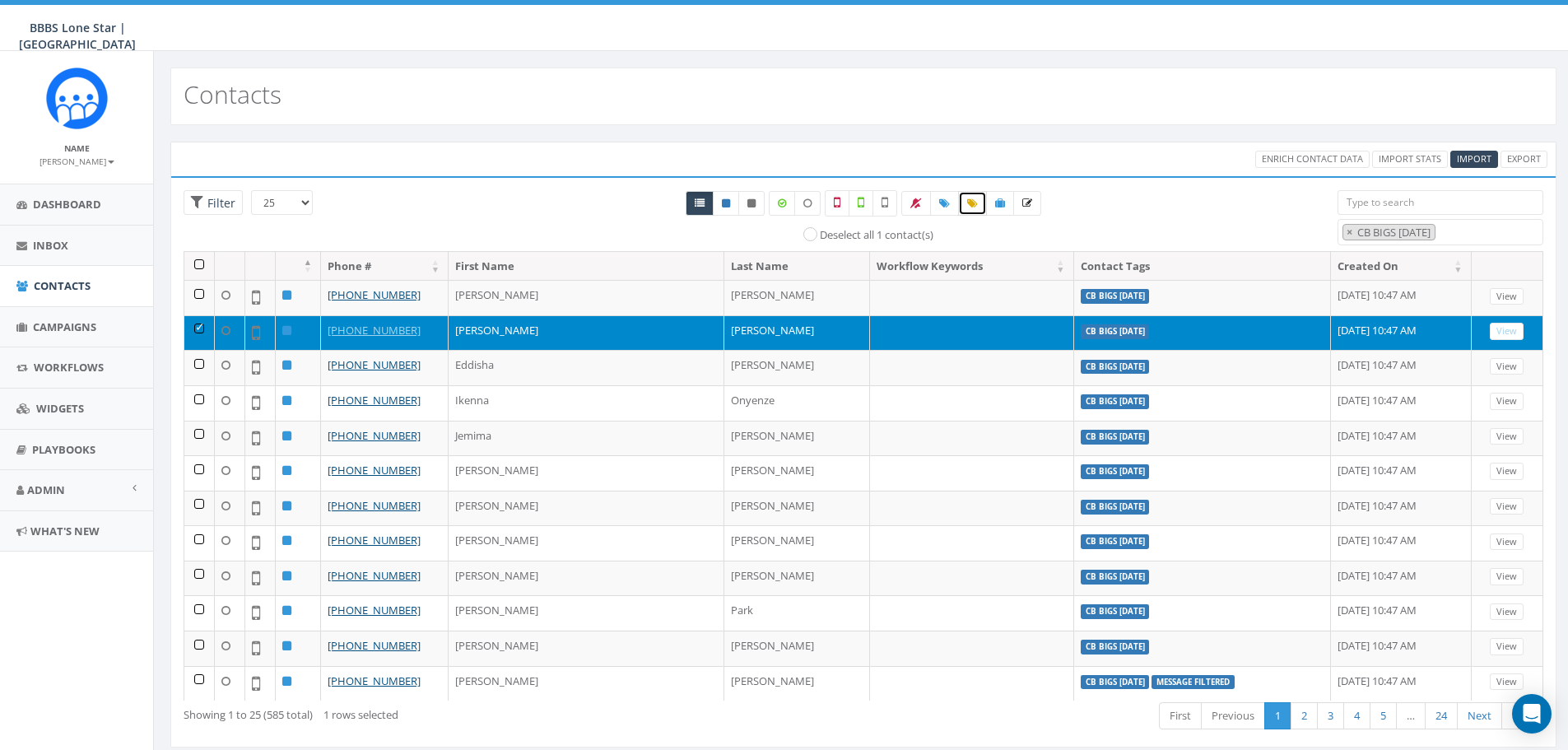
click at [973, 206] on icon at bounding box center [972, 203] width 11 height 10
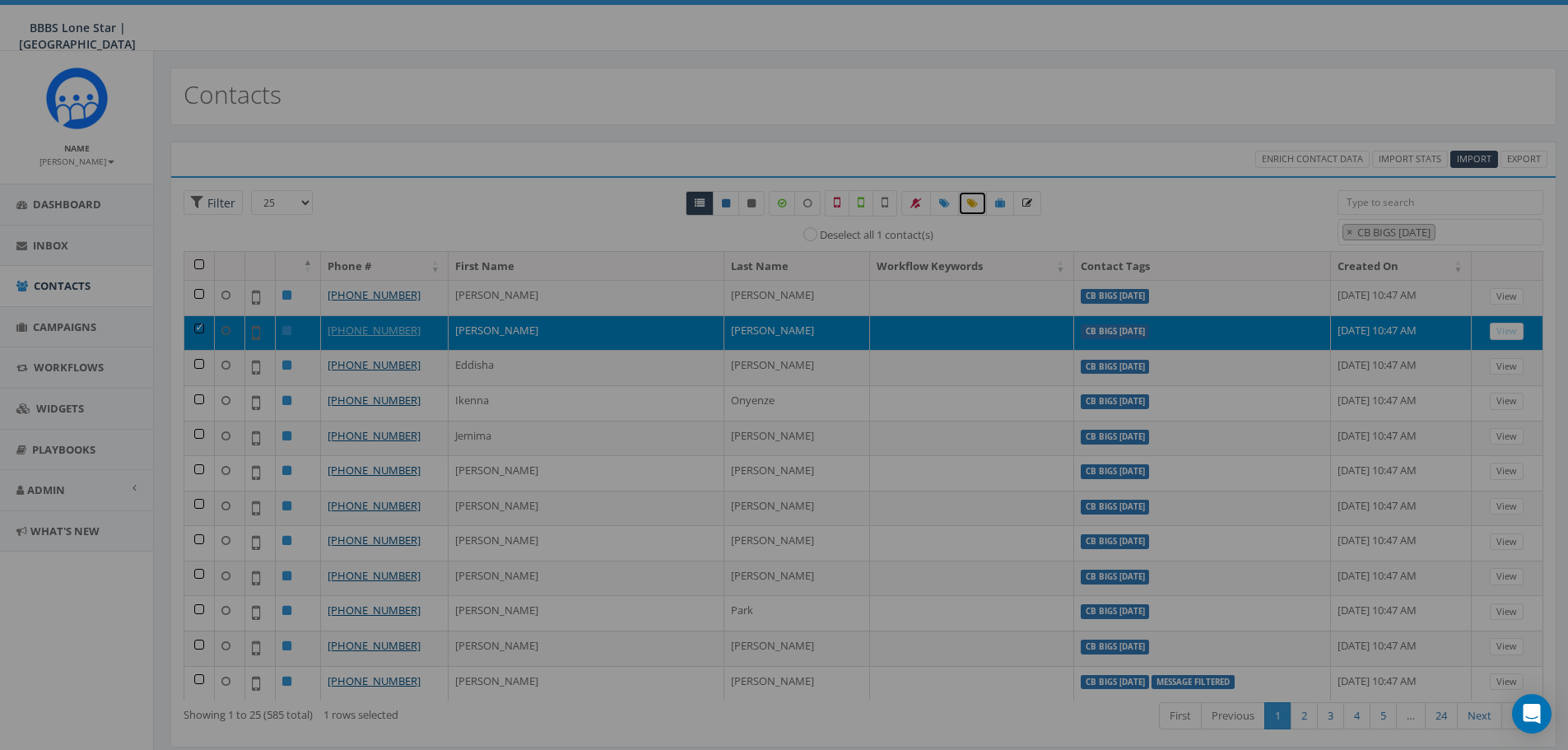
select select "CB BIGS August 2025"
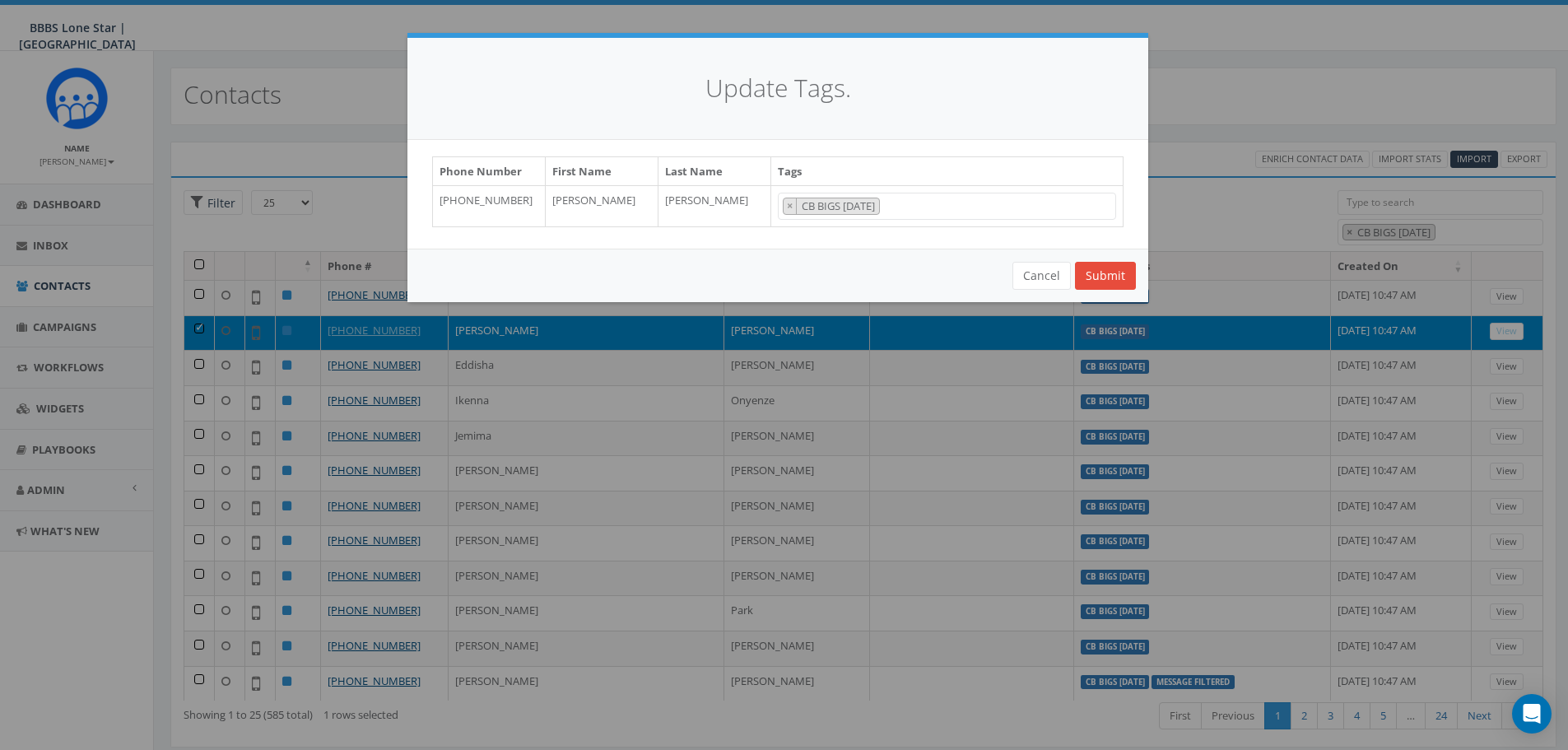
scroll to position [181, 0]
click at [793, 207] on button "×" at bounding box center [790, 207] width 13 height 16
select select
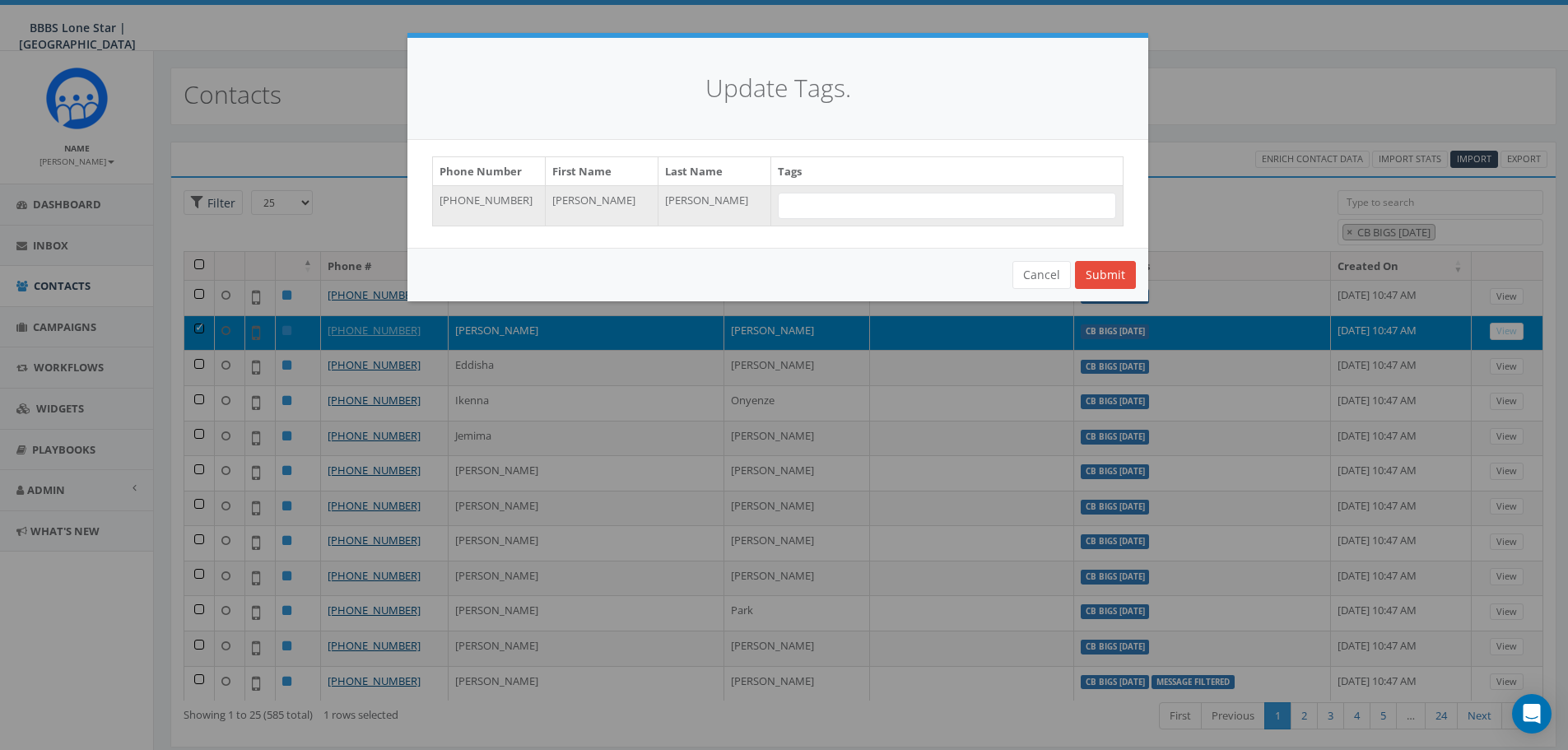
click at [755, 256] on div "Cancel Submit" at bounding box center [778, 274] width 741 height 53
click at [1039, 282] on button "Cancel" at bounding box center [1042, 274] width 59 height 28
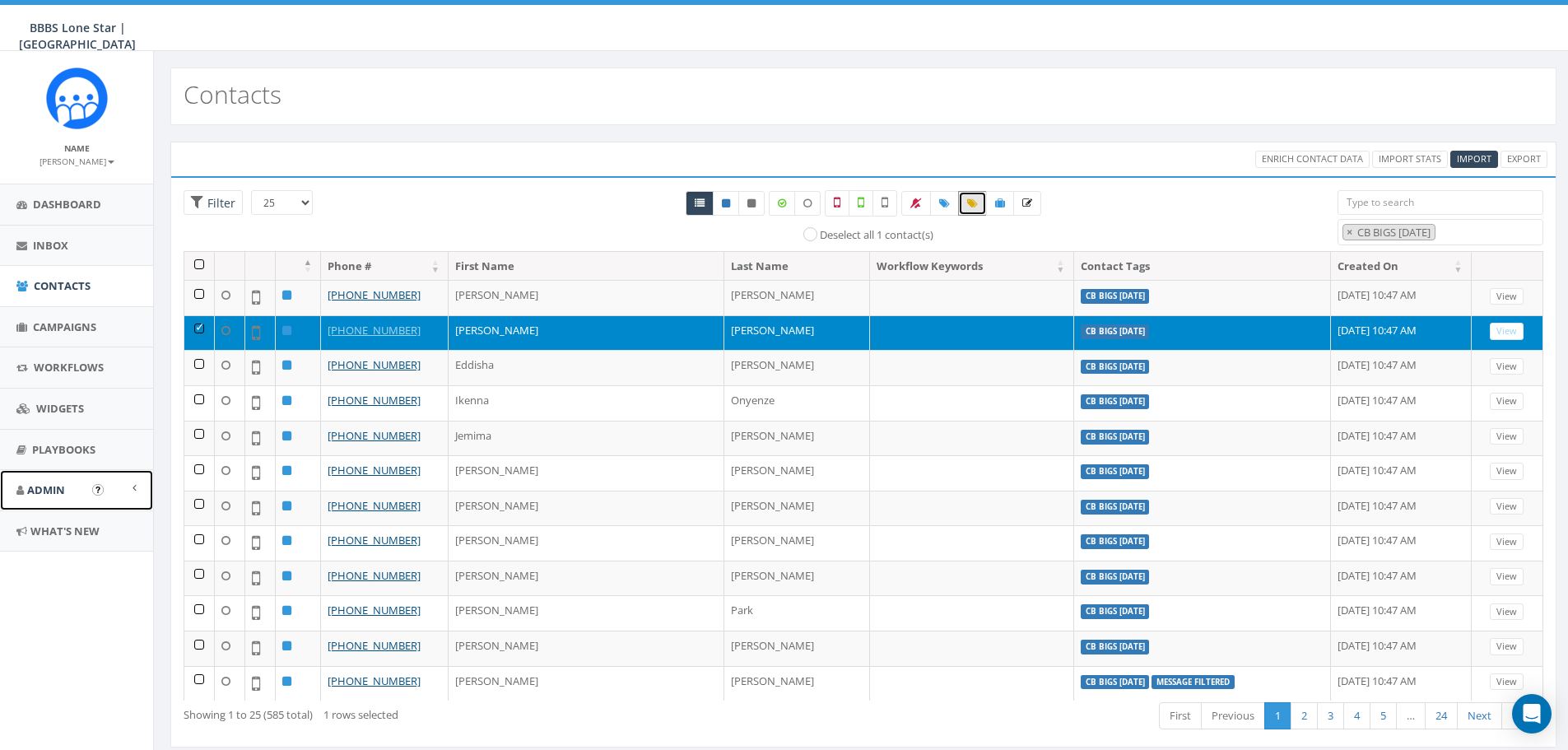
click at [55, 485] on span "Admin" at bounding box center [46, 490] width 38 height 15
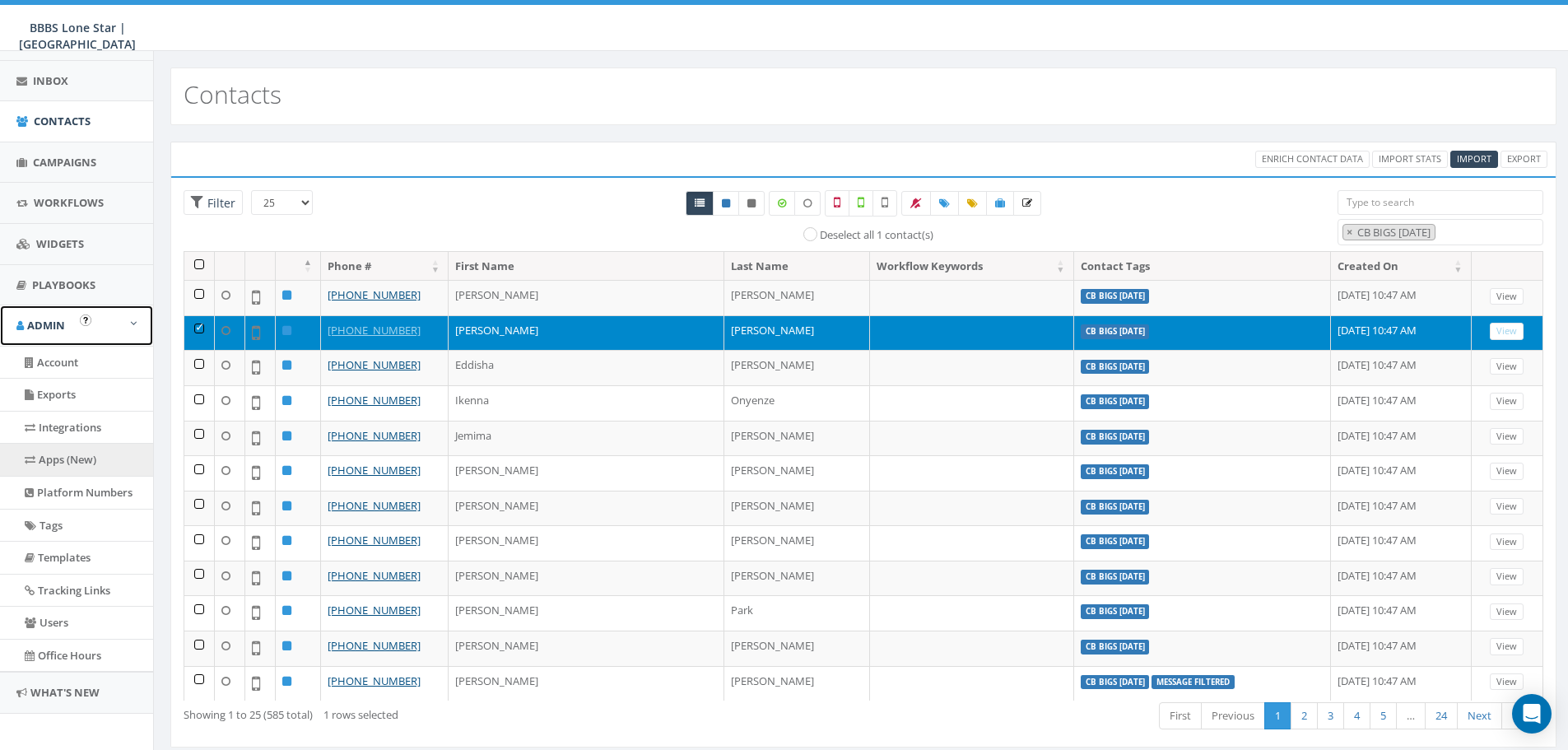
scroll to position [175, 0]
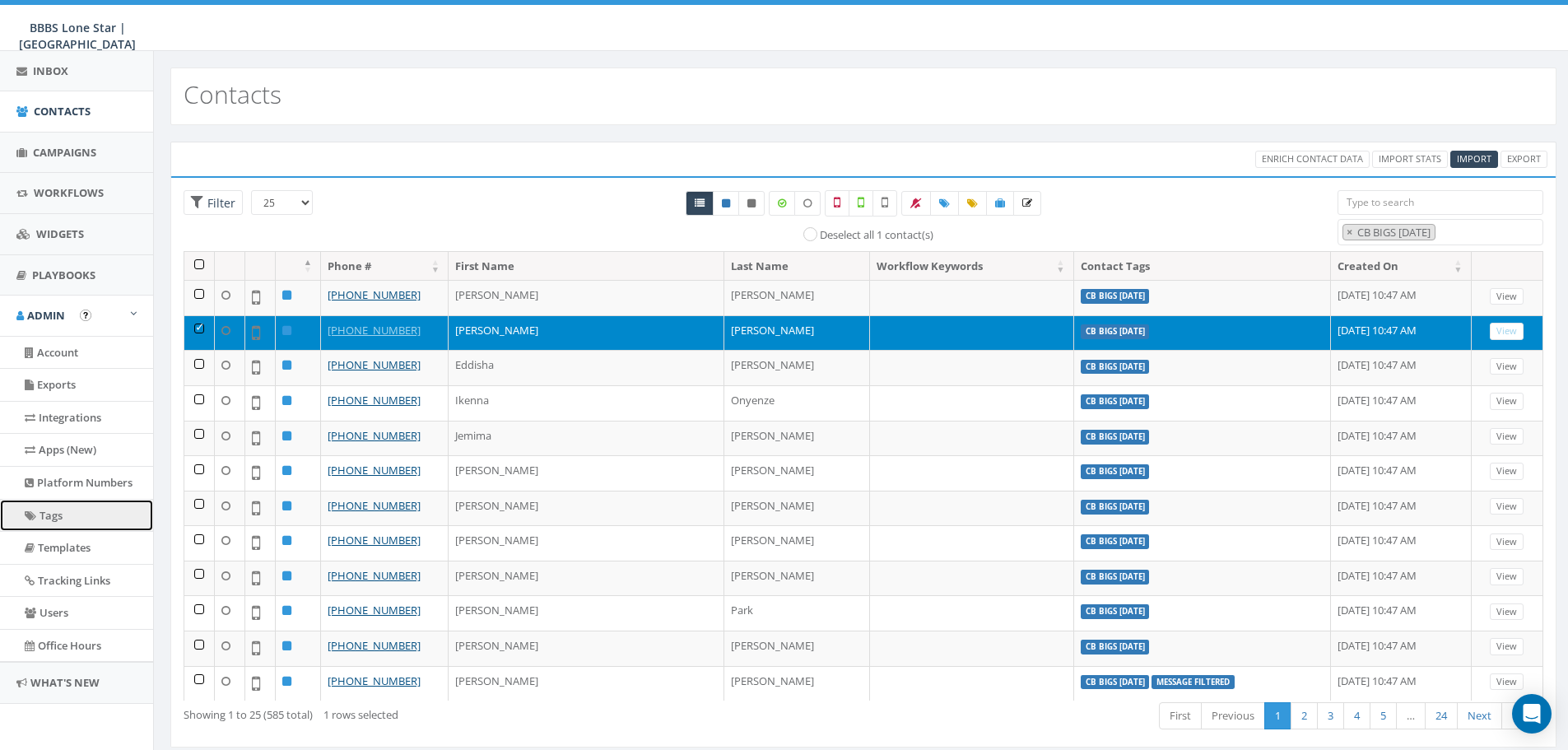
click at [63, 518] on link "Tags" at bounding box center [77, 516] width 153 height 32
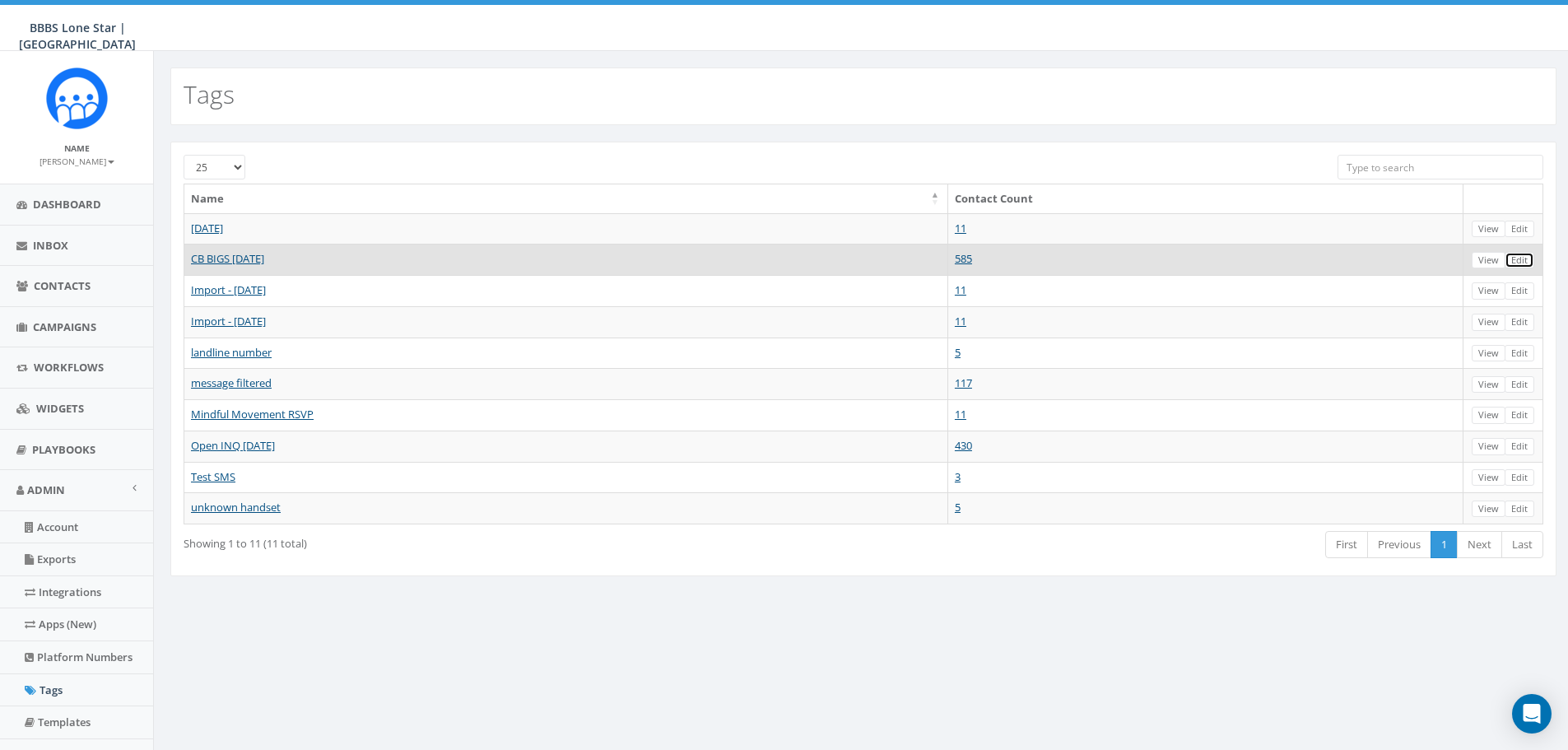
click at [1526, 260] on link "Edit" at bounding box center [1519, 260] width 29 height 17
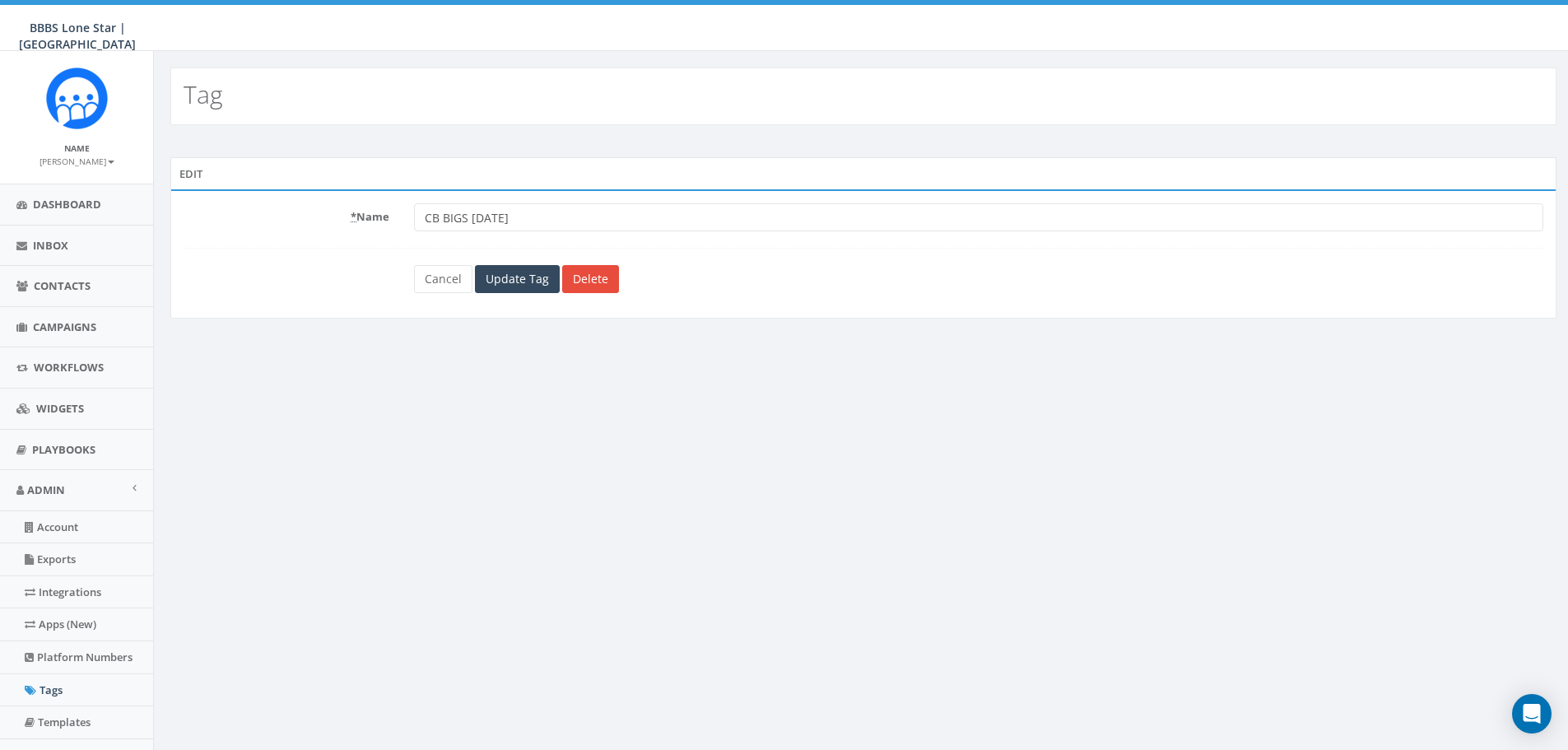
drag, startPoint x: 511, startPoint y: 217, endPoint x: 466, endPoint y: 221, distance: 45.2
click at [466, 221] on input "CB BIGS [DATE]" at bounding box center [979, 216] width 1129 height 28
type input "CB BIGS 2025"
click at [506, 289] on input "Update Tag" at bounding box center [516, 279] width 85 height 28
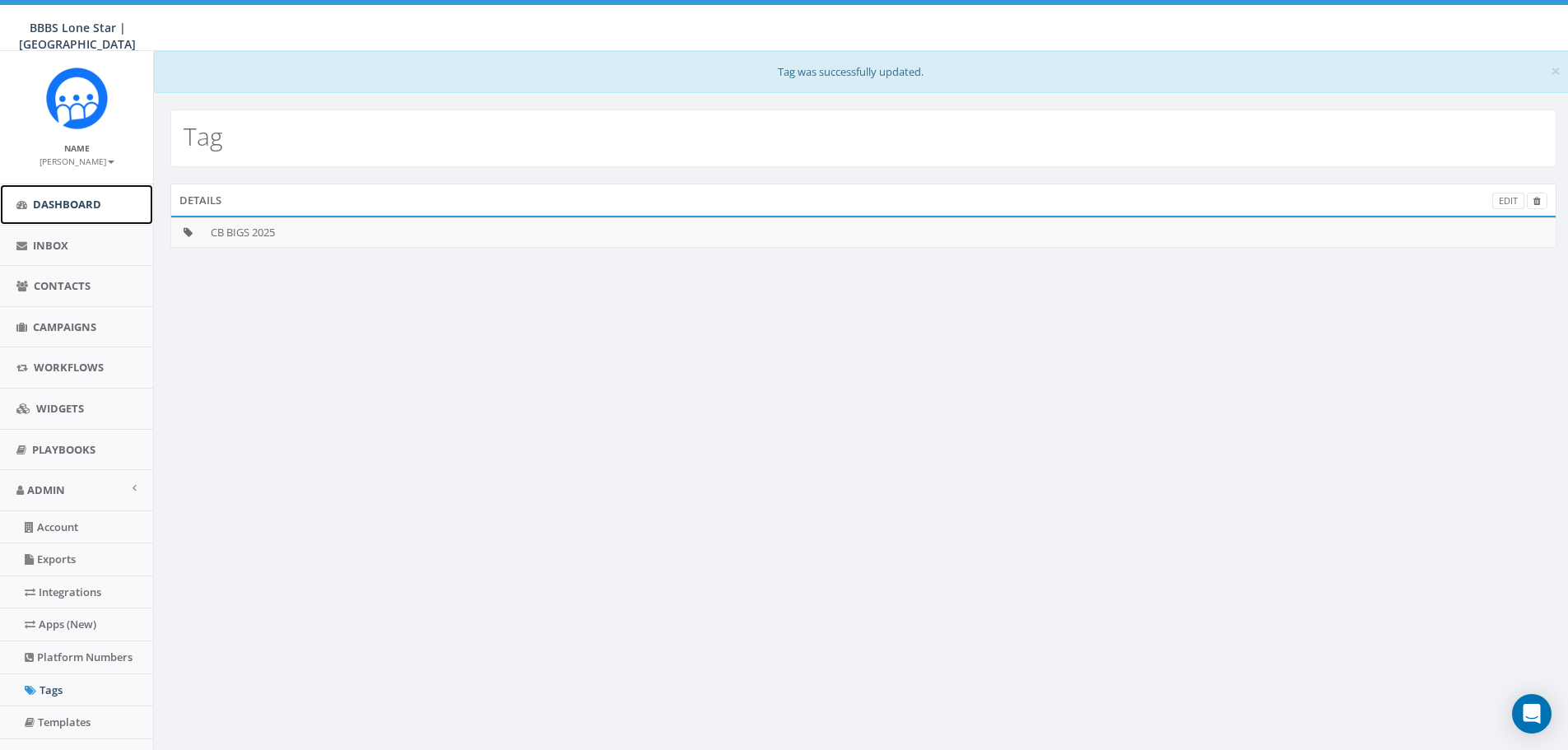
click at [33, 207] on span "Dashboard" at bounding box center [67, 204] width 69 height 15
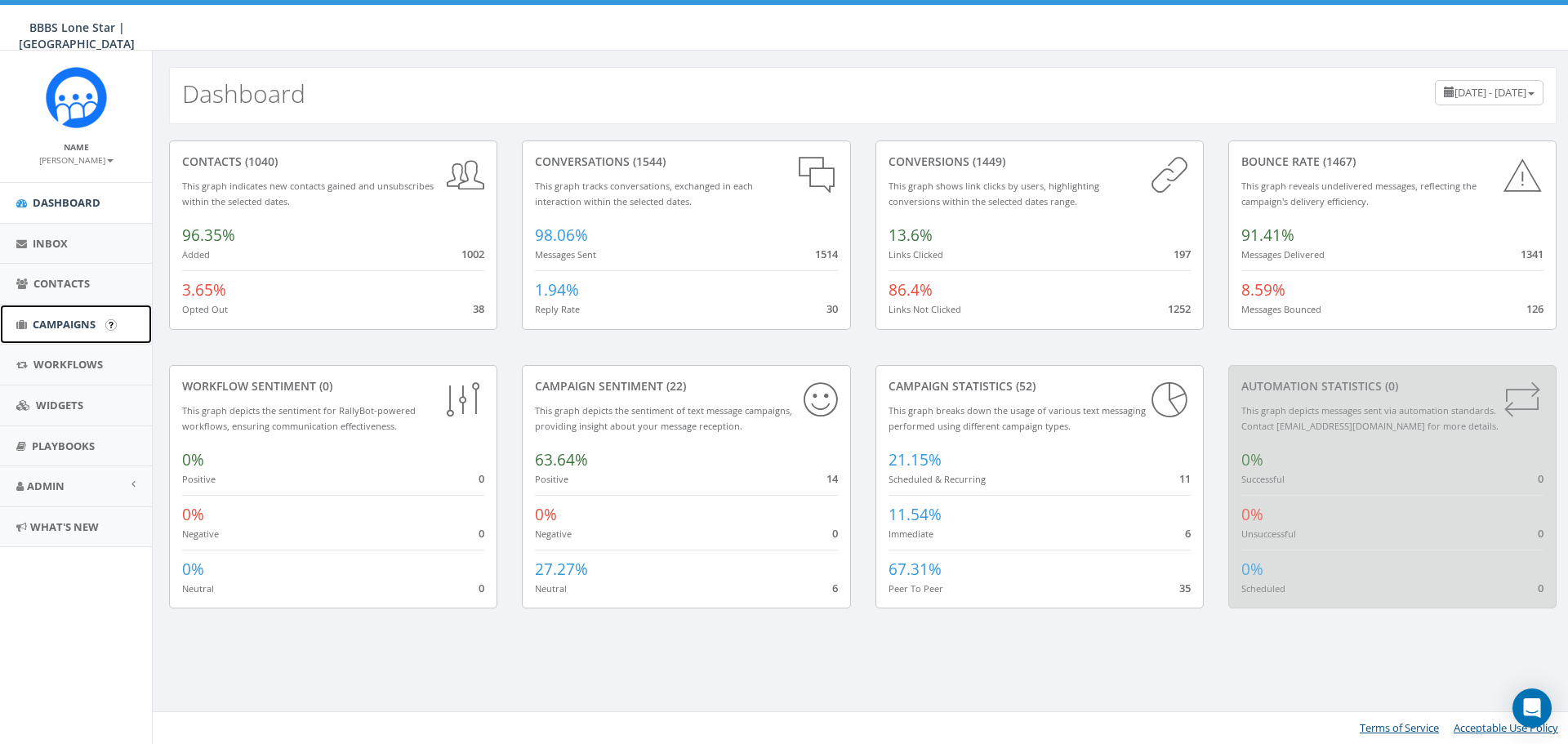
click at [85, 323] on span "Campaigns" at bounding box center [64, 324] width 63 height 15
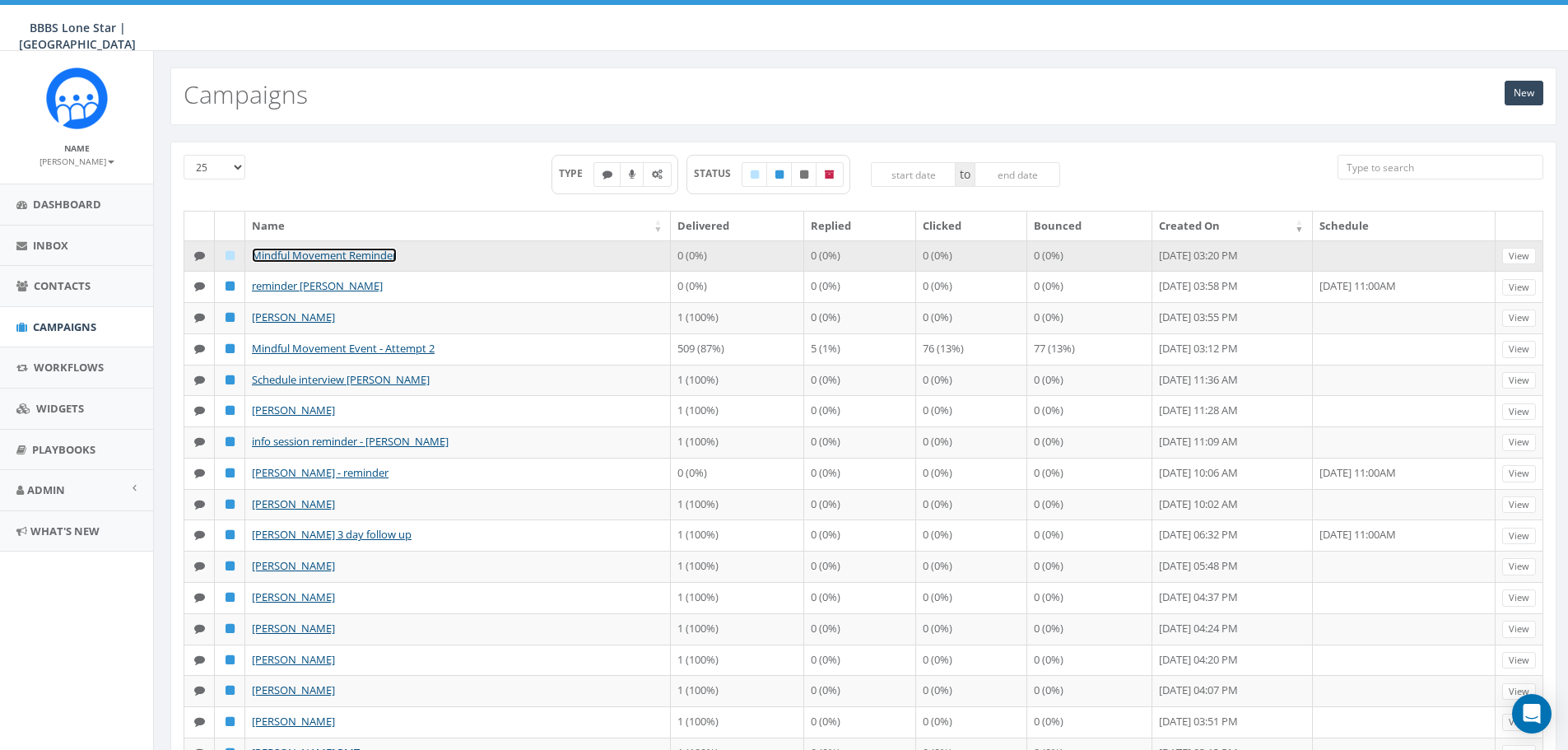
click at [344, 255] on link "Mindful Movement Reminder" at bounding box center [324, 255] width 145 height 15
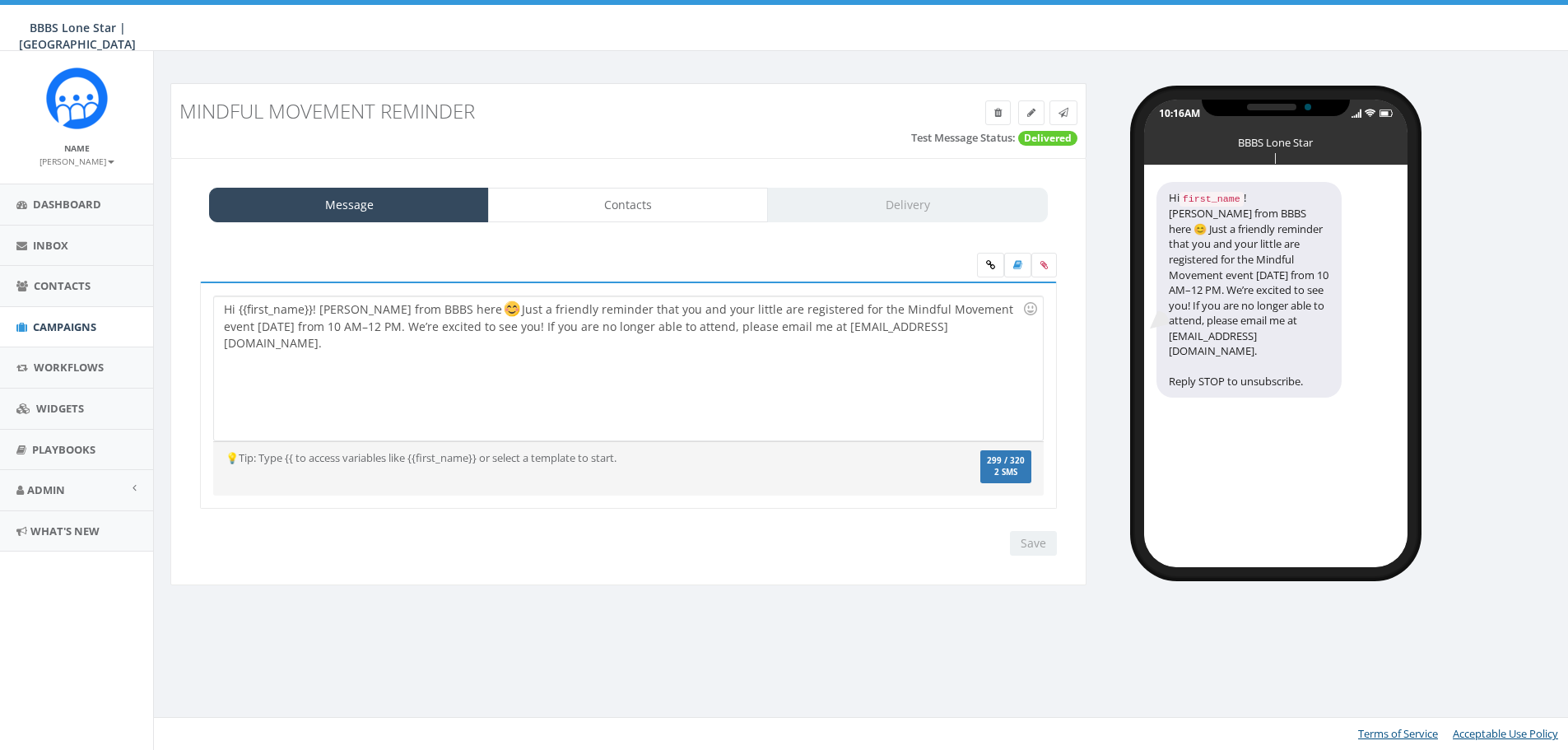
select select
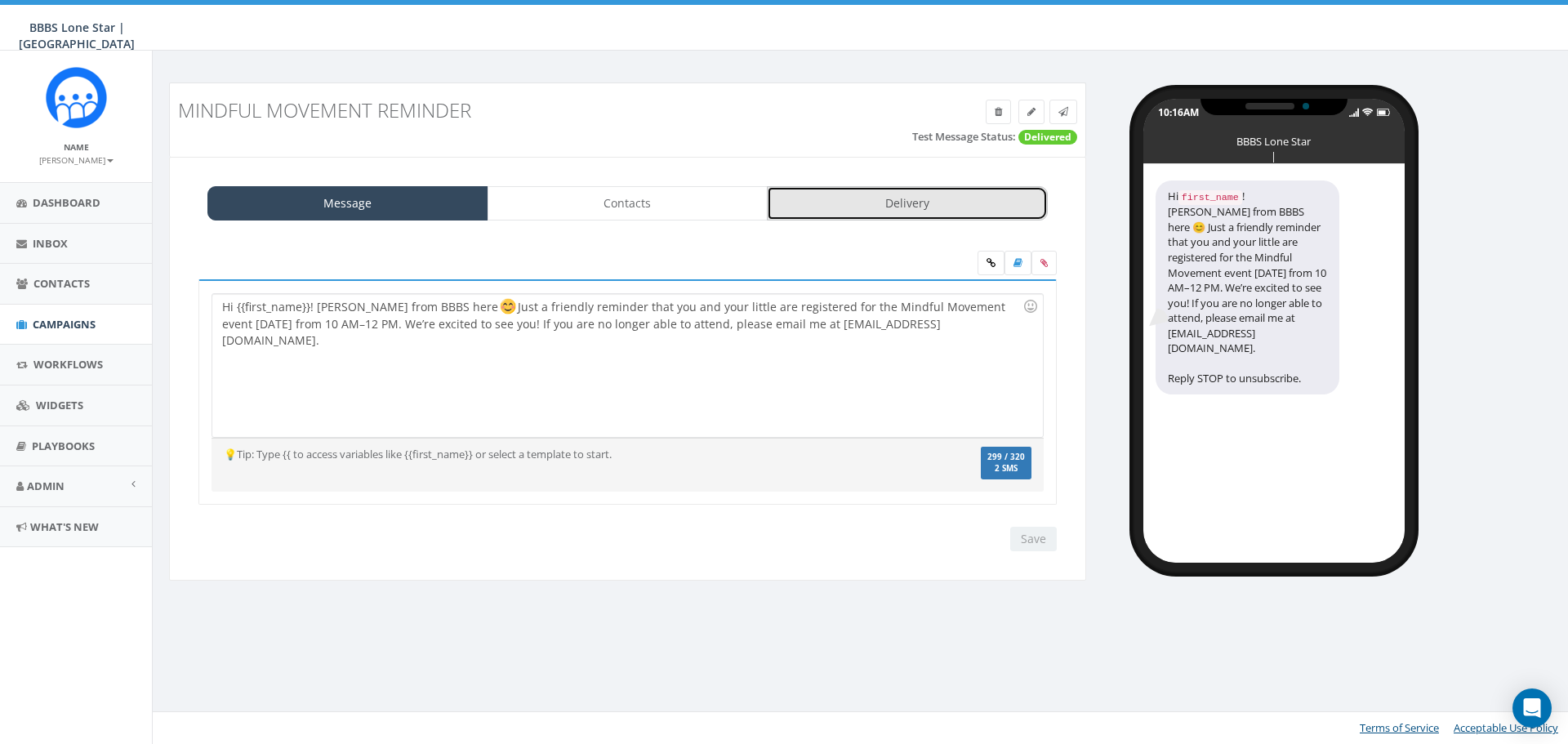
click at [884, 198] on link "Delivery" at bounding box center [907, 203] width 281 height 34
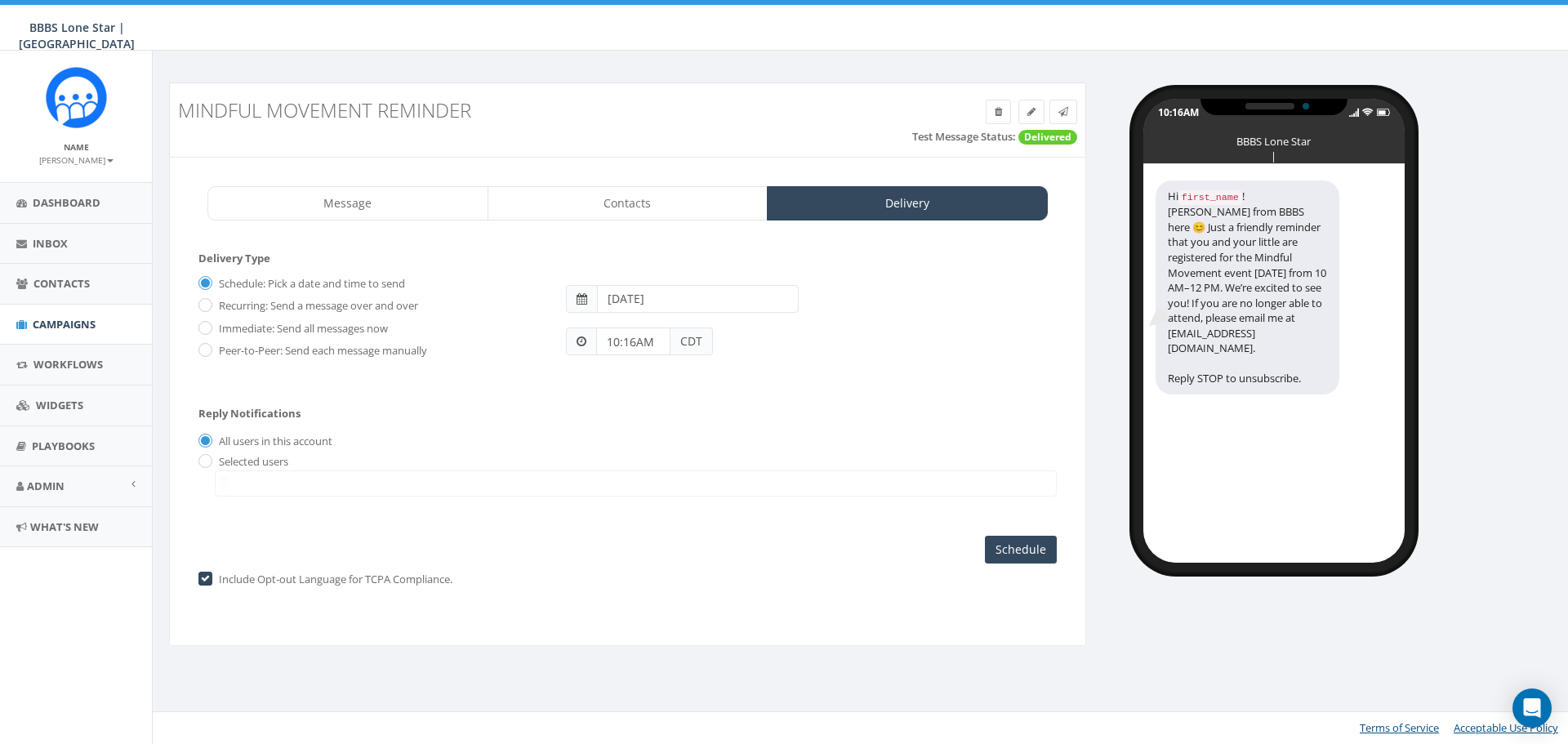
click at [212, 328] on div "Immediate: Send all messages now" at bounding box center [370, 326] width 343 height 23
click at [215, 329] on label "Immediate: Send all messages now" at bounding box center [301, 329] width 173 height 16
click at [209, 329] on input "Immediate: Send all messages now" at bounding box center [204, 329] width 11 height 11
radio input "true"
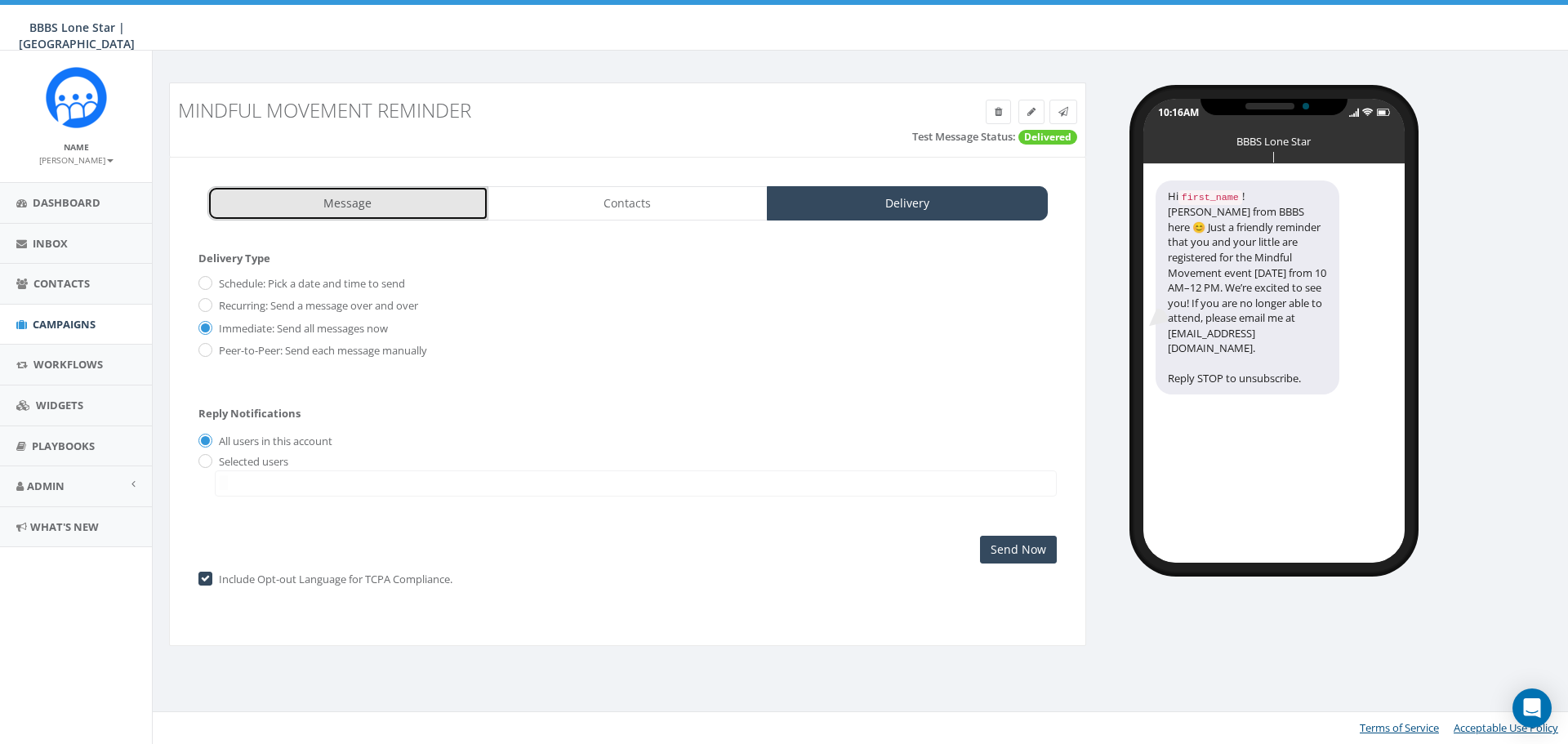
click at [361, 203] on link "Message" at bounding box center [348, 203] width 281 height 34
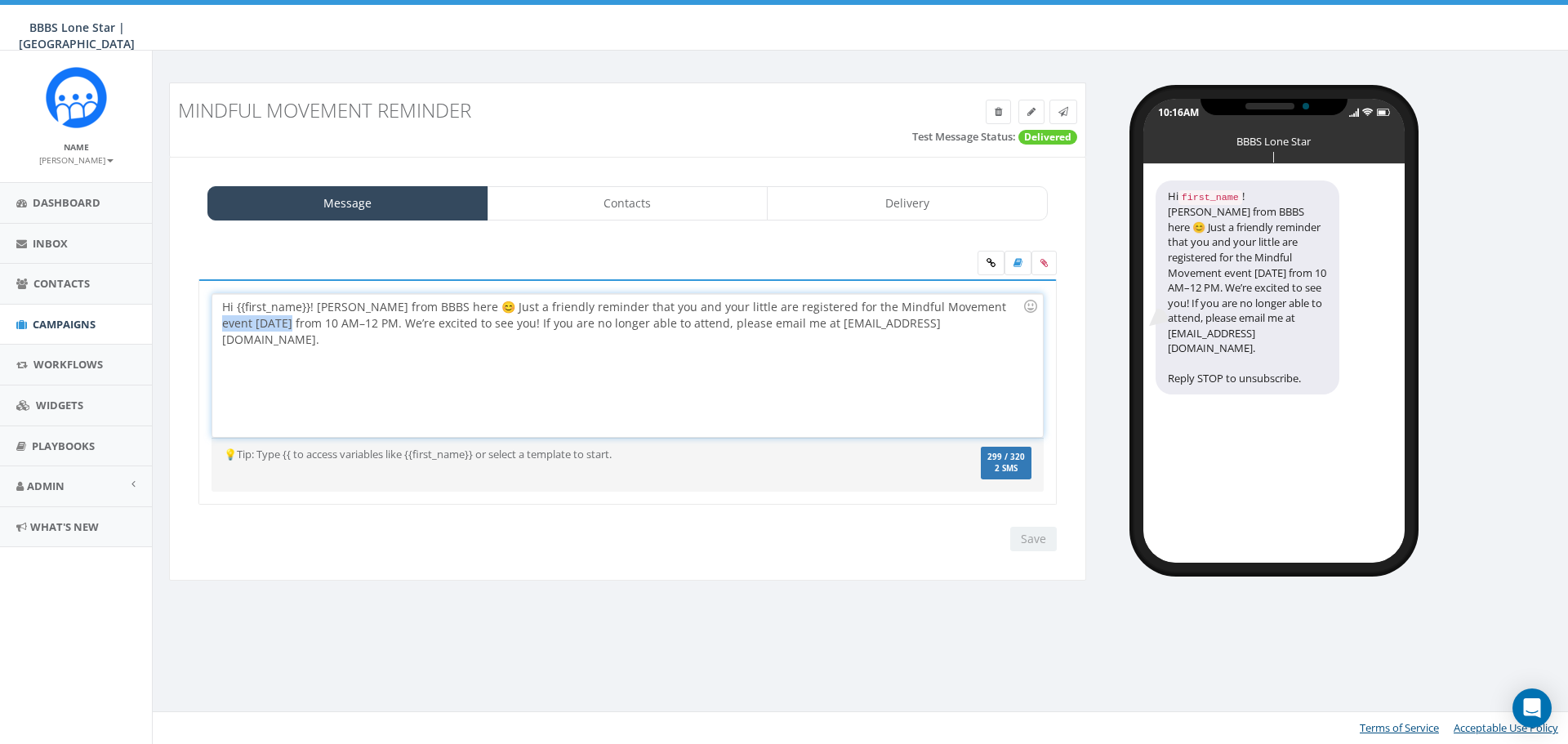
drag, startPoint x: 269, startPoint y: 322, endPoint x: 967, endPoint y: 305, distance: 698.2
click at [967, 305] on div "Hi {{first_name}}! Nicole from BBBS here 😊 Just a friendly reminder that you an…" at bounding box center [626, 366] width 829 height 143
click at [450, 339] on div "Hi {{first_name}}! Nicole from BBBS here 😊 Just a friendly reminder that you an…" at bounding box center [626, 366] width 829 height 143
click at [945, 323] on div "Hi {{first_name}}! Nicole from BBBS here 😊 Just a friendly reminder that you an…" at bounding box center [626, 366] width 829 height 143
click at [1026, 535] on input "Save" at bounding box center [1033, 539] width 47 height 25
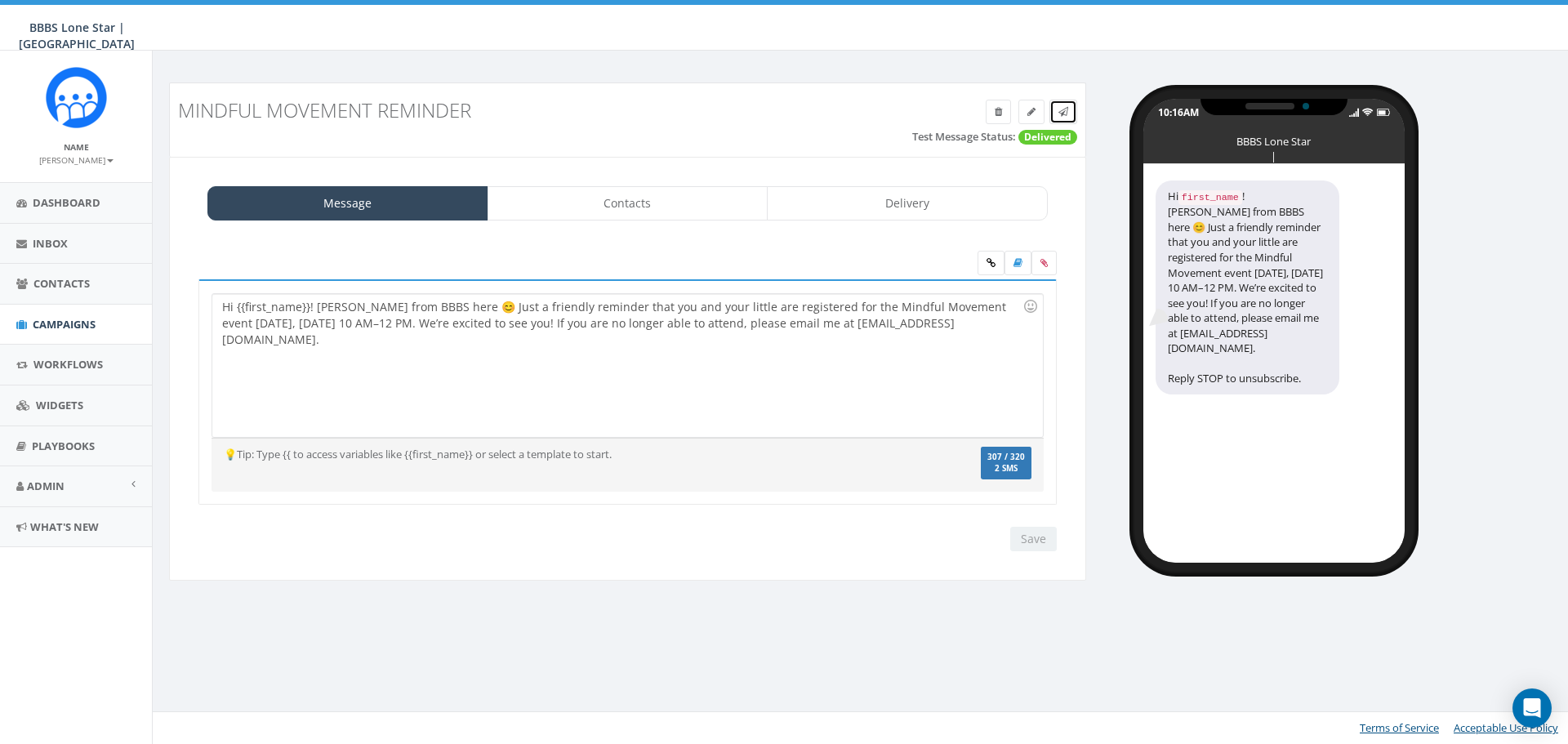
click at [1060, 113] on icon at bounding box center [1063, 111] width 10 height 10
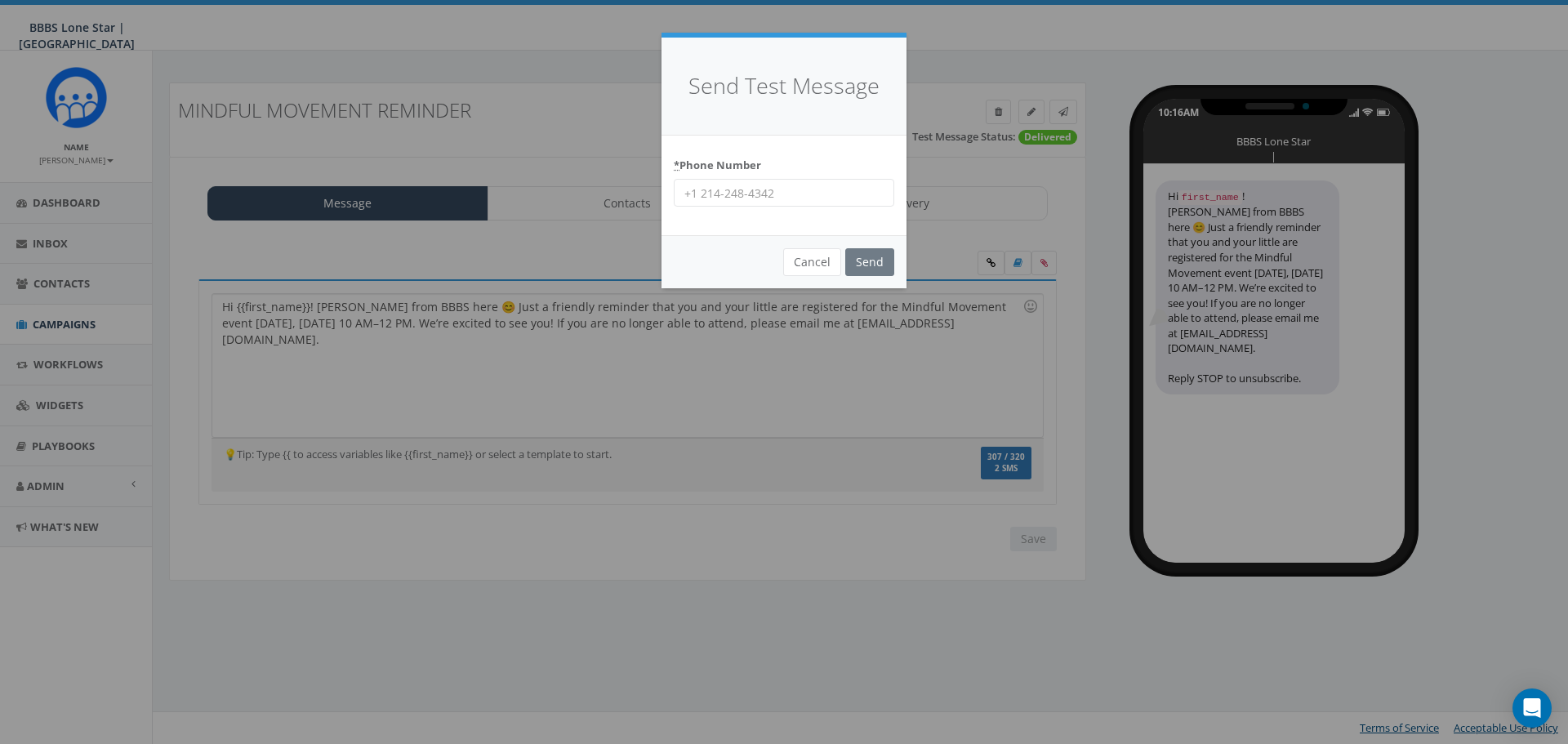
click at [816, 181] on input "* Phone Number" at bounding box center [784, 192] width 221 height 27
type input "4692484377"
click at [856, 260] on input "Send" at bounding box center [869, 262] width 49 height 27
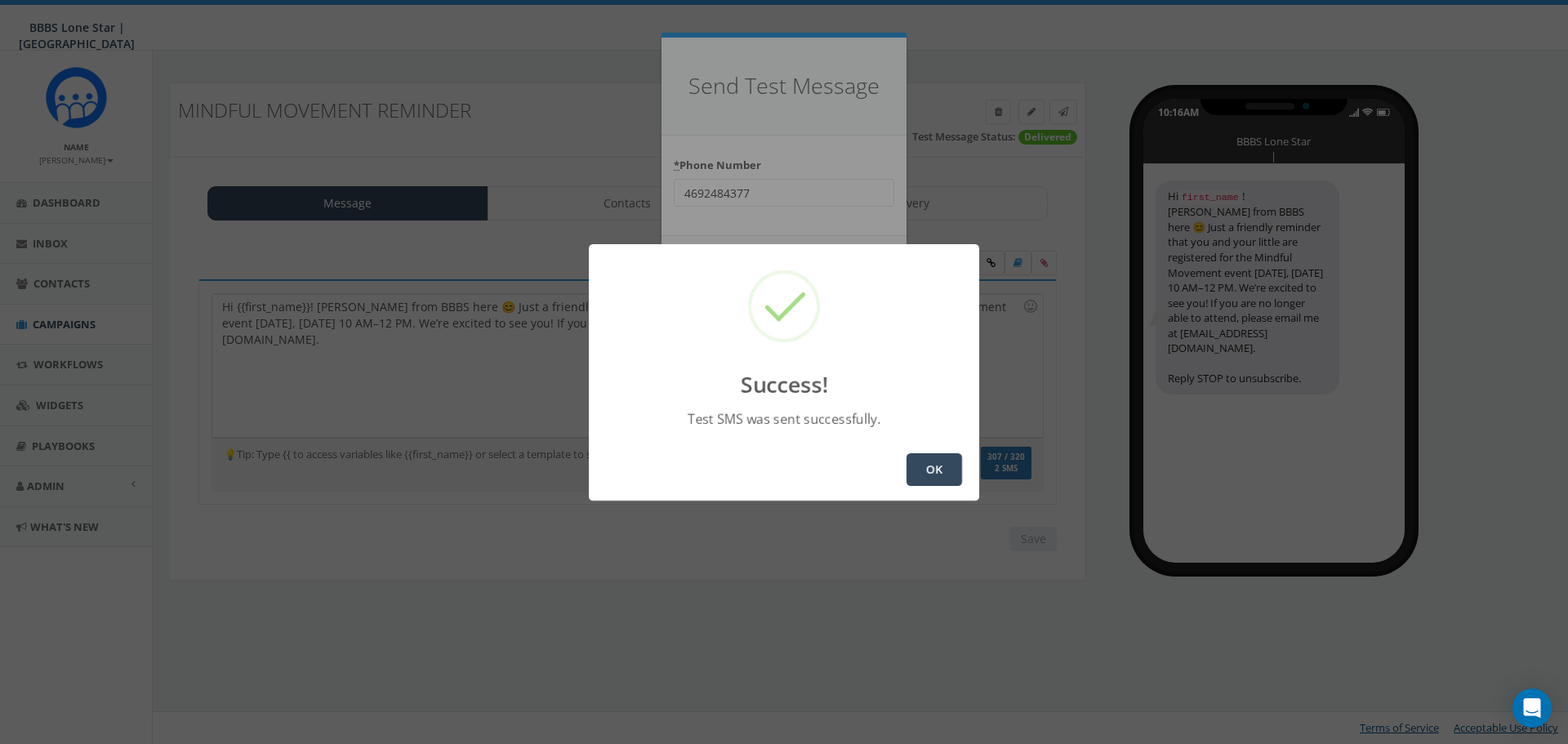
click at [935, 469] on button "OK" at bounding box center [934, 469] width 56 height 33
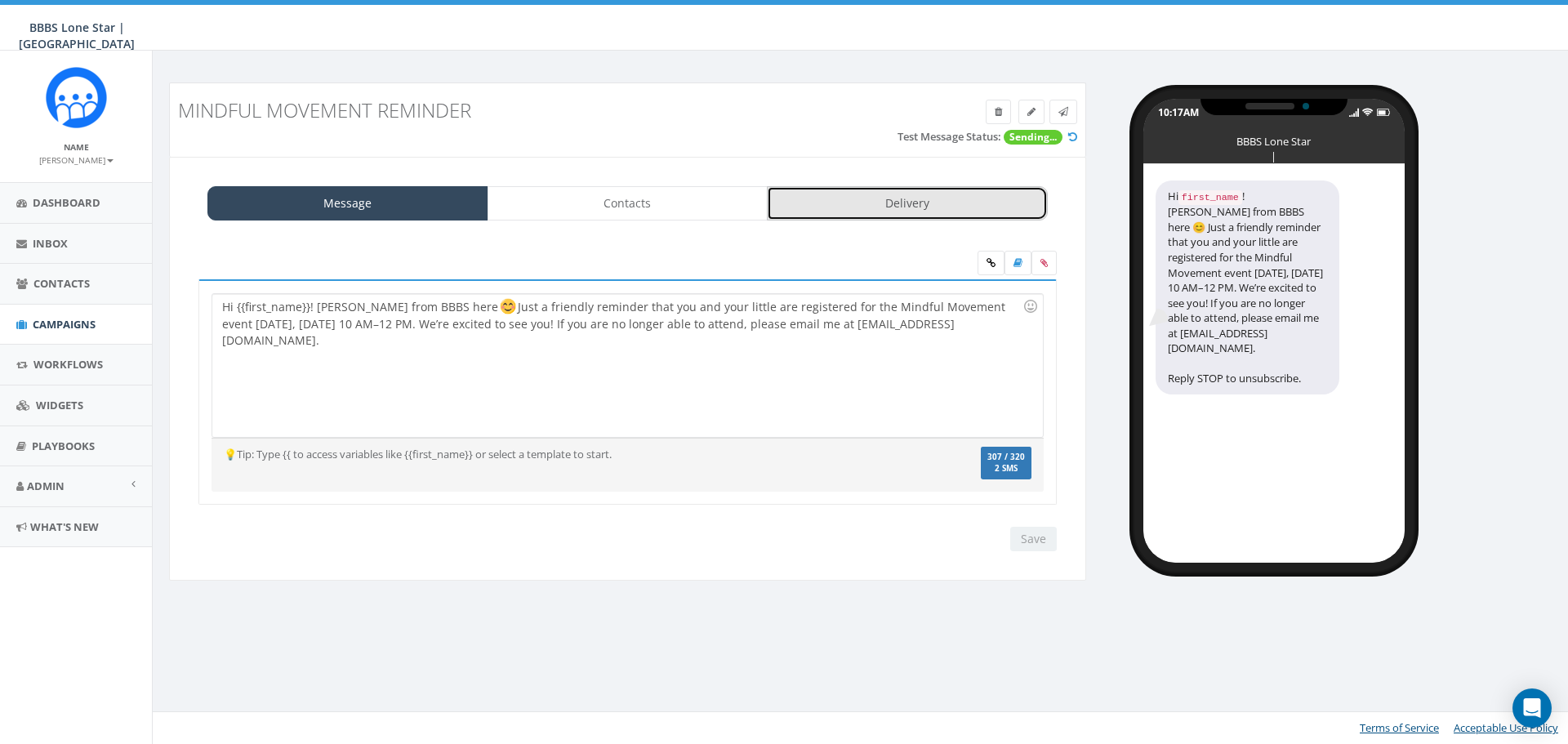
click at [844, 192] on link "Delivery" at bounding box center [907, 203] width 281 height 34
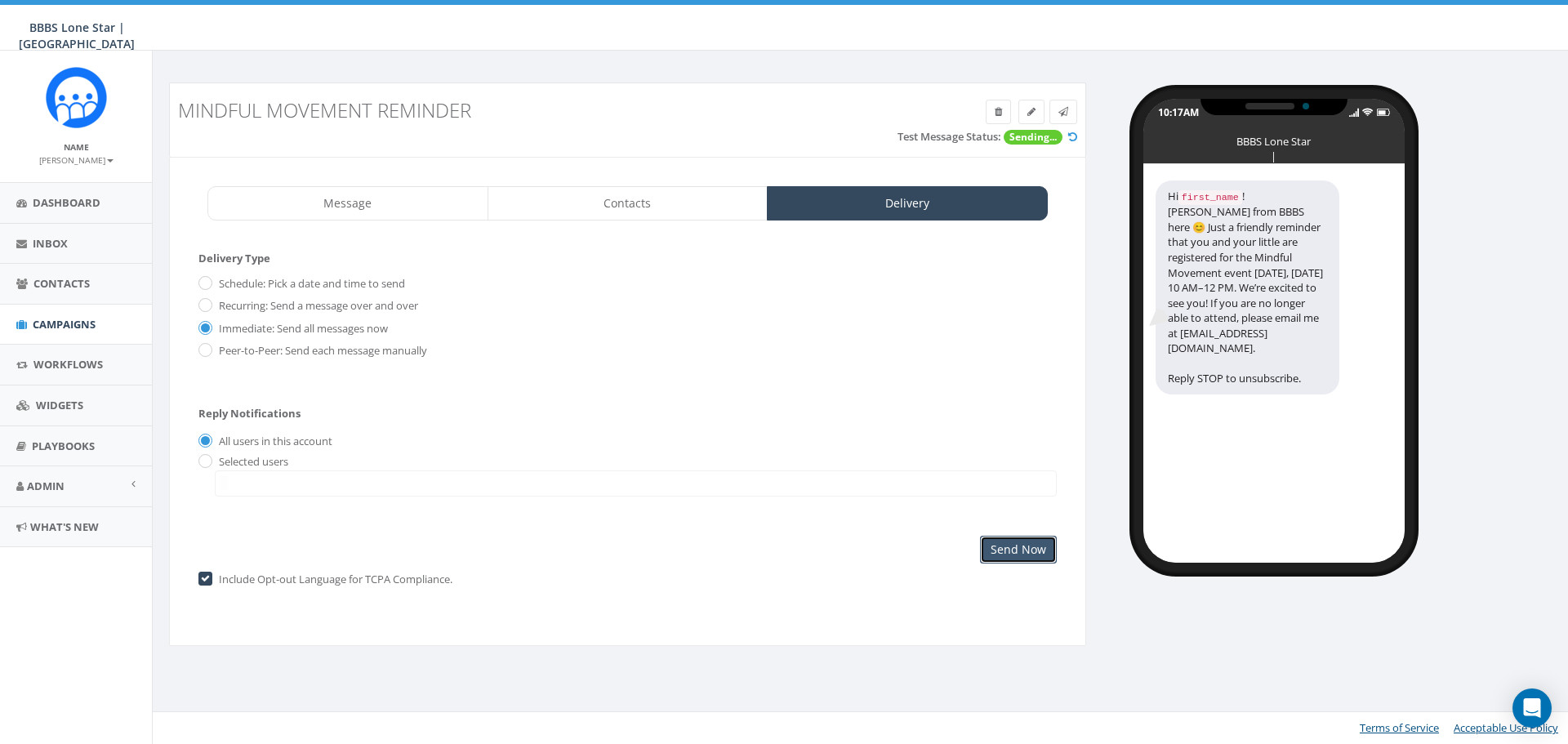
click at [1017, 557] on input "Send Now" at bounding box center [1018, 549] width 77 height 27
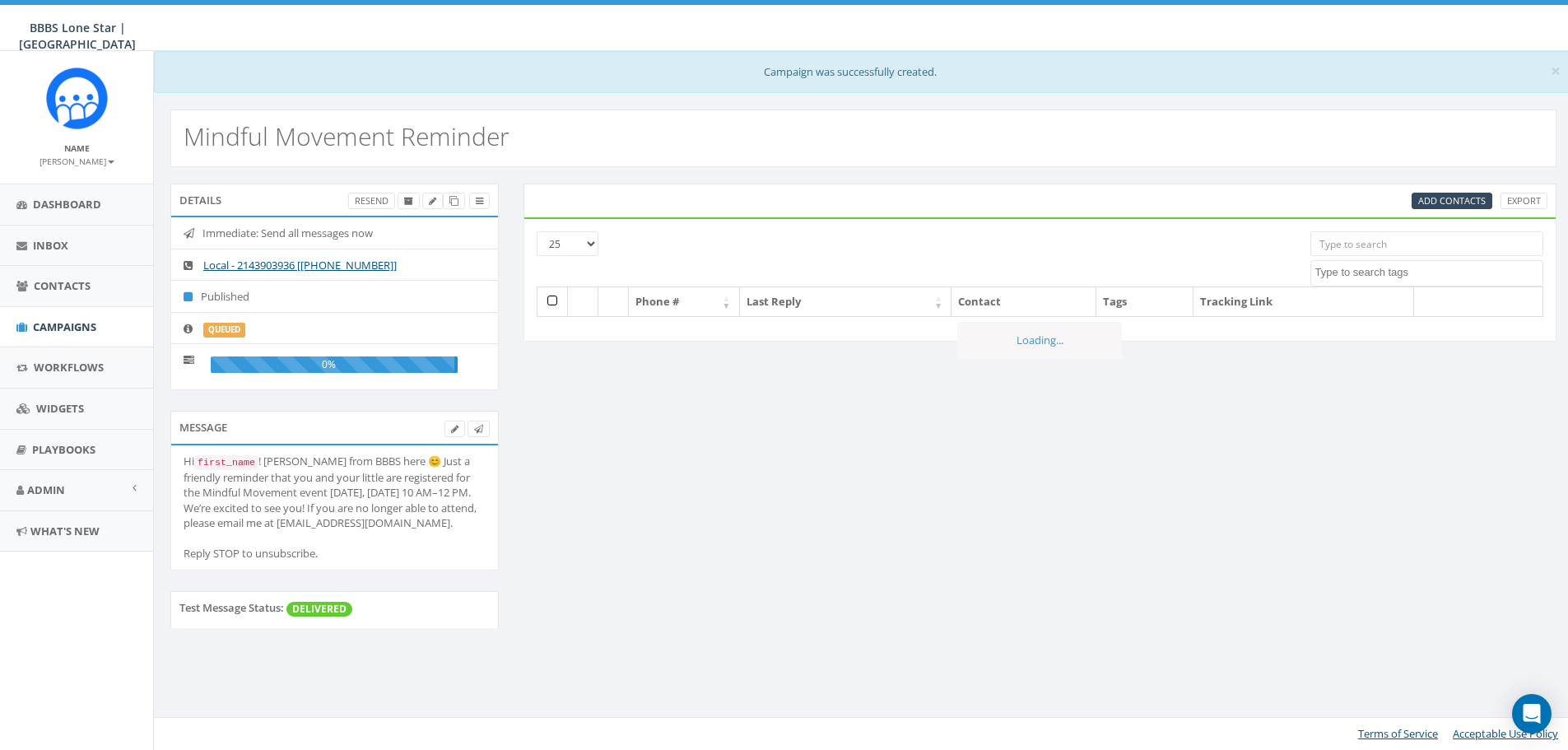
select select
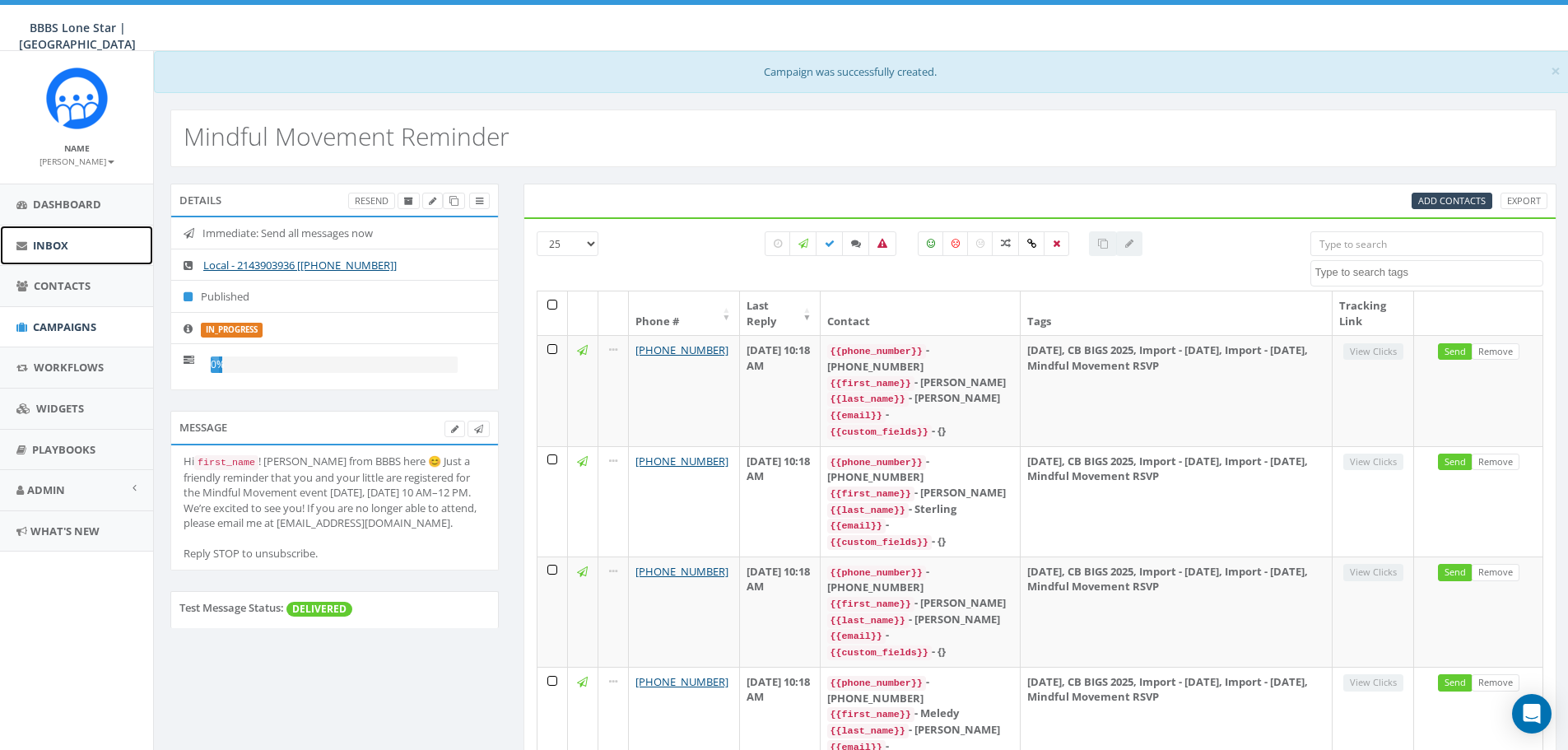
click at [79, 249] on link "Inbox" at bounding box center [77, 245] width 153 height 40
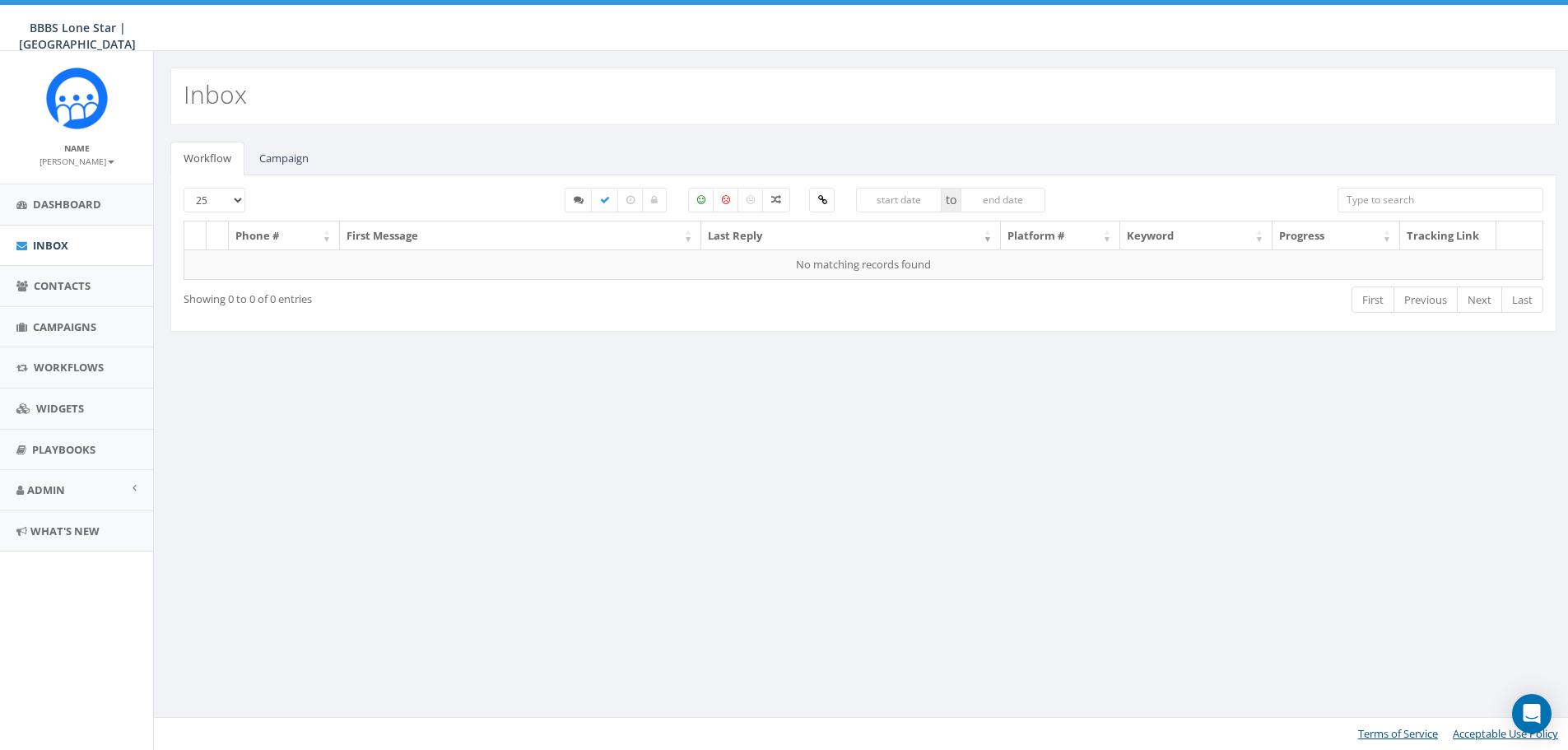
select select
click at [303, 156] on link "Campaign" at bounding box center [283, 159] width 76 height 34
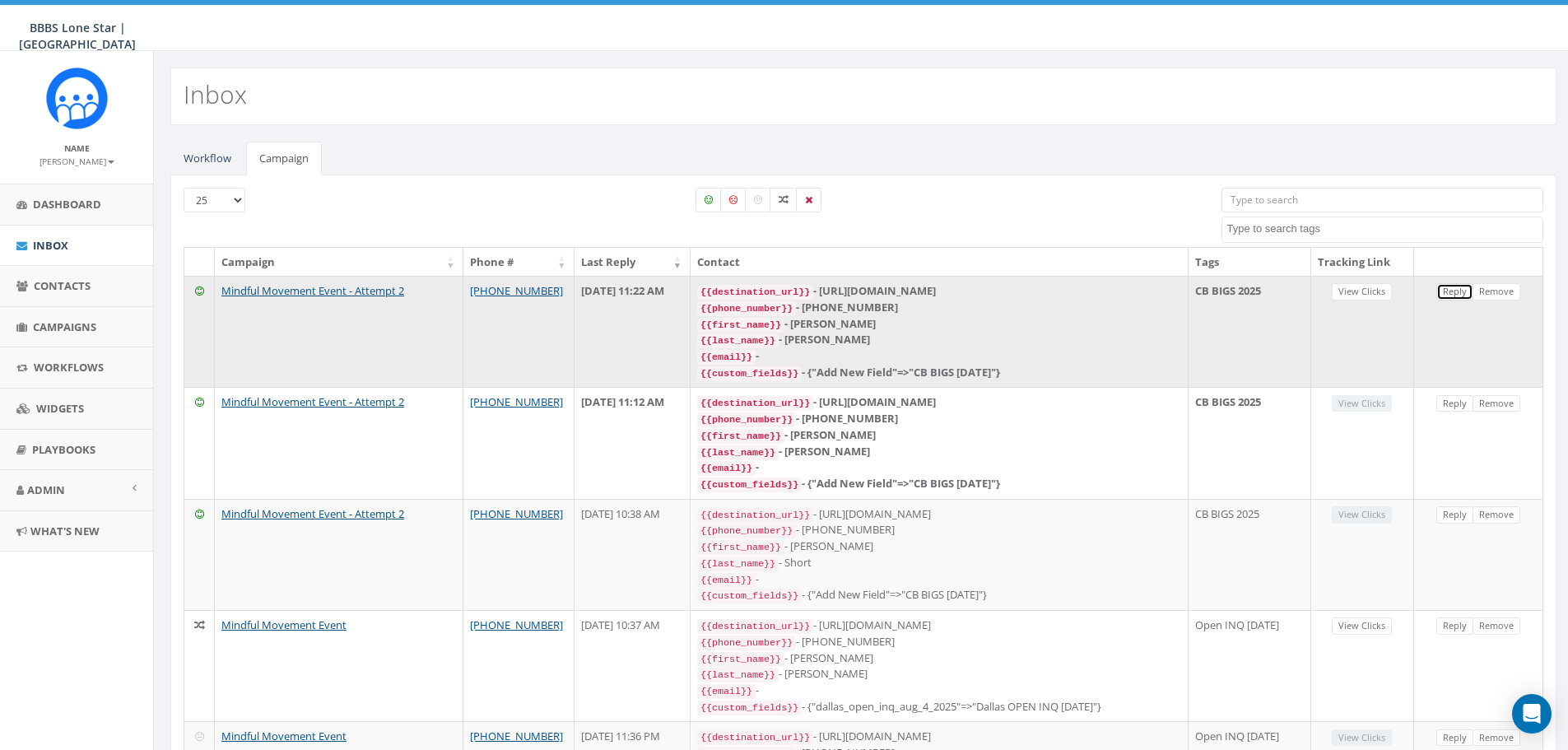
click at [1453, 288] on link "Reply" at bounding box center [1455, 291] width 37 height 17
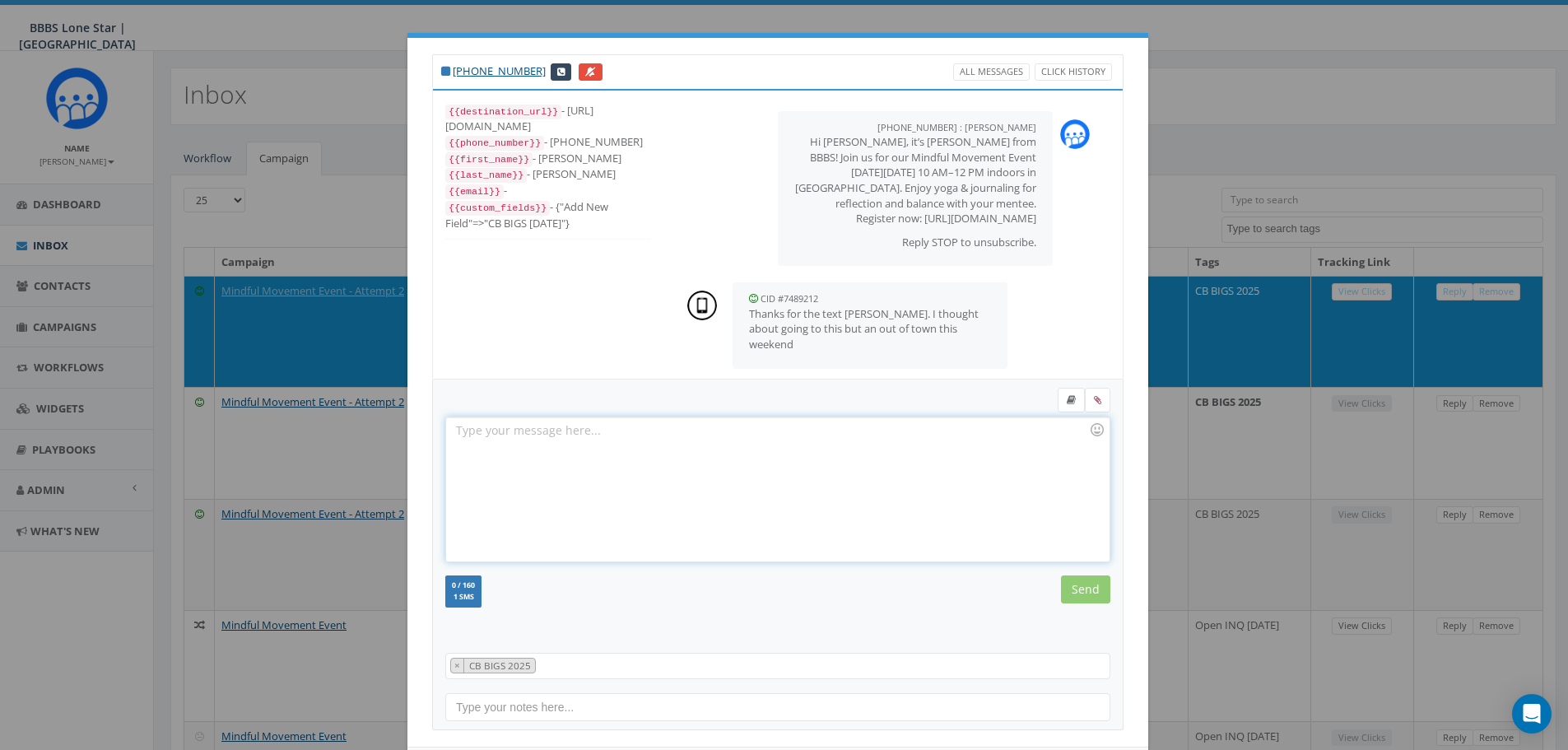
click at [690, 458] on div at bounding box center [777, 490] width 662 height 144
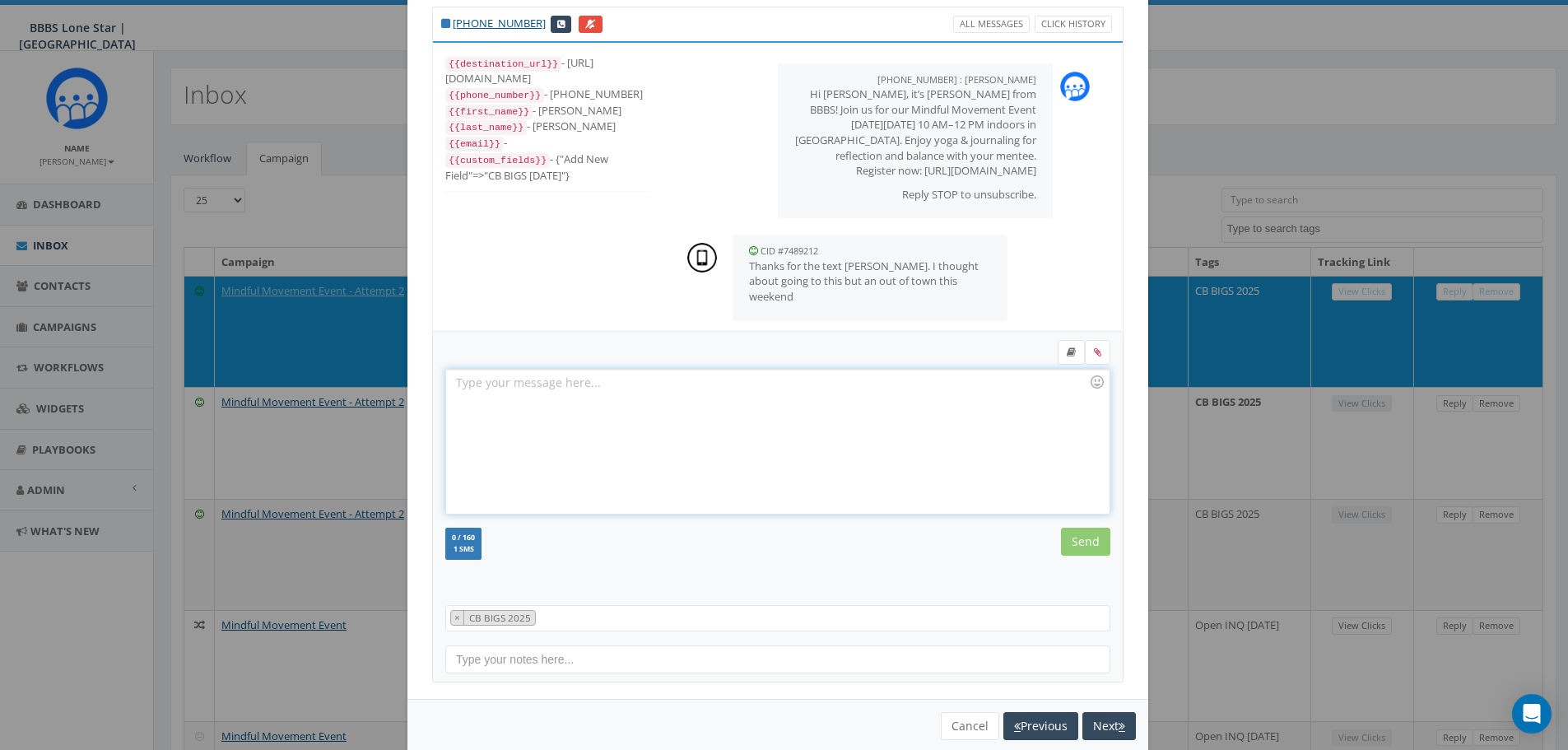
scroll to position [75, 0]
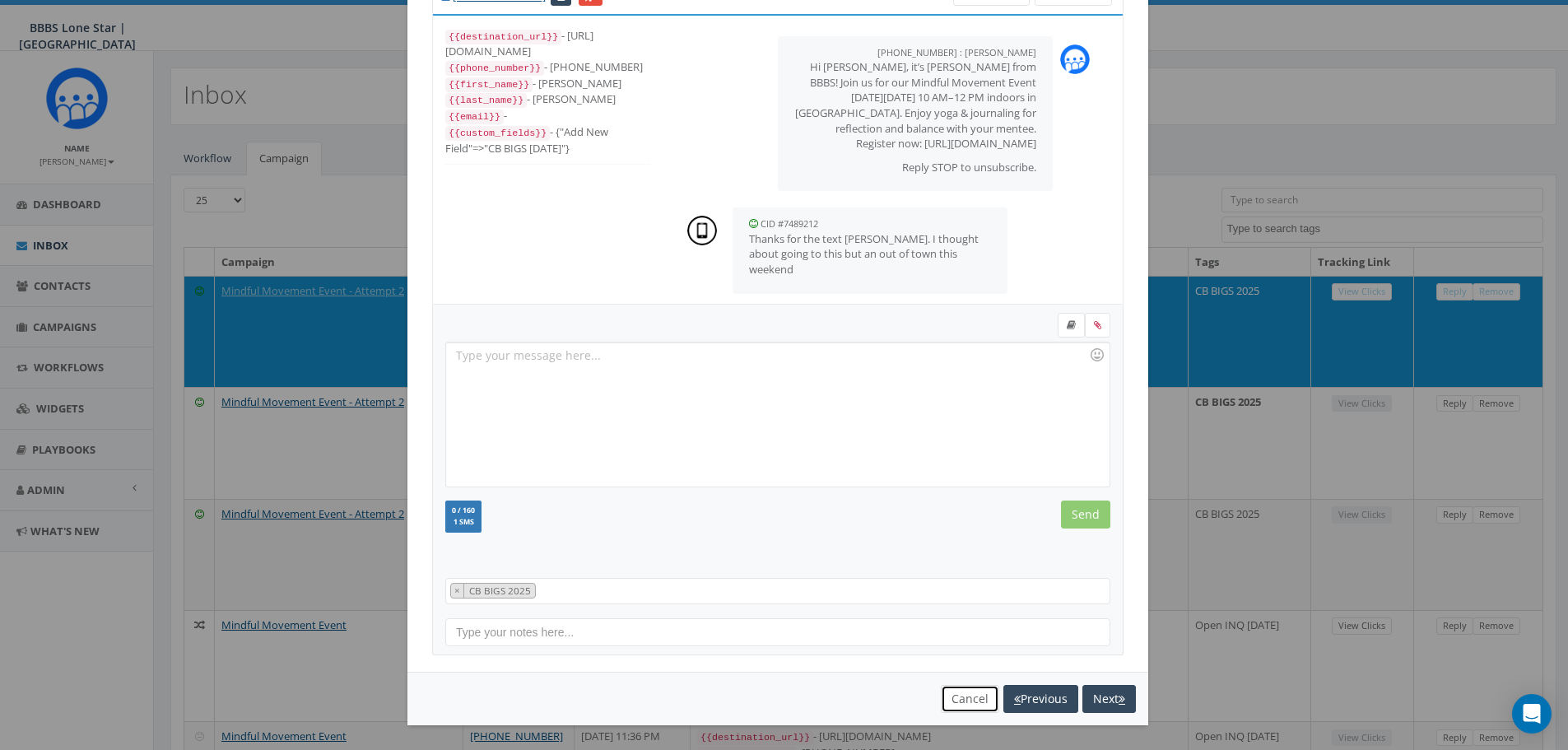
click at [966, 703] on button "Cancel" at bounding box center [971, 698] width 59 height 28
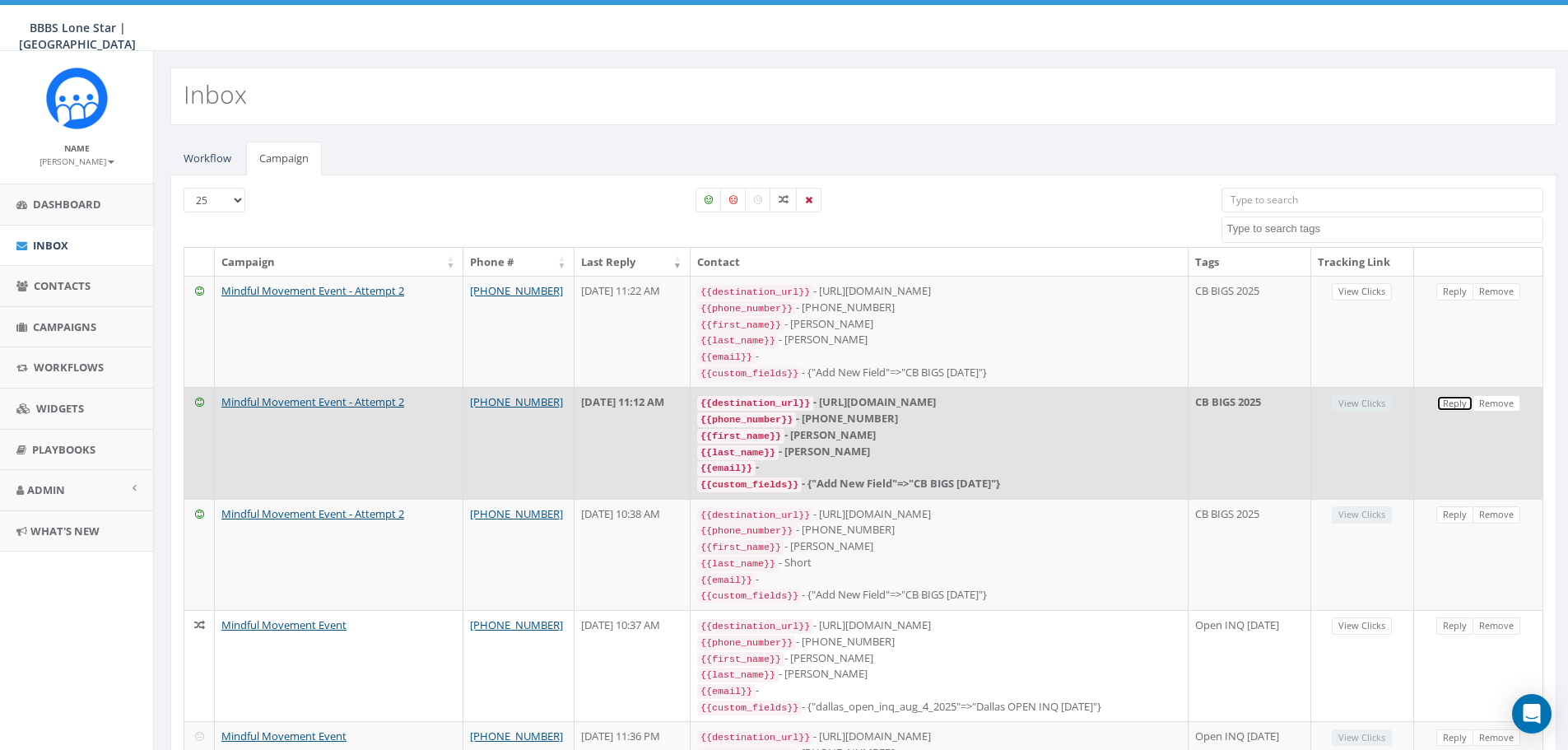
click at [1443, 396] on link "Reply" at bounding box center [1455, 404] width 37 height 17
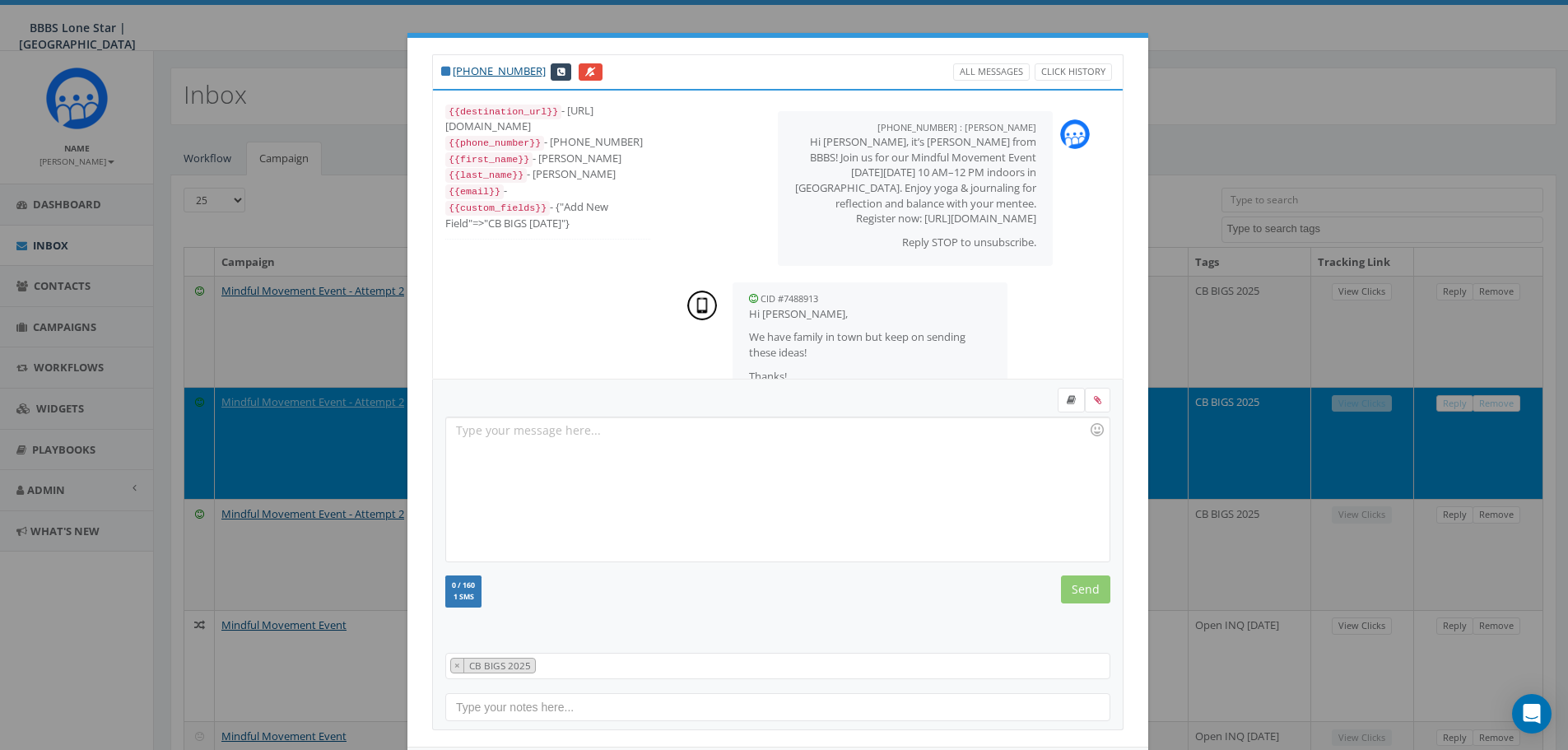
scroll to position [273, 0]
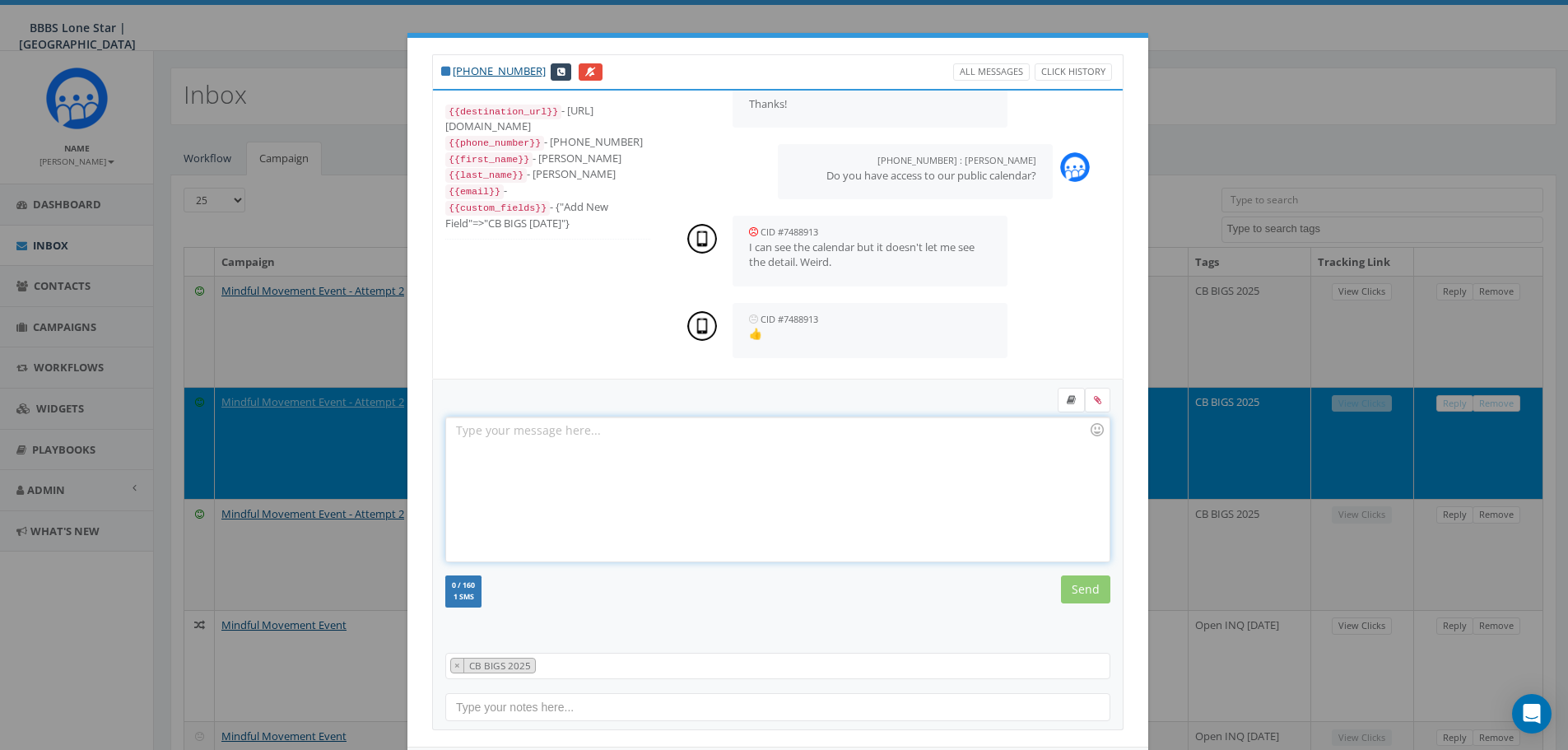
click at [767, 418] on div at bounding box center [777, 490] width 662 height 144
click at [1085, 588] on input "Send" at bounding box center [1085, 589] width 49 height 28
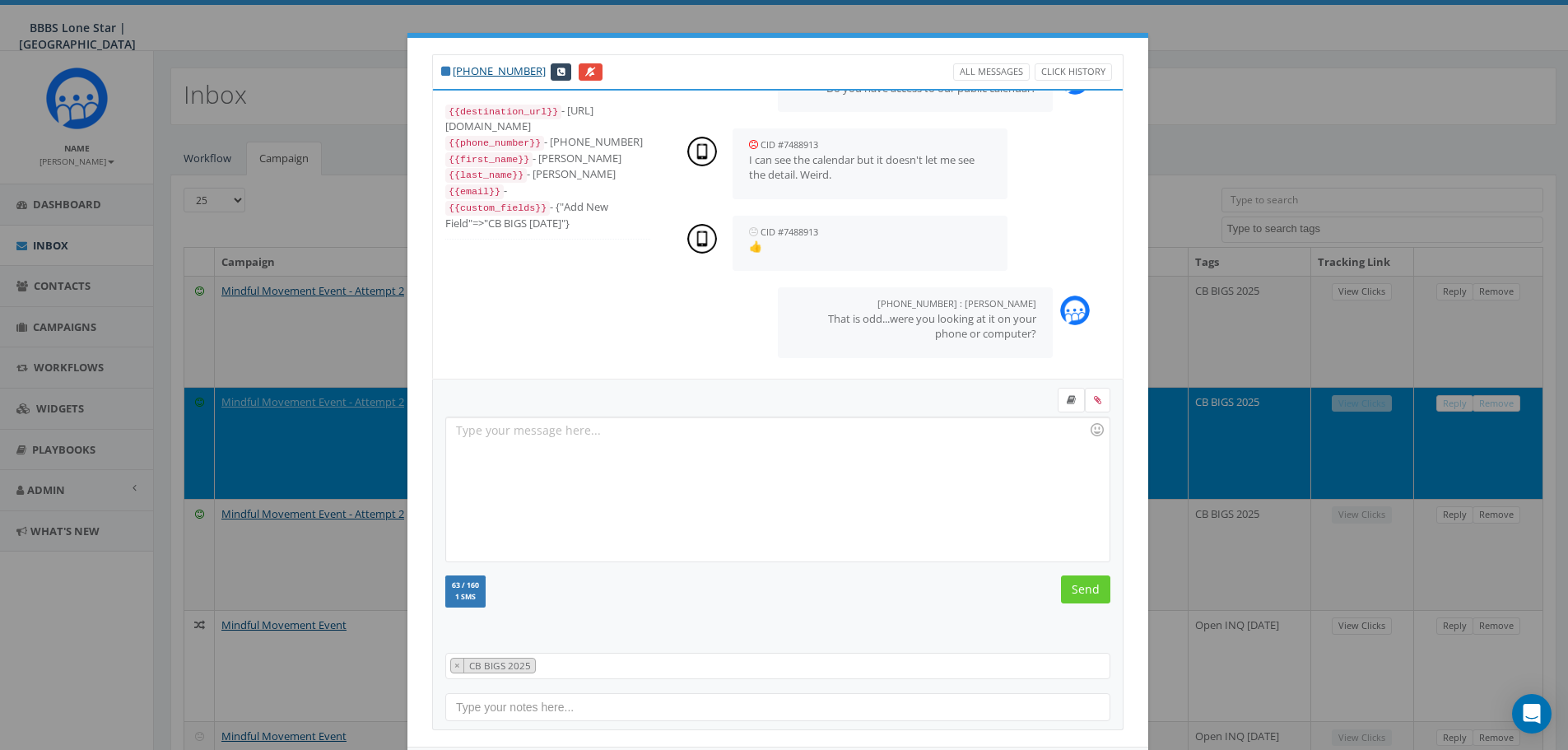
scroll to position [75, 0]
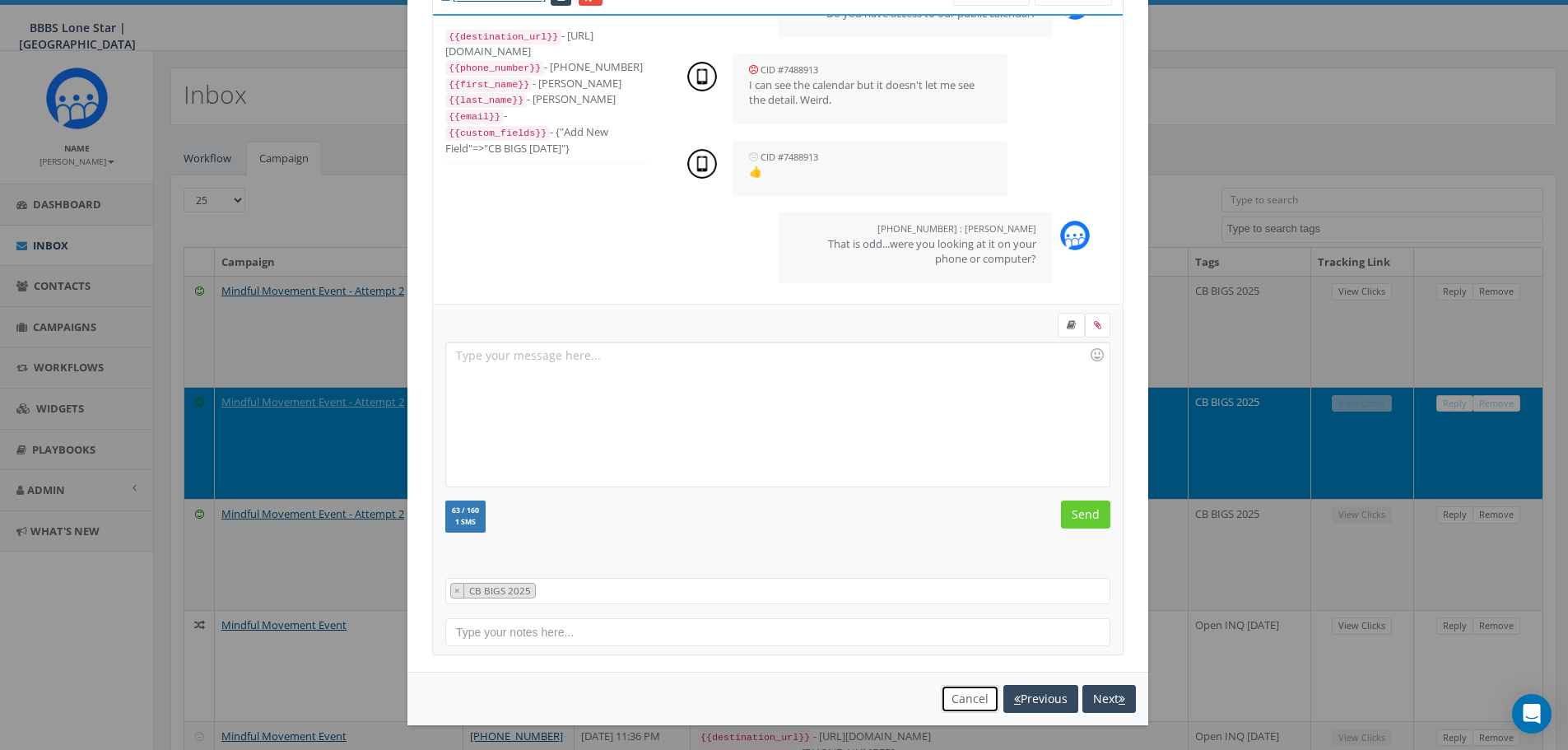
click at [944, 702] on button "Cancel" at bounding box center [971, 698] width 59 height 28
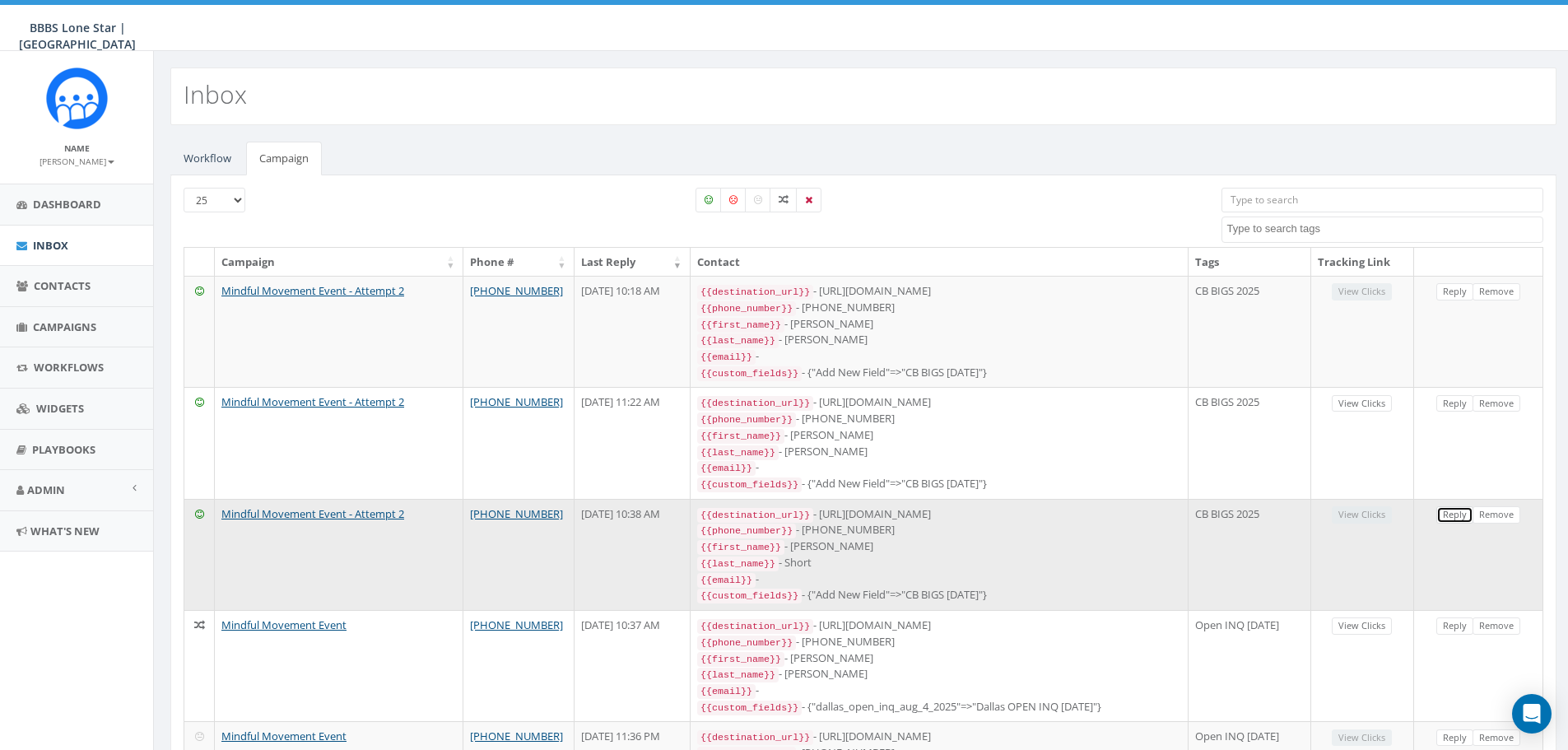
click at [1451, 508] on link "Reply" at bounding box center [1455, 514] width 37 height 17
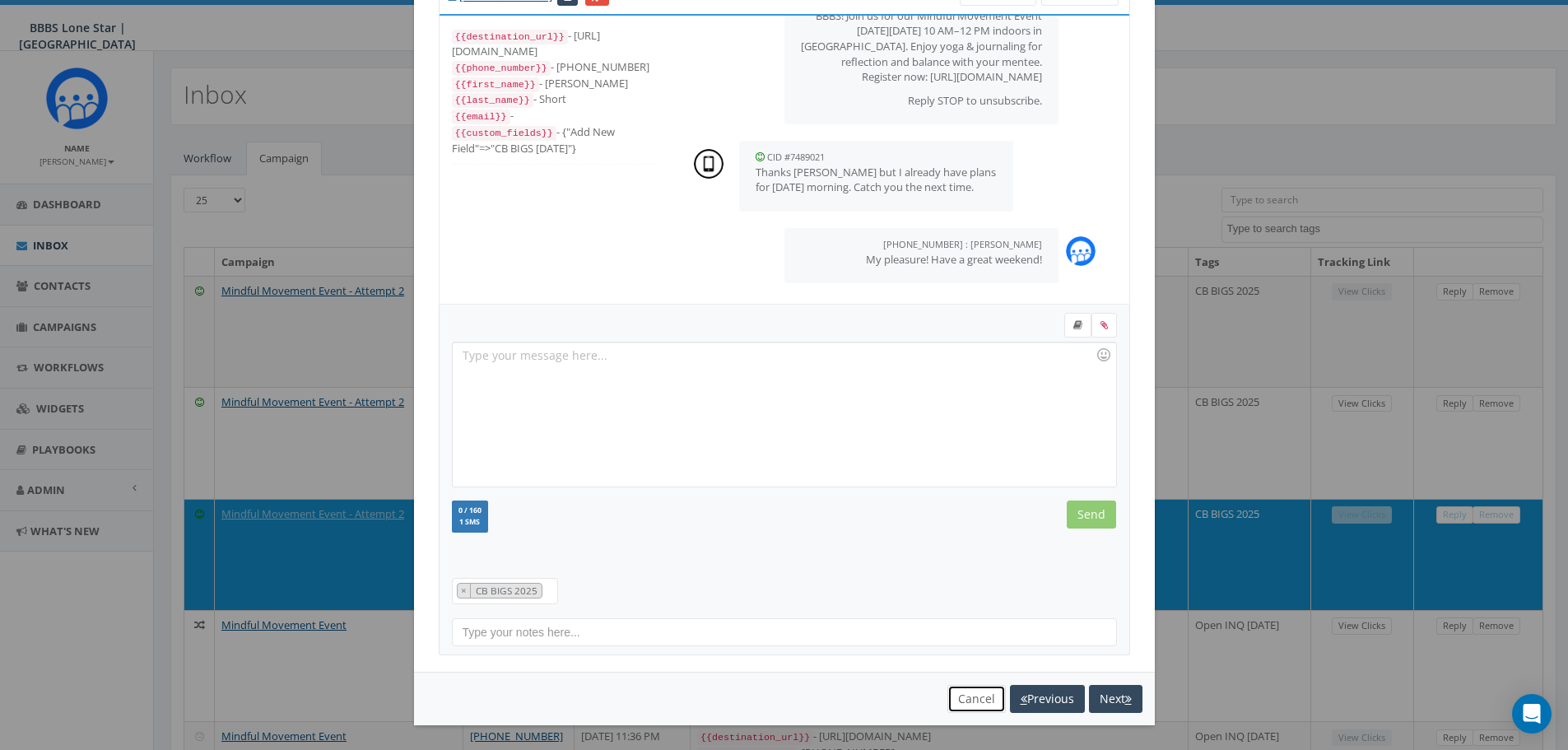
click at [971, 693] on button "Cancel" at bounding box center [977, 698] width 59 height 28
